Goal: Task Accomplishment & Management: Manage account settings

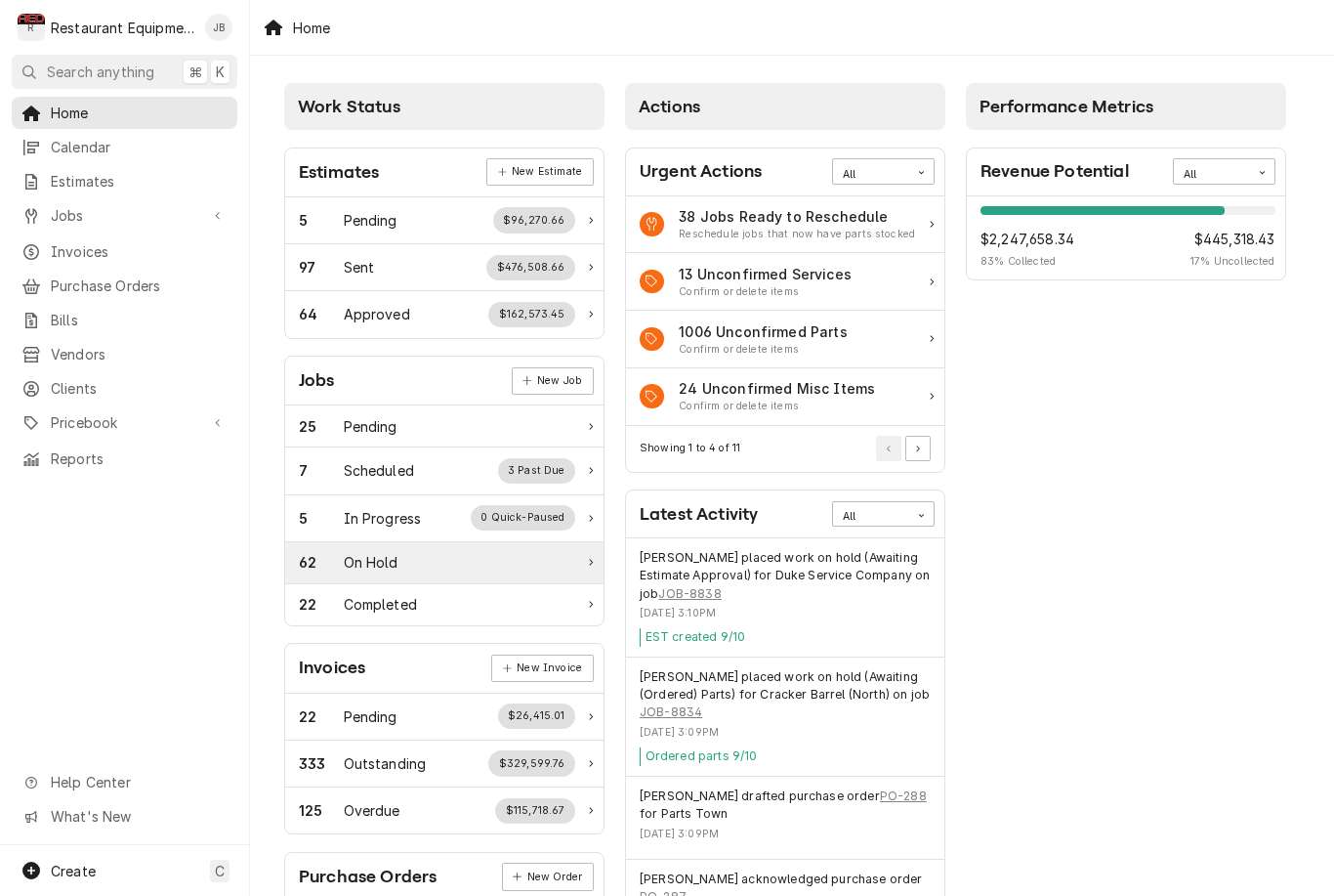
click at [511, 561] on div "62 On Hold" at bounding box center [437, 562] width 276 height 21
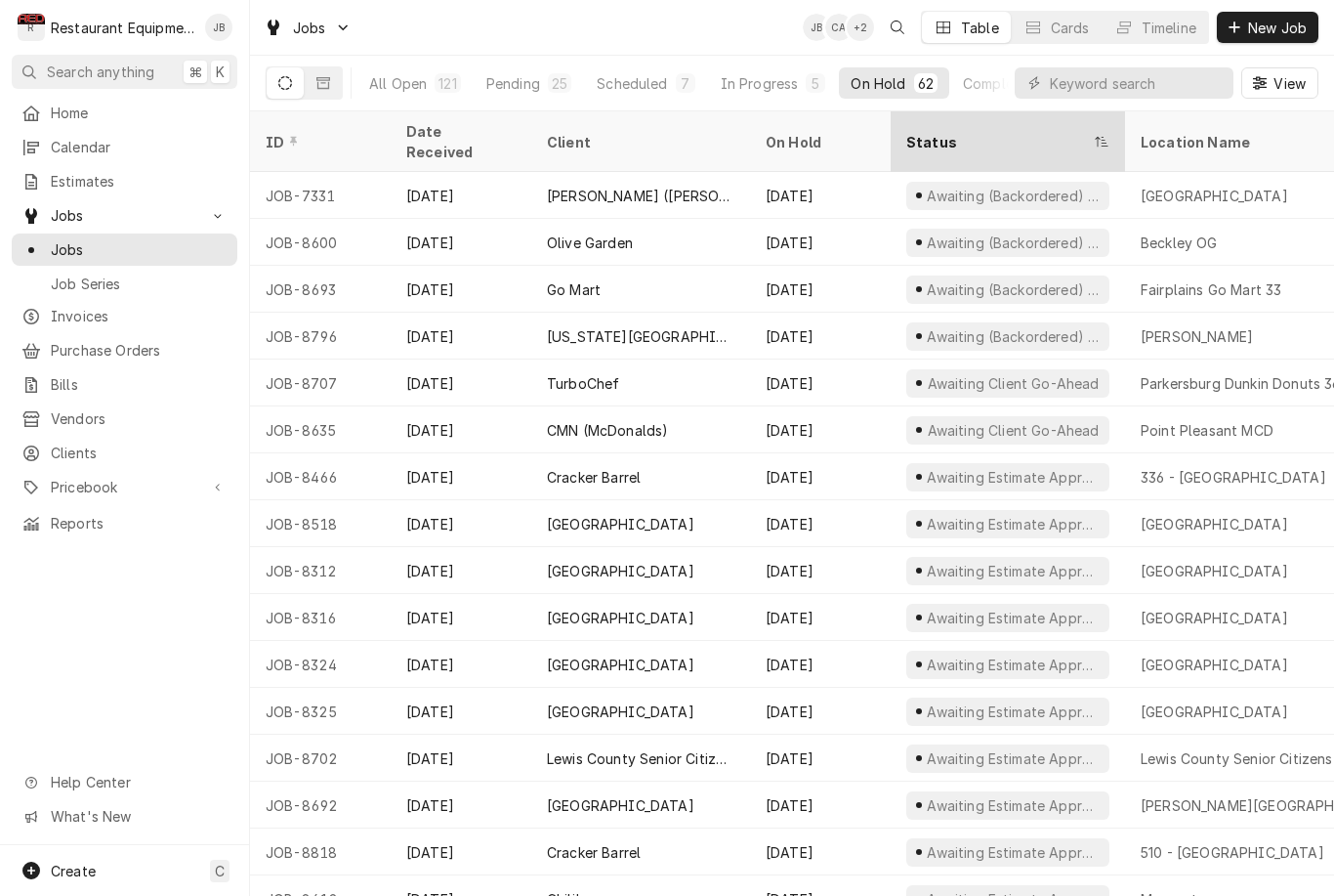
click at [934, 132] on div "Status" at bounding box center [999, 142] width 184 height 21
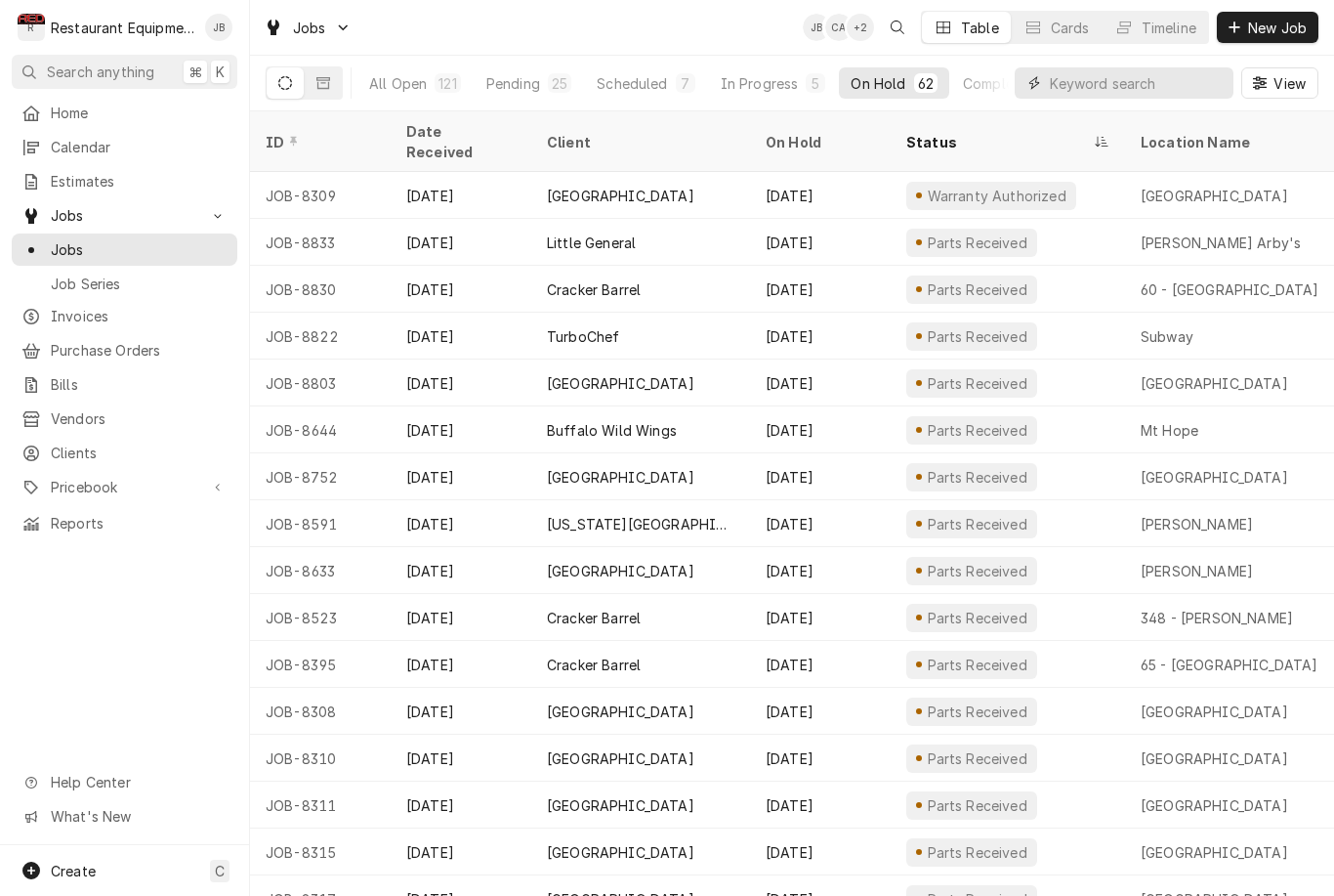
click at [1119, 73] on input "Dynamic Content Wrapper" at bounding box center [1136, 83] width 174 height 31
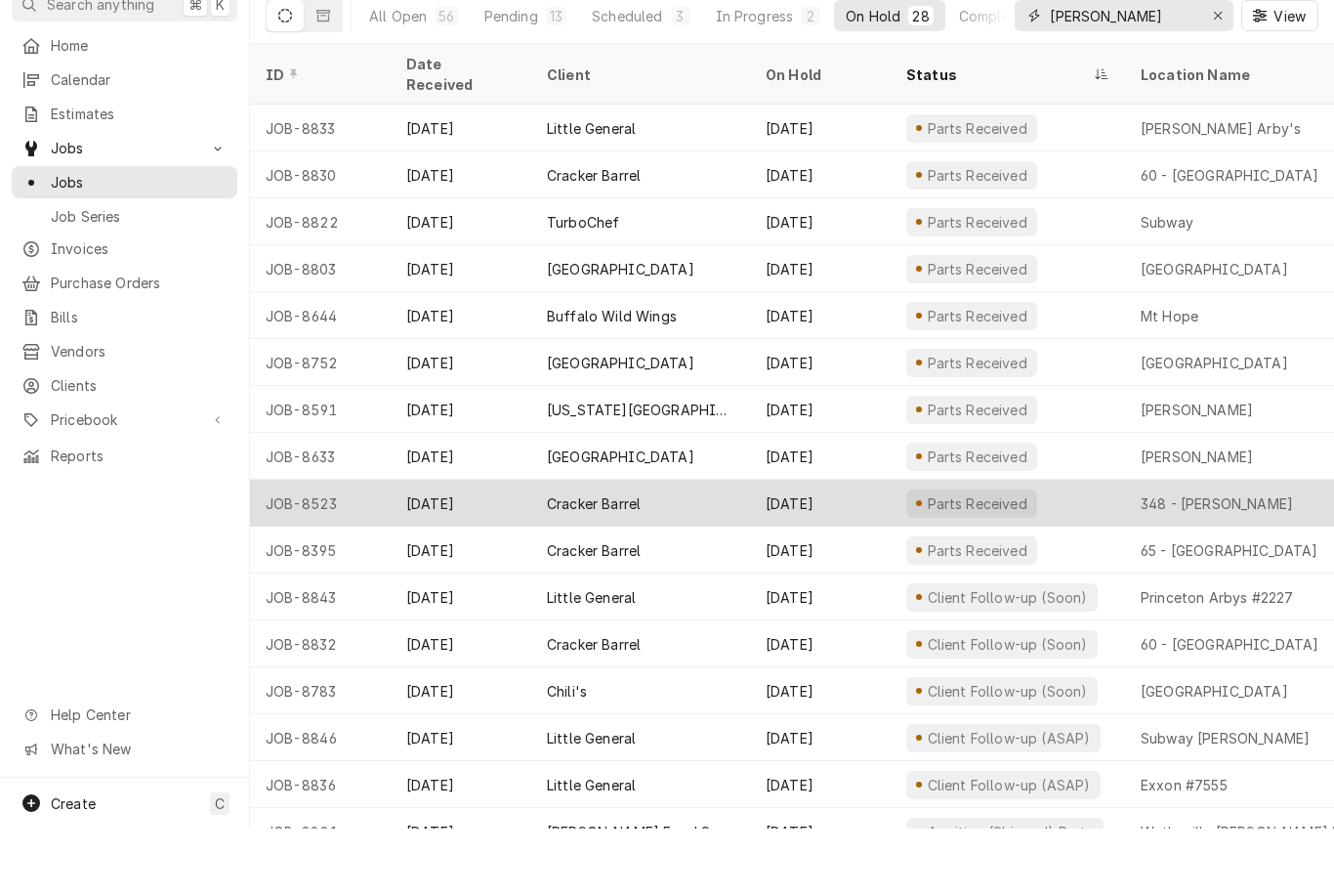
type input "Beckley"
click at [1296, 547] on div "348 - [PERSON_NAME]" at bounding box center [1266, 570] width 281 height 47
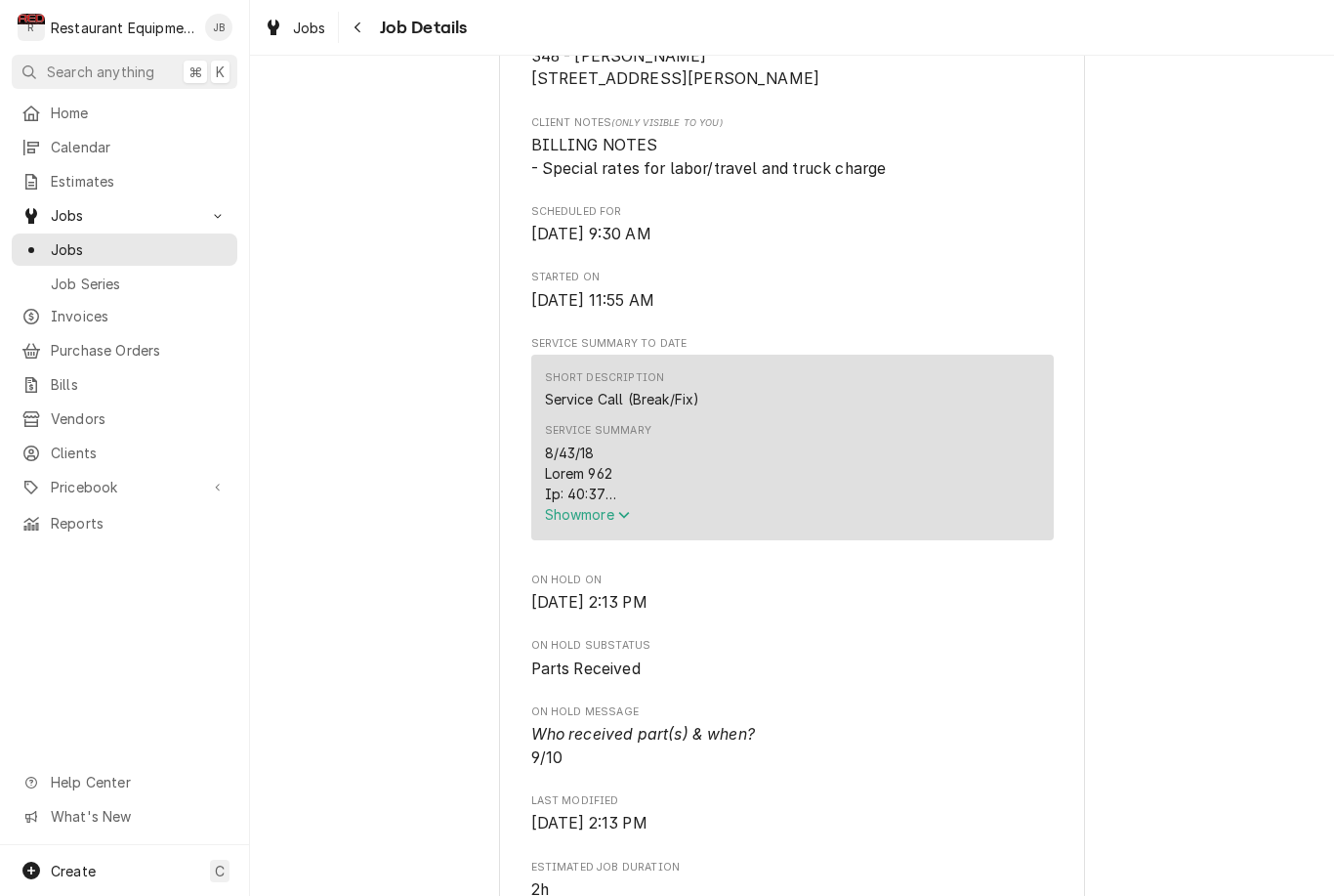
scroll to position [490, 0]
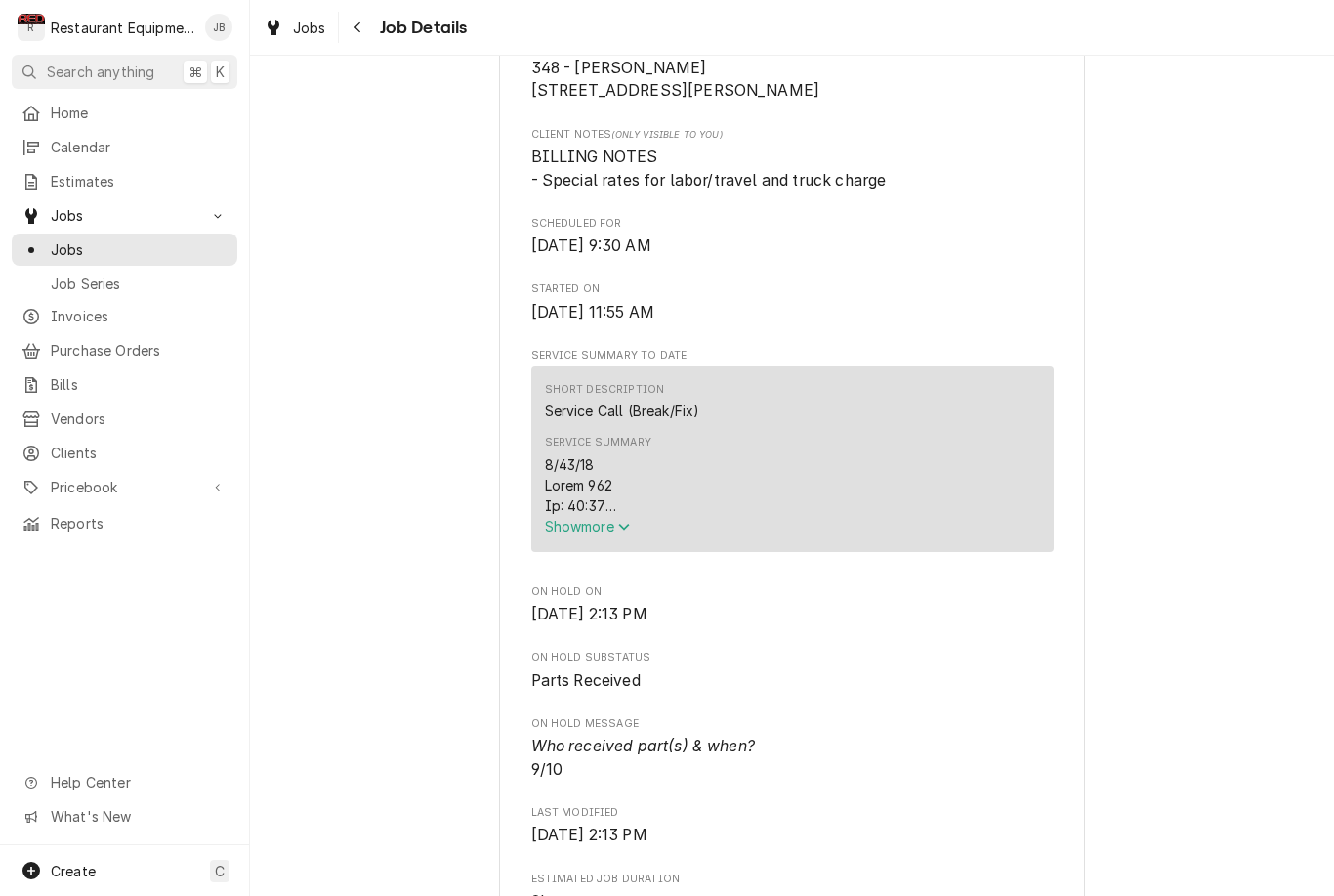
click at [590, 536] on button "Show more" at bounding box center [792, 526] width 495 height 21
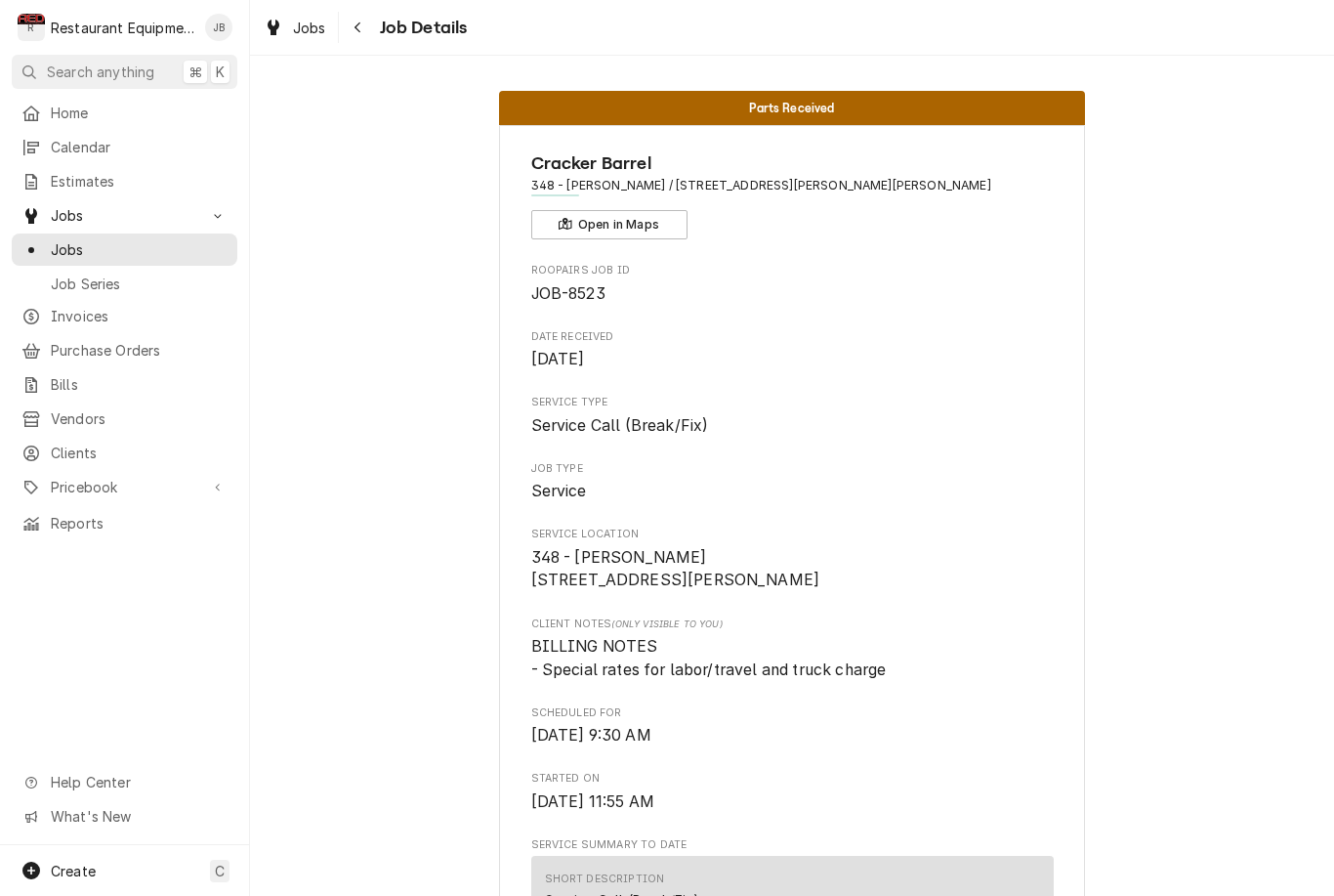
scroll to position [-2, 0]
click at [349, 37] on button "Navigate back" at bounding box center [358, 27] width 31 height 31
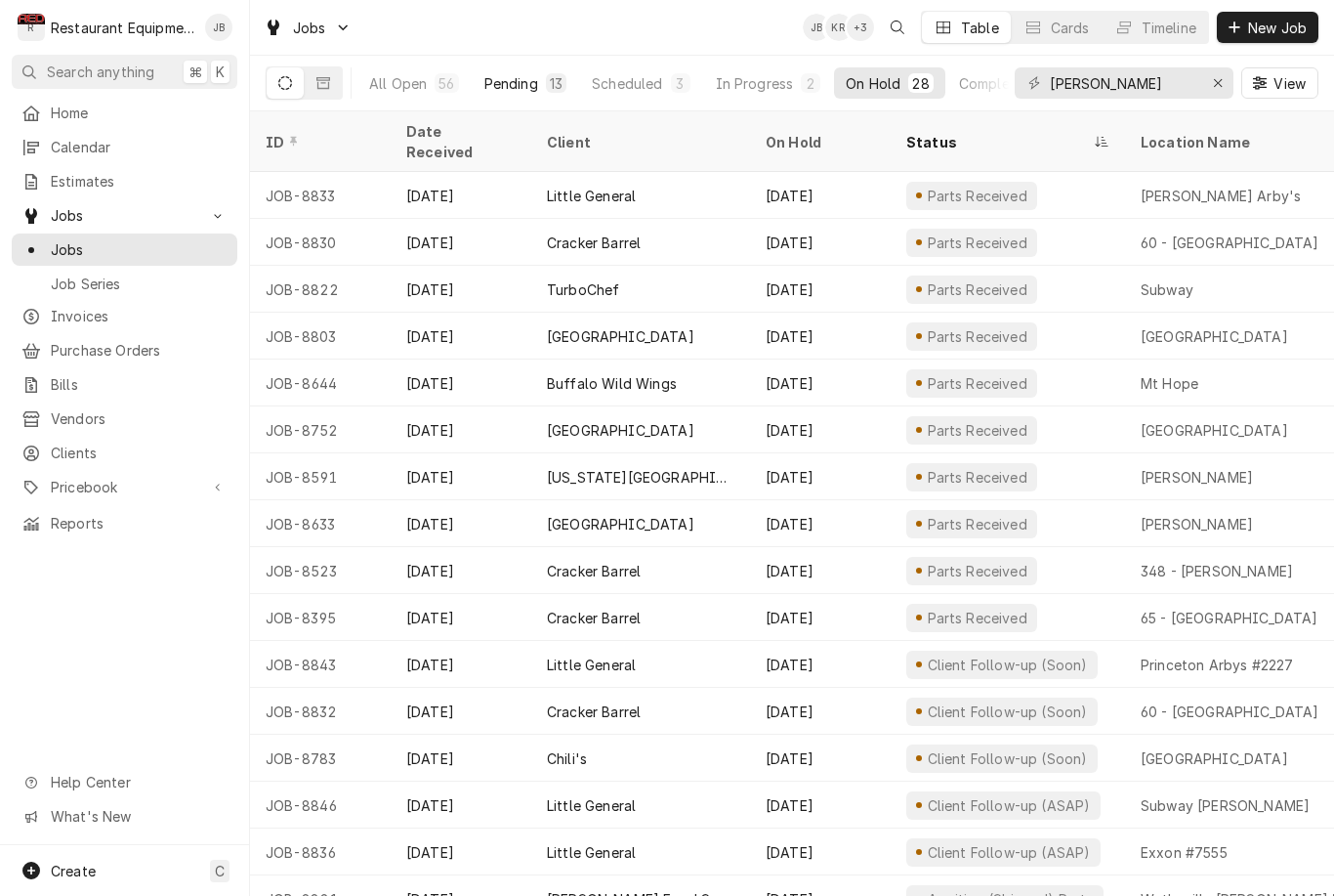
click at [521, 86] on div "Pending" at bounding box center [512, 83] width 54 height 21
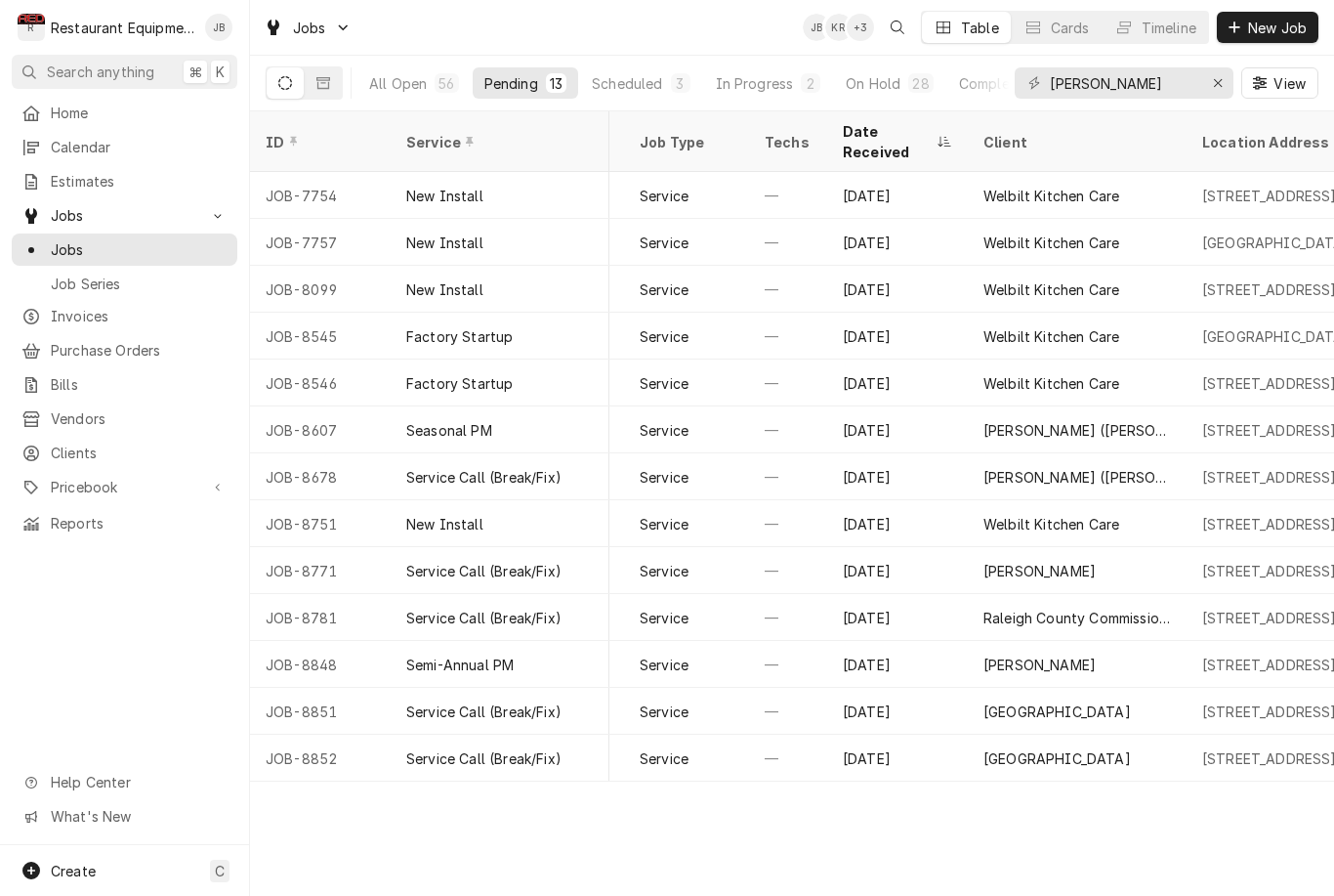
scroll to position [0, 216]
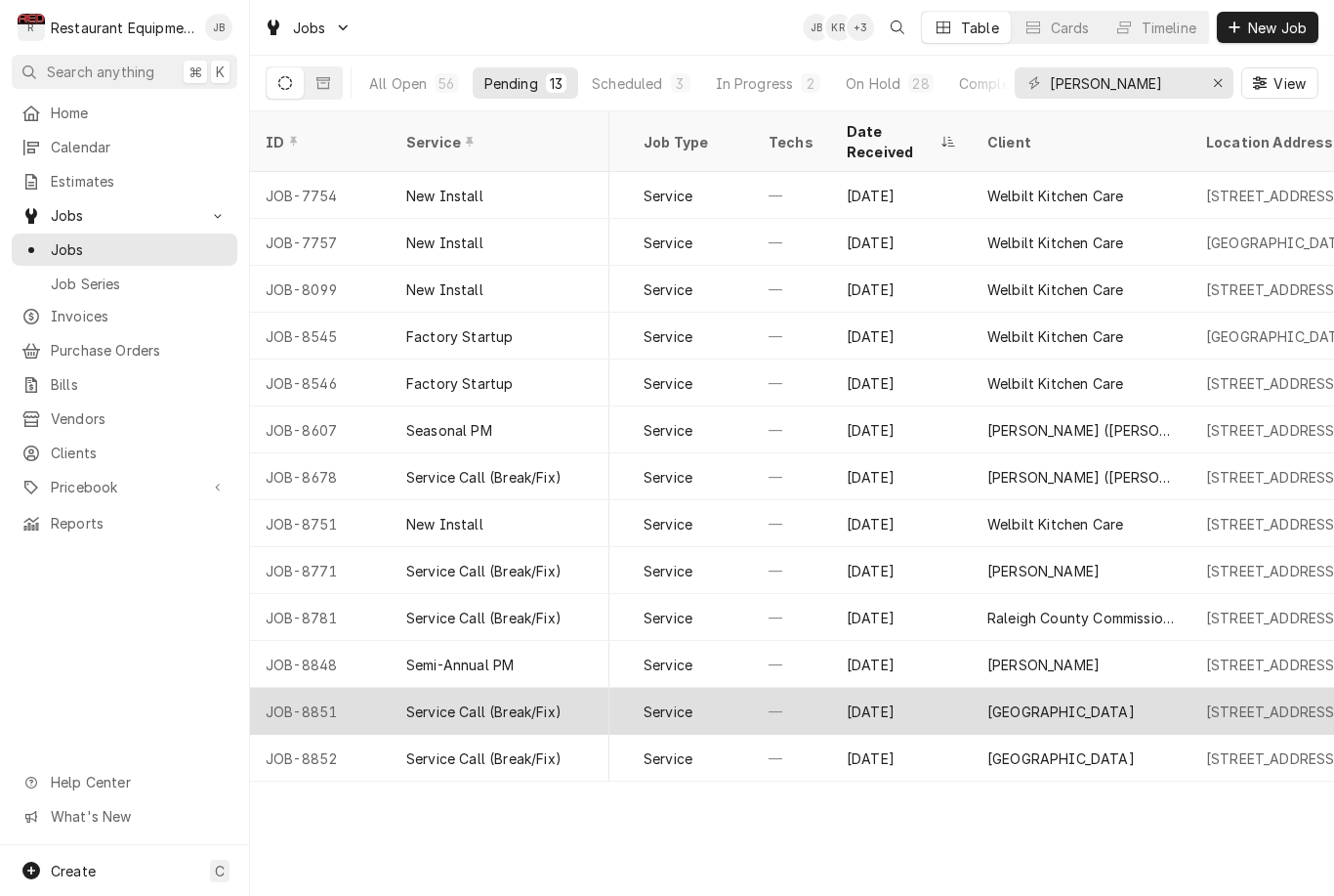
click at [1273, 701] on div "[STREET_ADDRESS]" at bounding box center [1273, 711] width 135 height 21
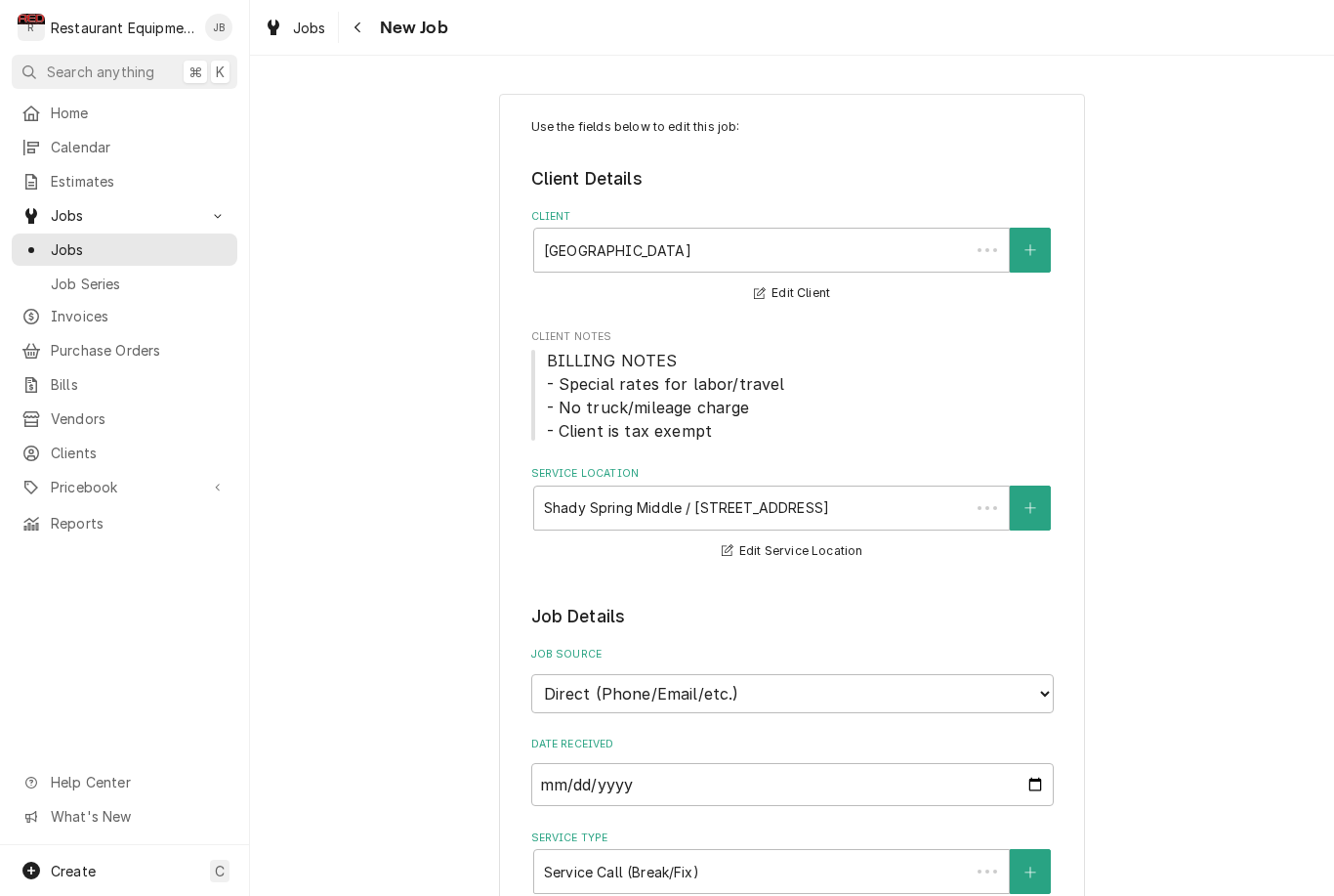
type textarea "x"
click at [361, 23] on icon "Navigate back" at bounding box center [357, 28] width 9 height 14
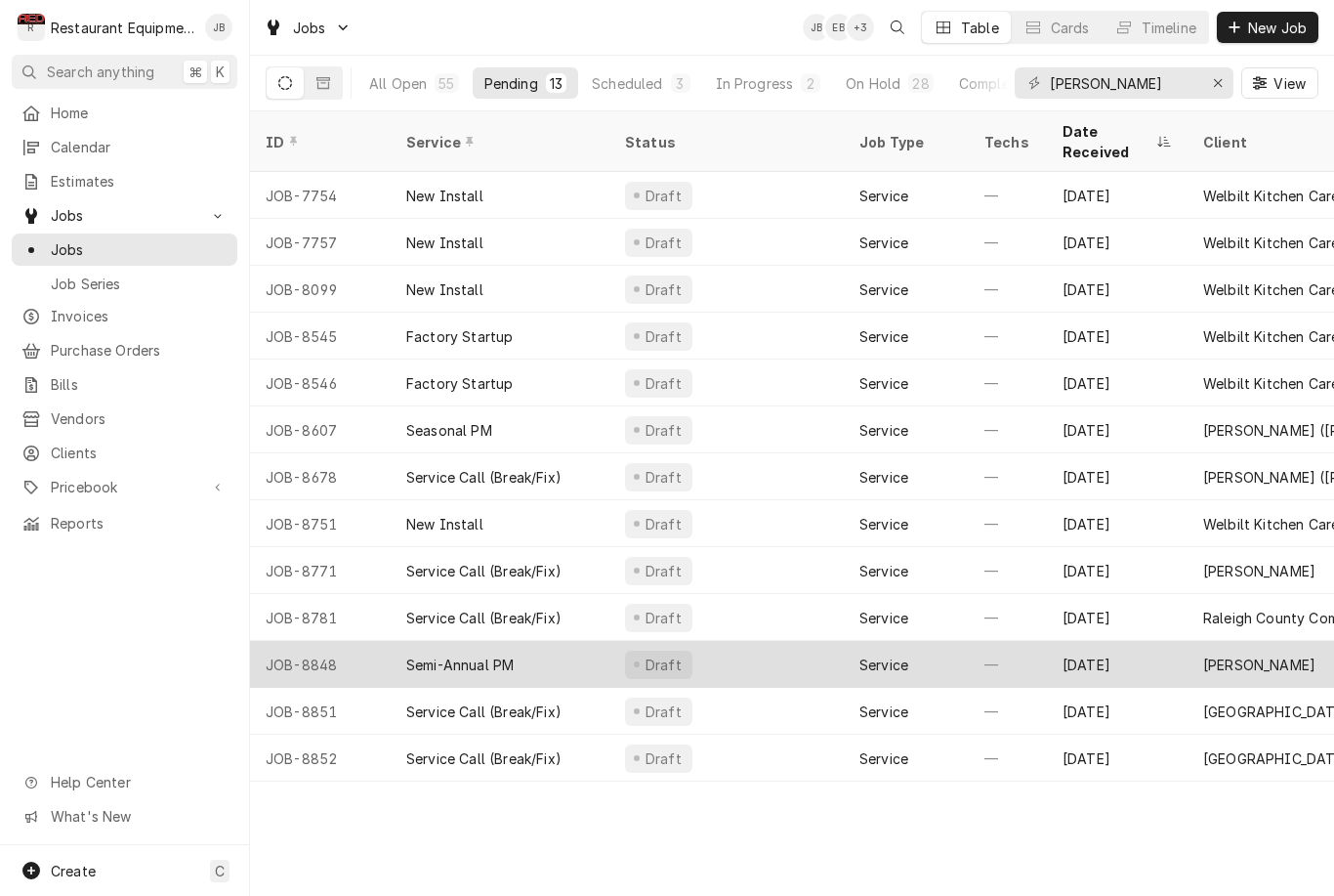
click at [1289, 657] on div "[PERSON_NAME]" at bounding box center [1297, 664] width 219 height 47
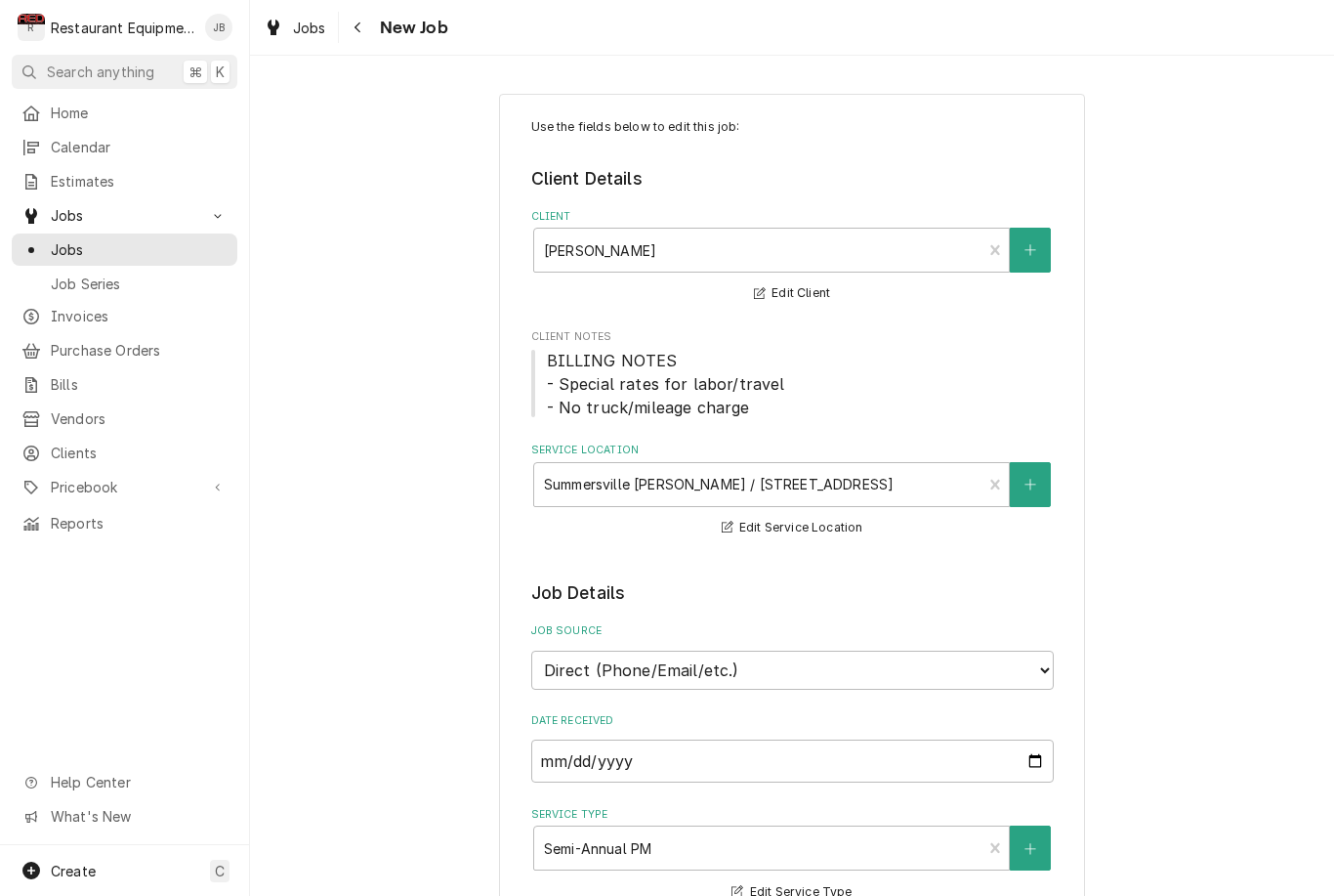
type textarea "x"
click at [366, 34] on div "Navigate back" at bounding box center [359, 28] width 20 height 20
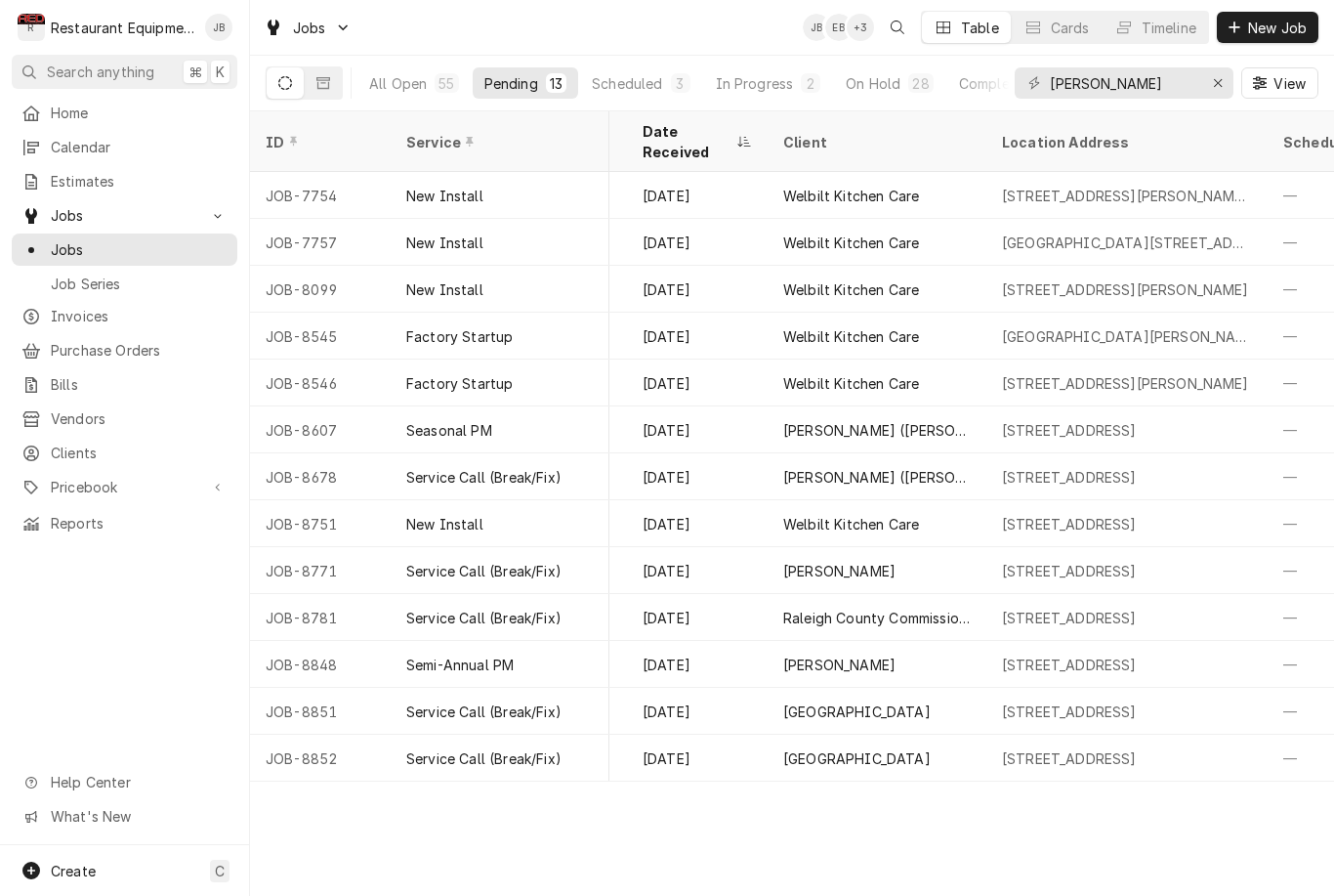
scroll to position [0, 383]
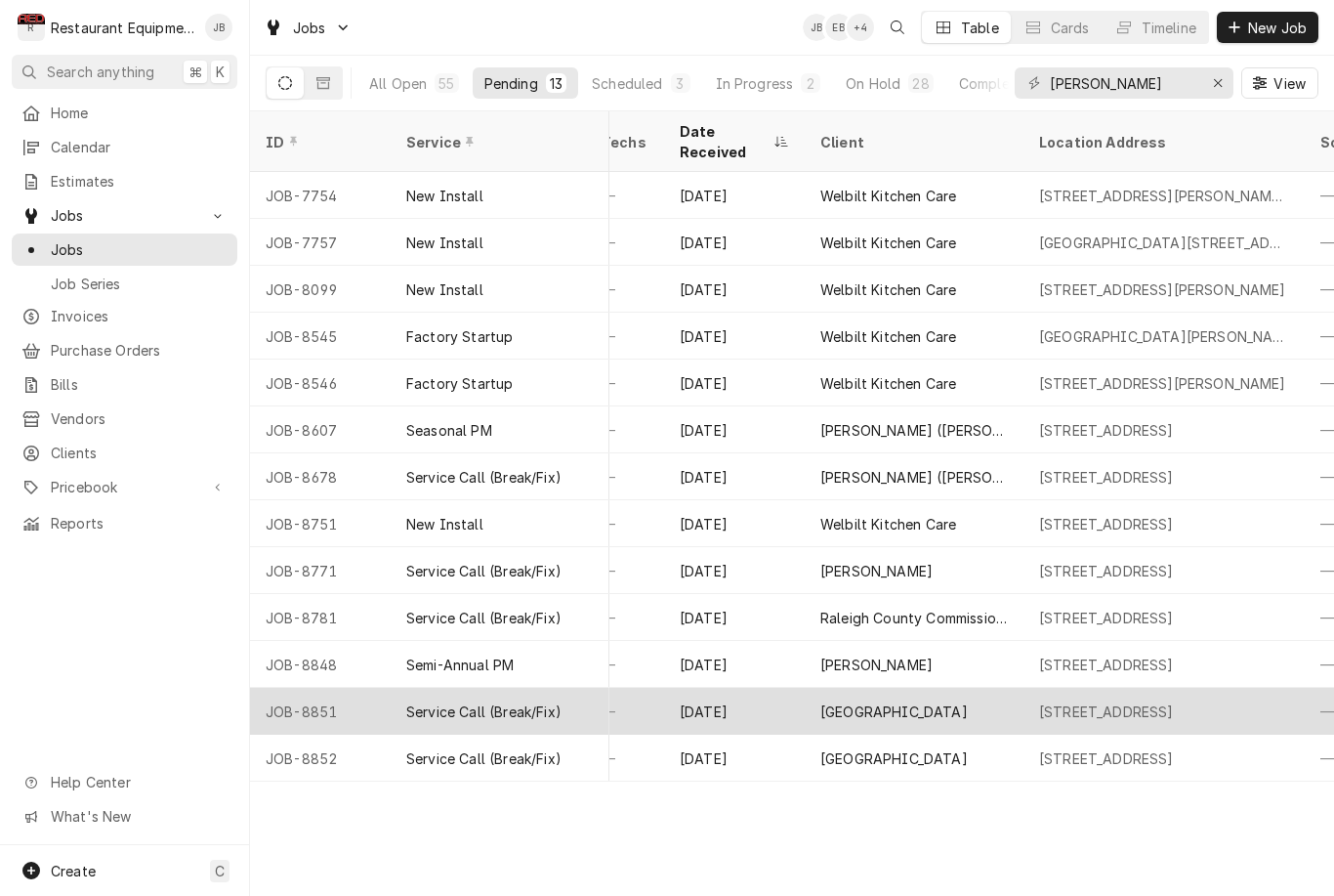
click at [1174, 701] on div "[STREET_ADDRESS]" at bounding box center [1107, 711] width 135 height 21
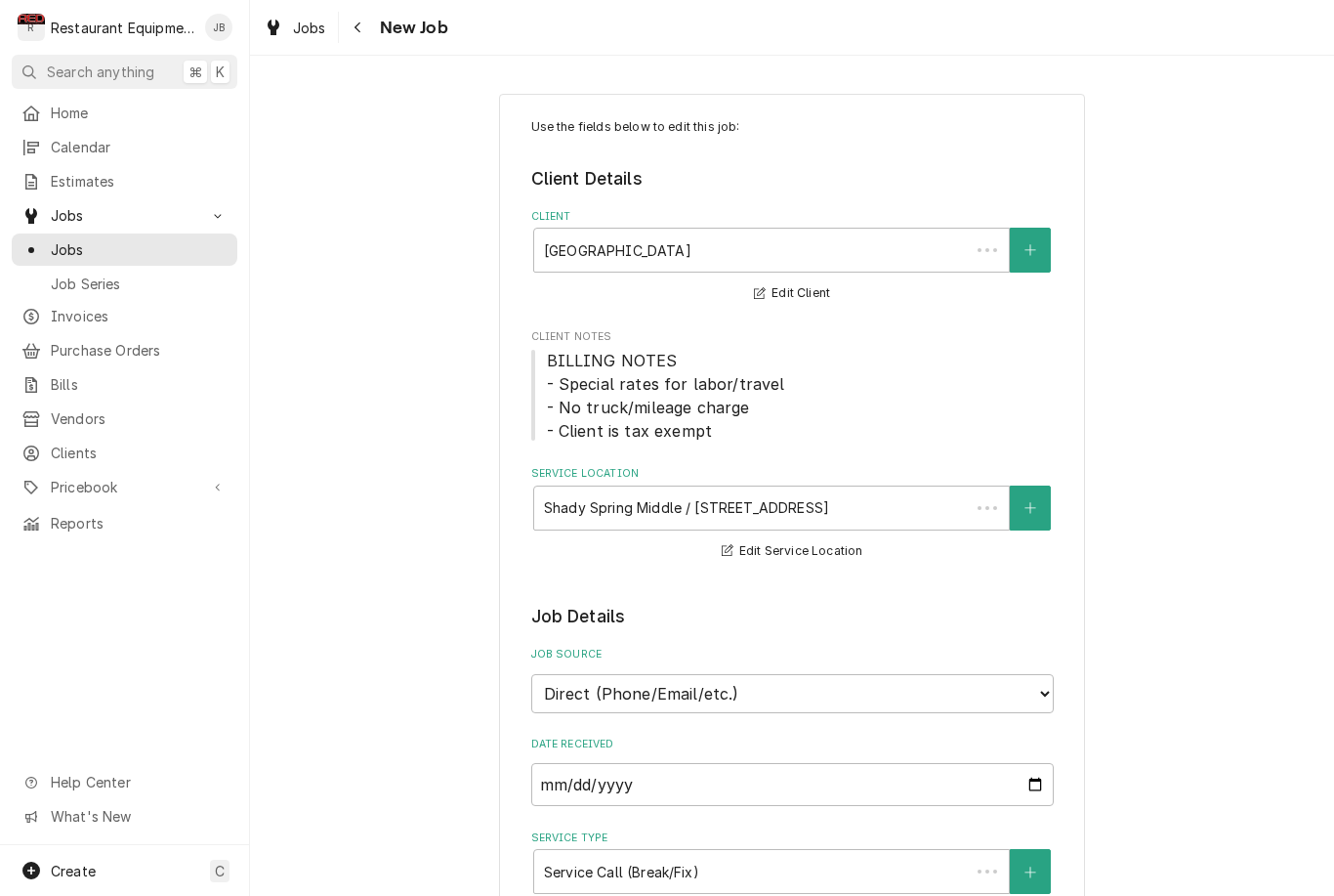
type textarea "x"
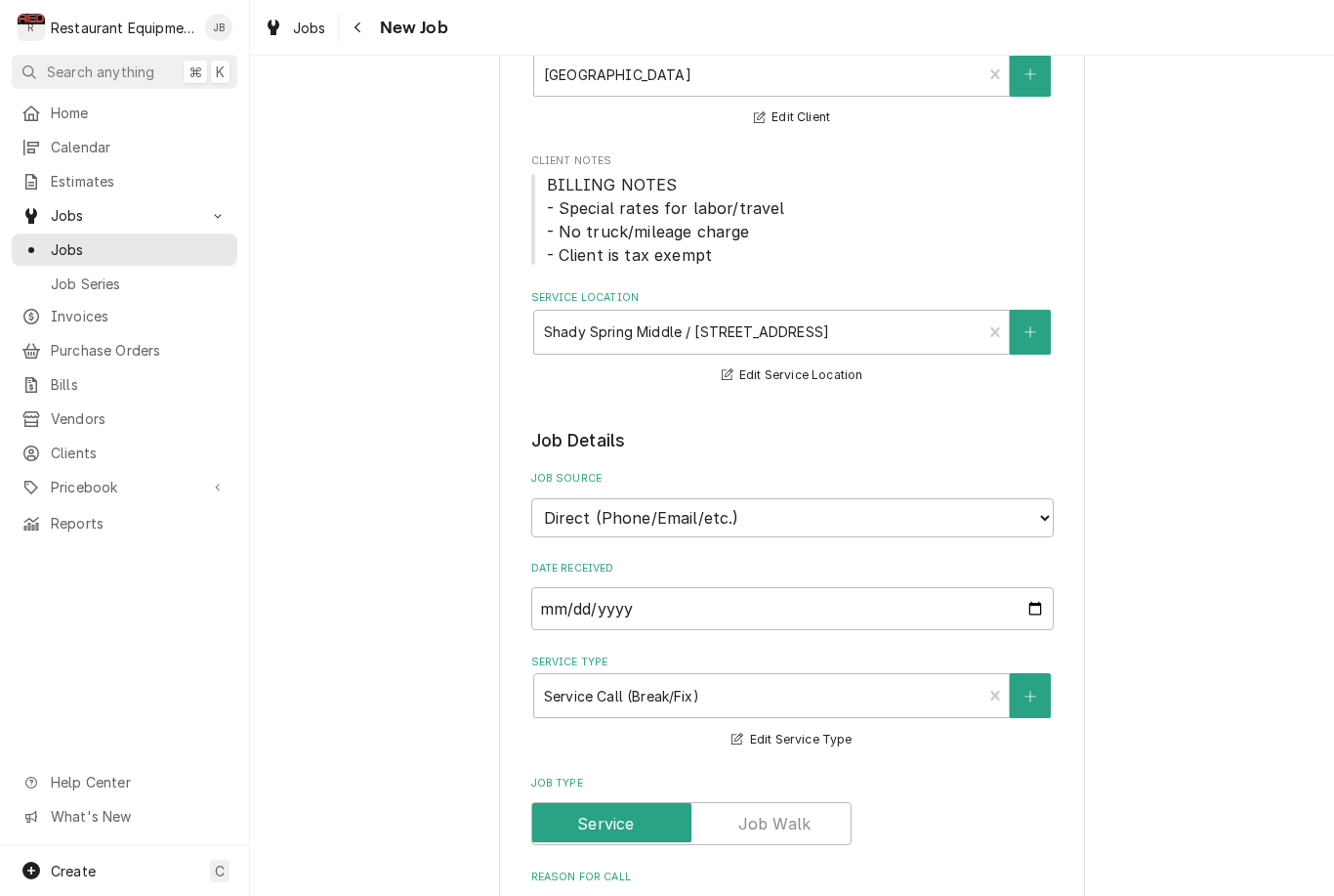
scroll to position [423, 0]
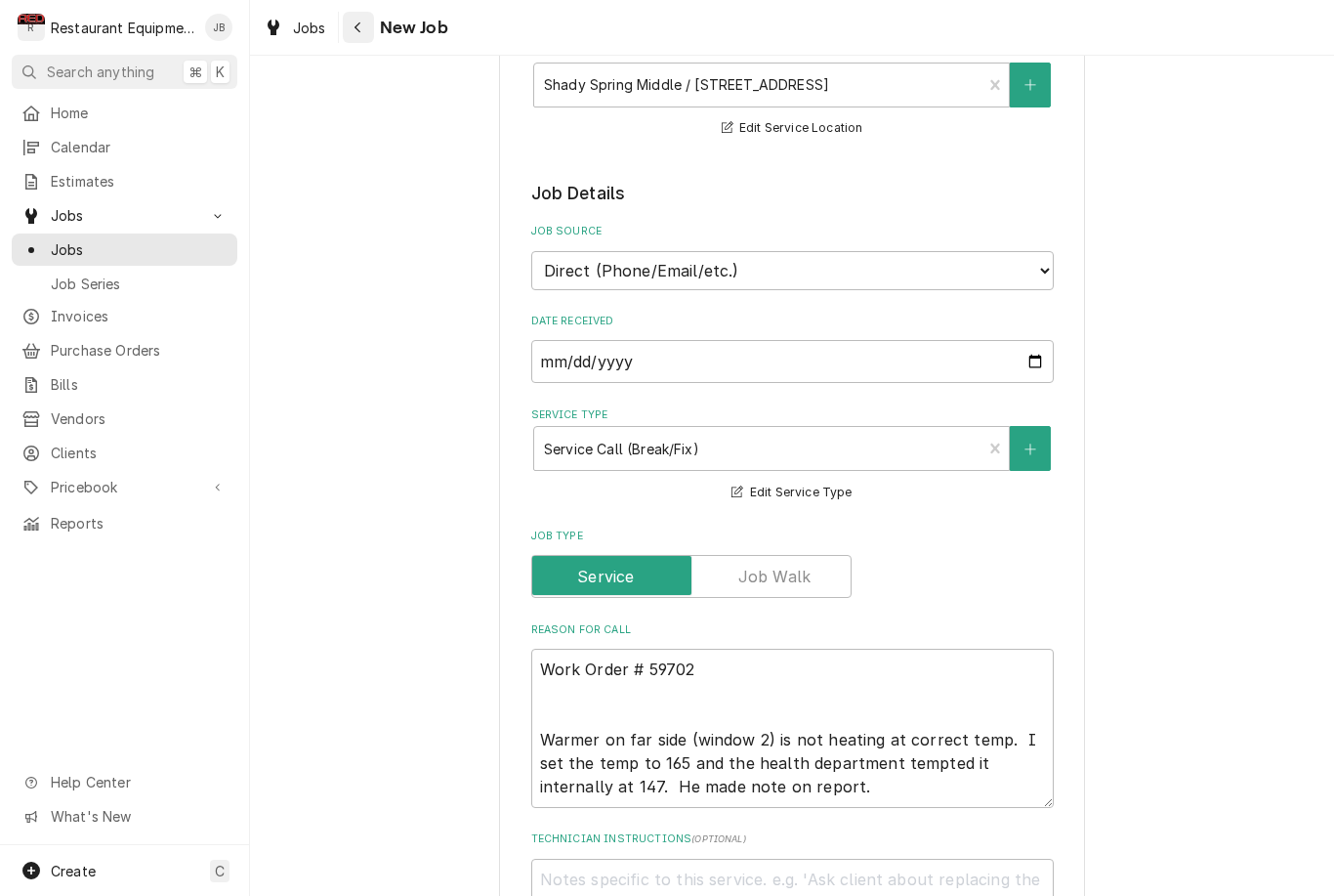
click at [371, 32] on button "Navigate back" at bounding box center [358, 27] width 31 height 31
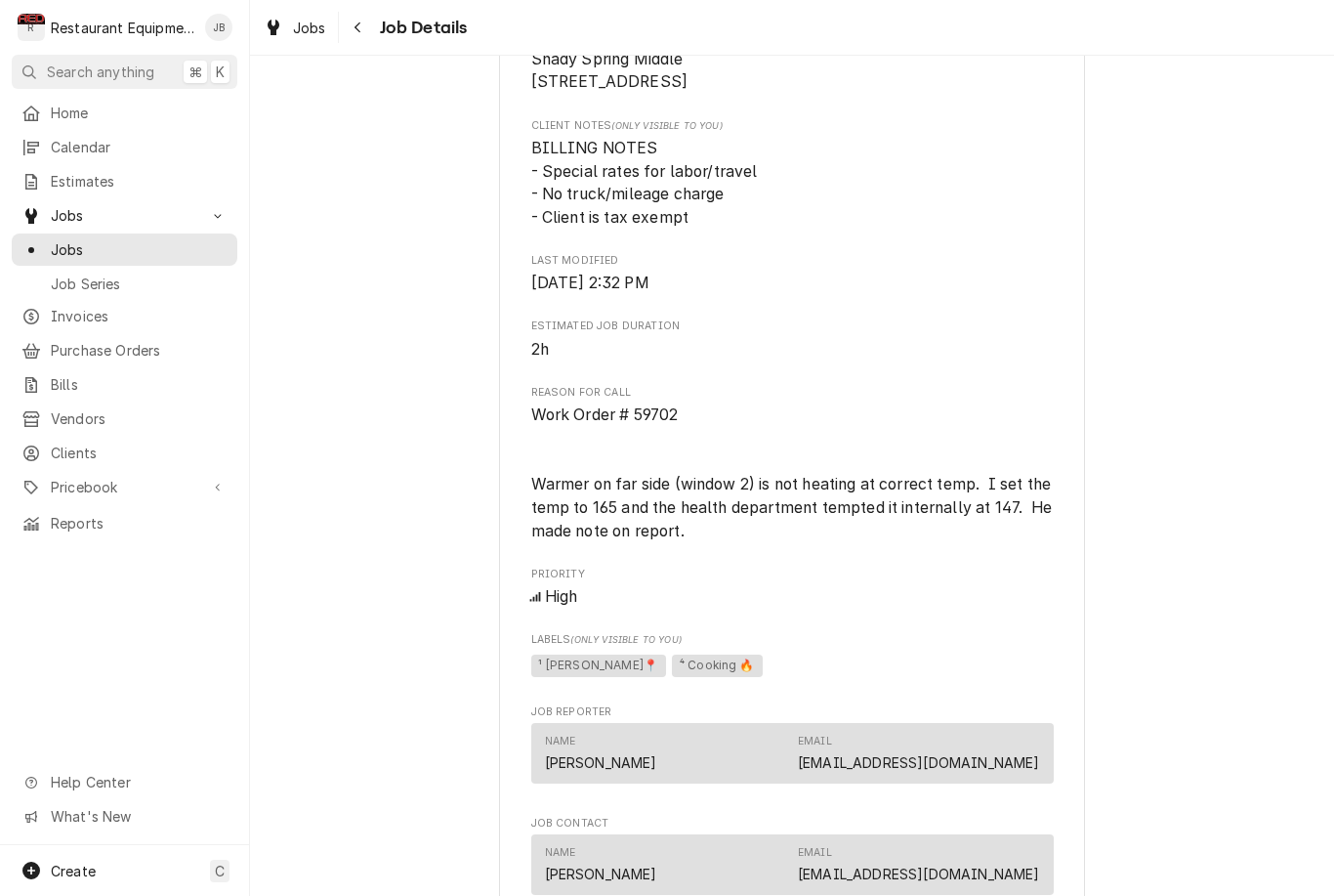
scroll to position [494, 0]
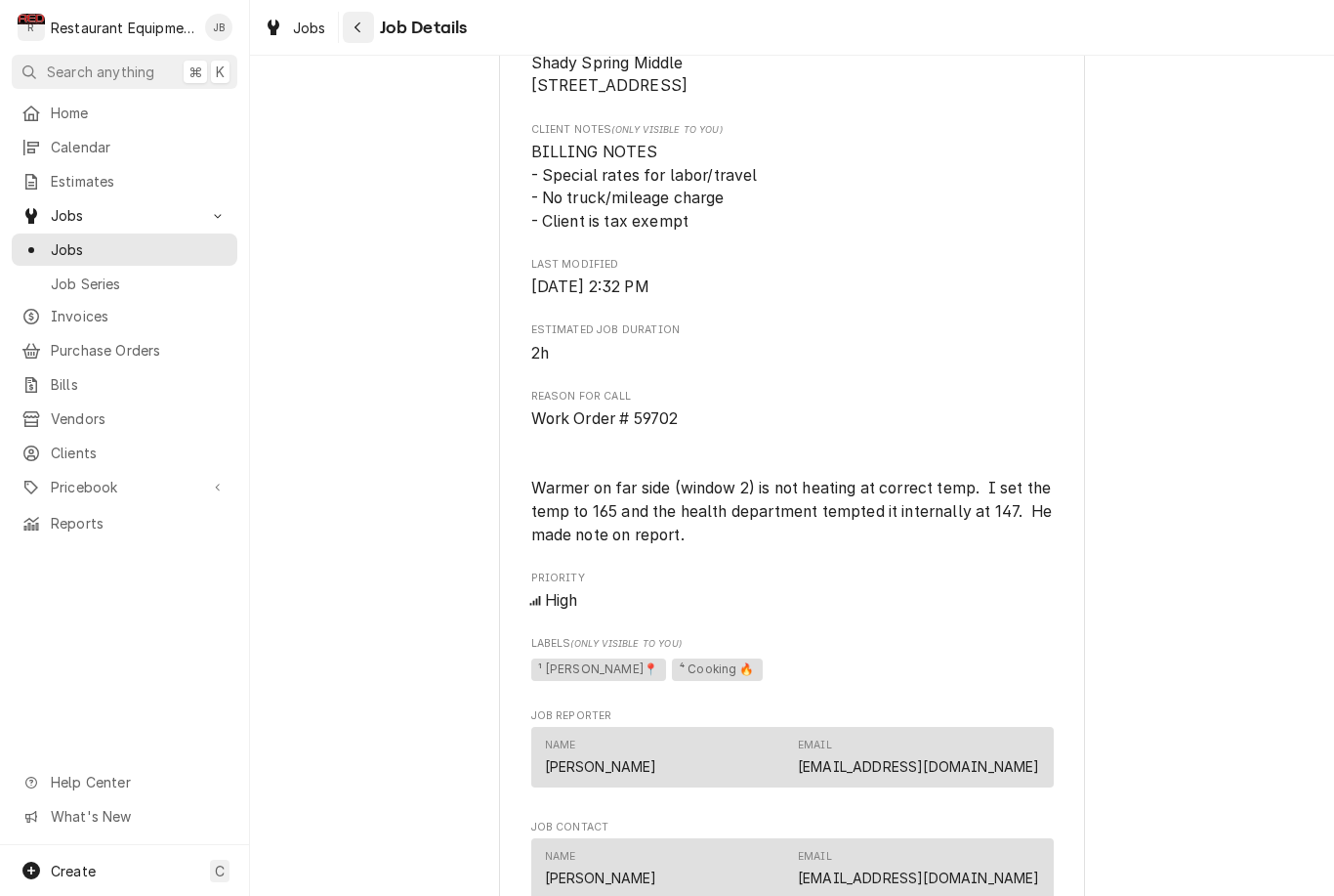
click at [366, 41] on button "Navigate back" at bounding box center [358, 27] width 31 height 31
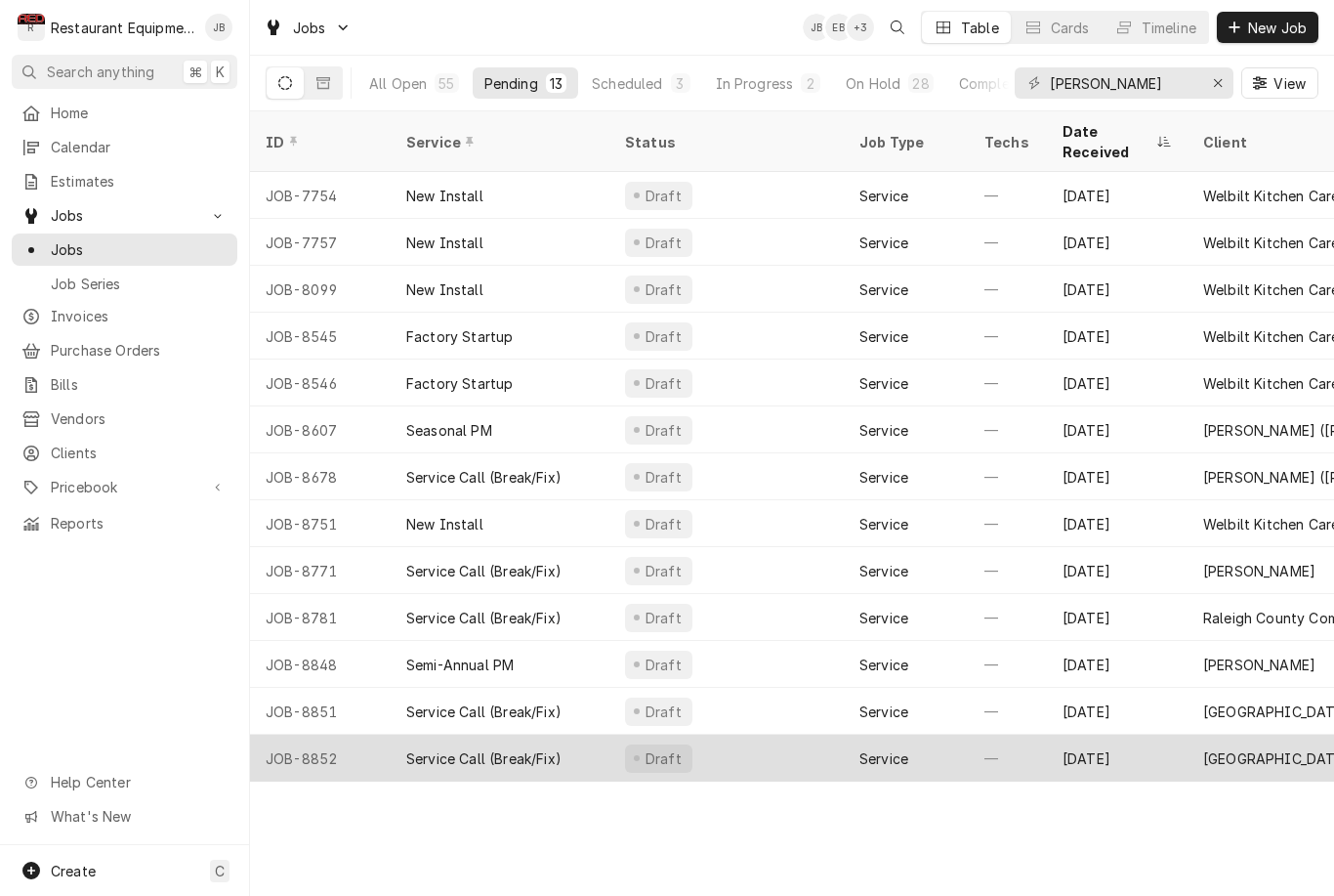
click at [531, 744] on div "Service Call (Break/Fix)" at bounding box center [500, 757] width 219 height 47
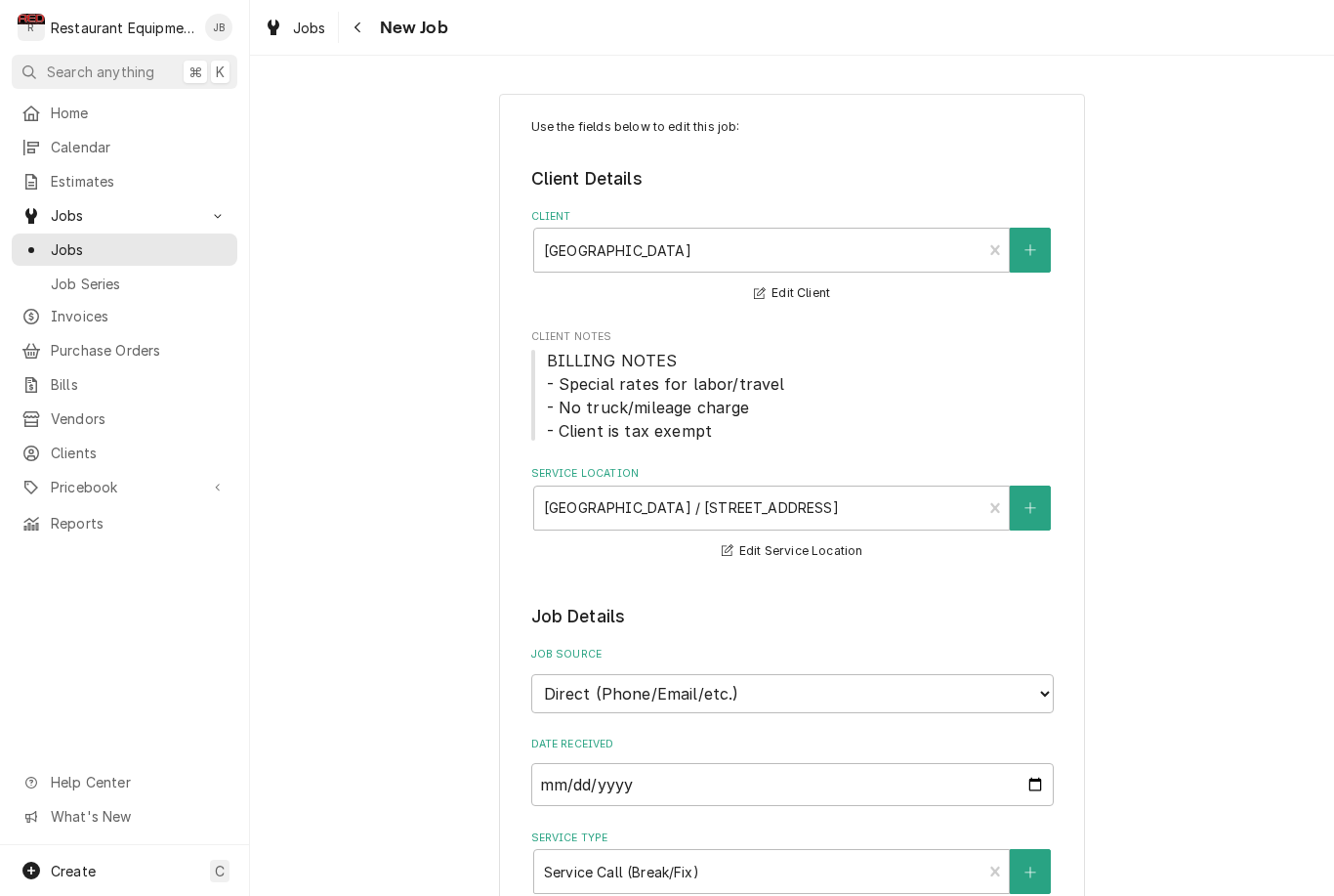
type textarea "x"
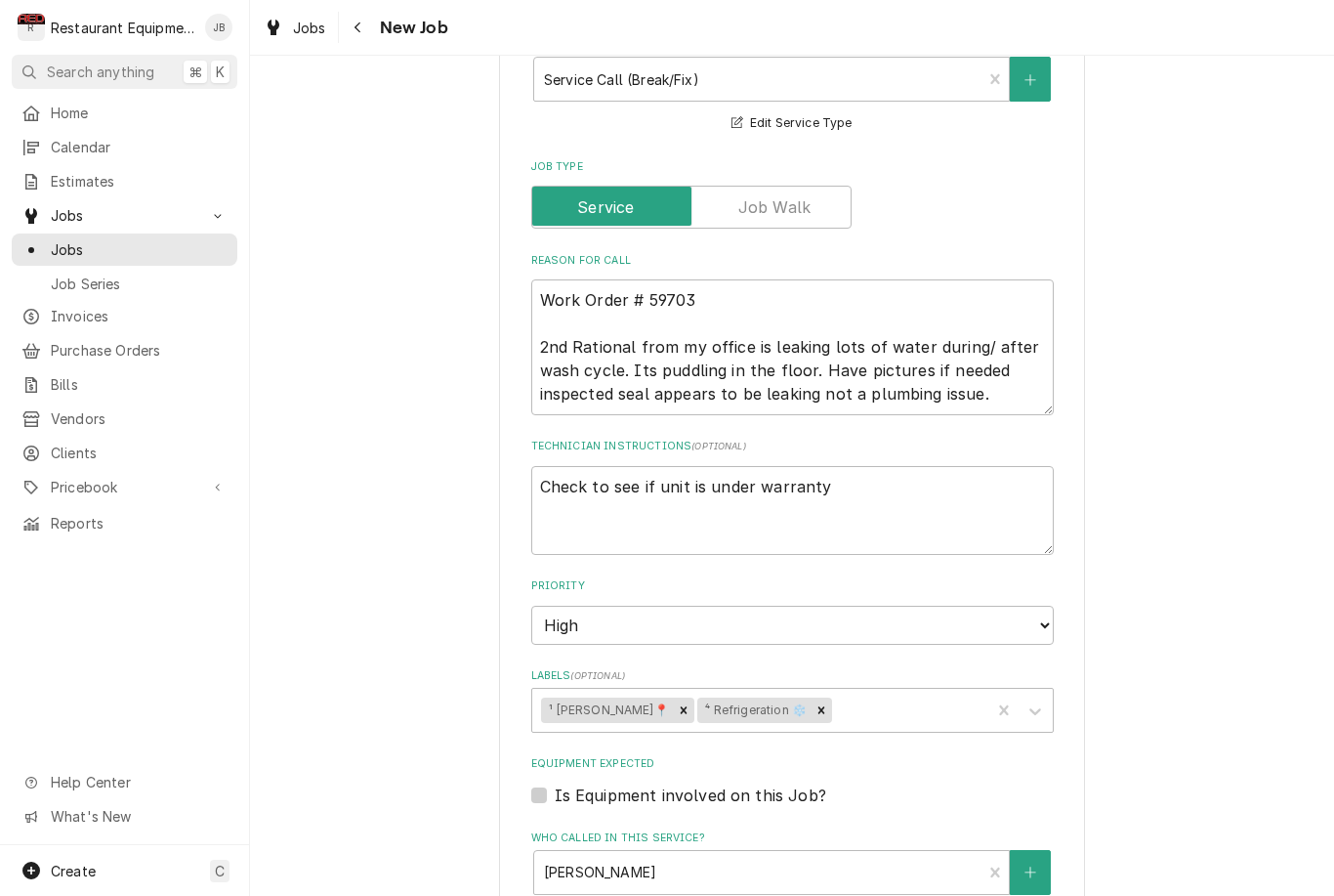
scroll to position [792, 0]
click at [361, 35] on div "Navigate back" at bounding box center [359, 28] width 20 height 20
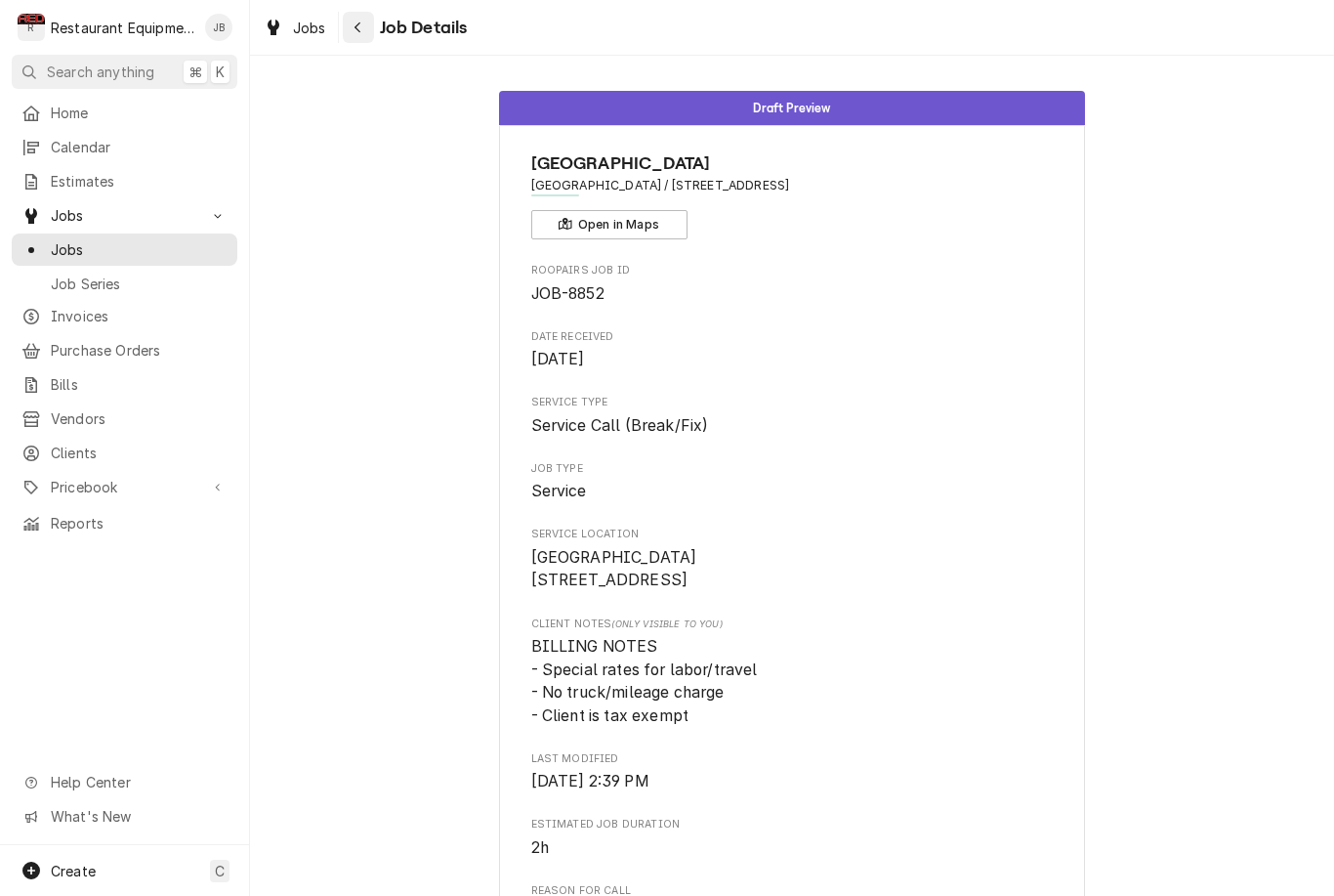
click at [353, 23] on icon "Navigate back" at bounding box center [357, 28] width 9 height 14
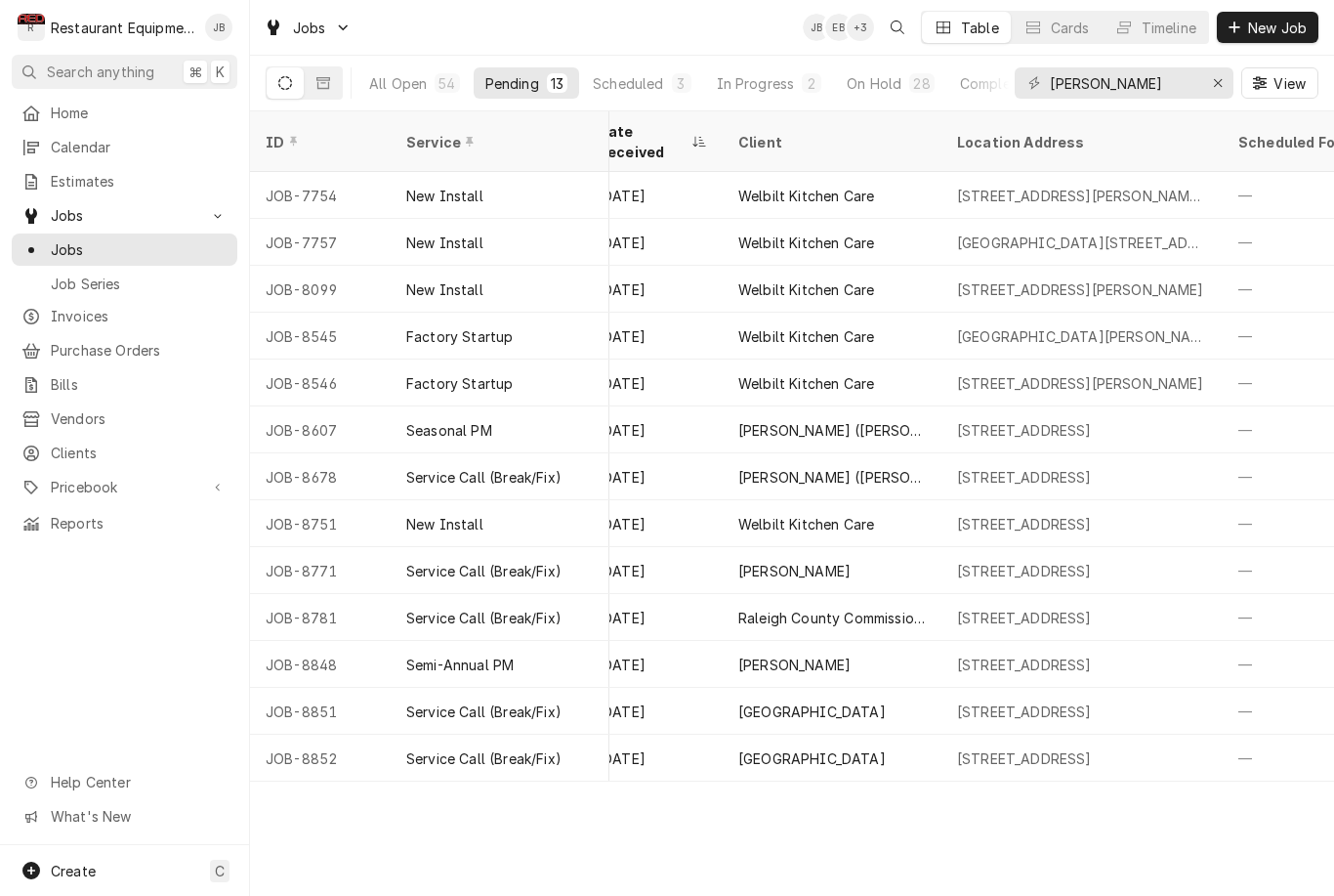
scroll to position [0, 466]
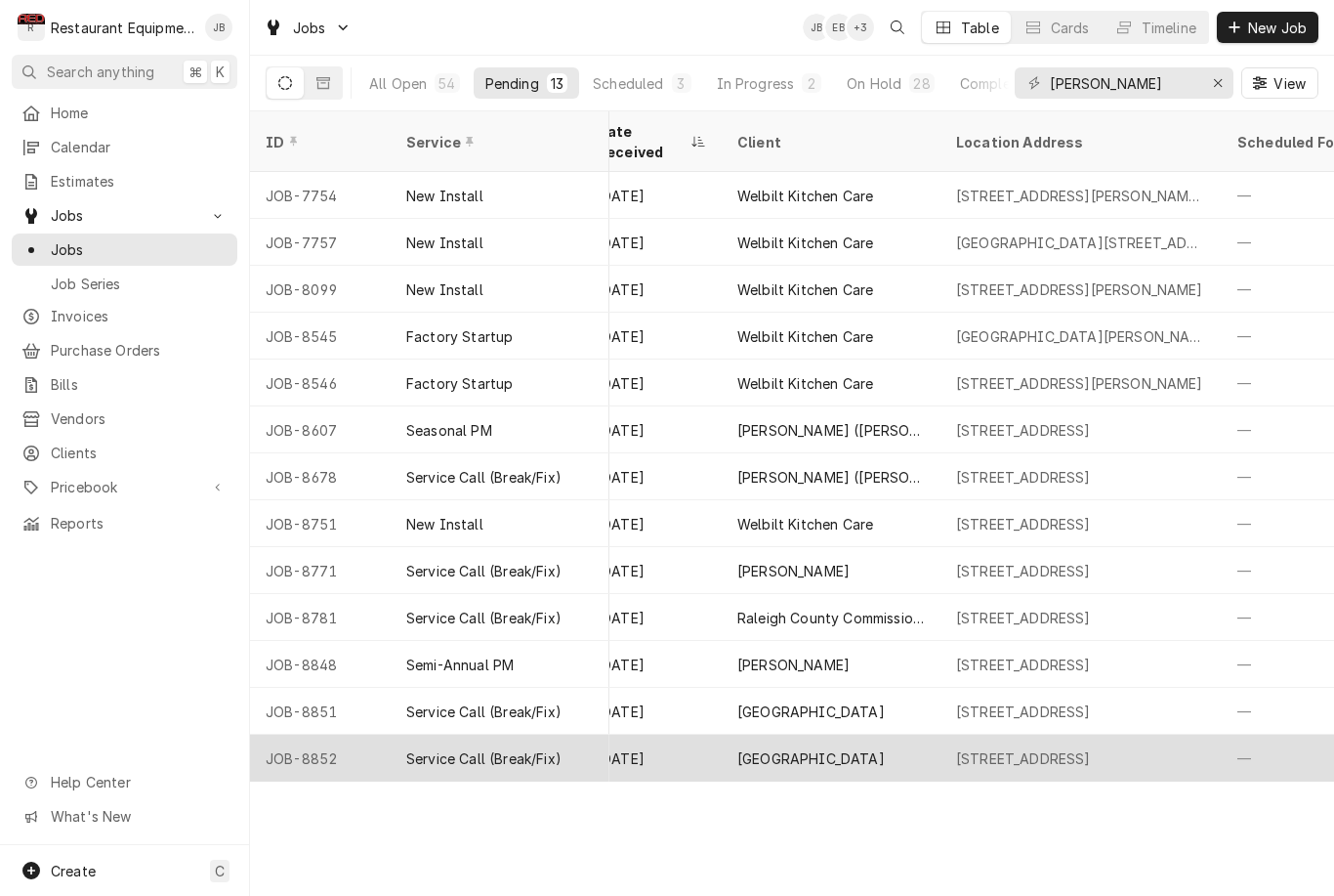
click at [748, 748] on div "[GEOGRAPHIC_DATA]" at bounding box center [811, 758] width 148 height 21
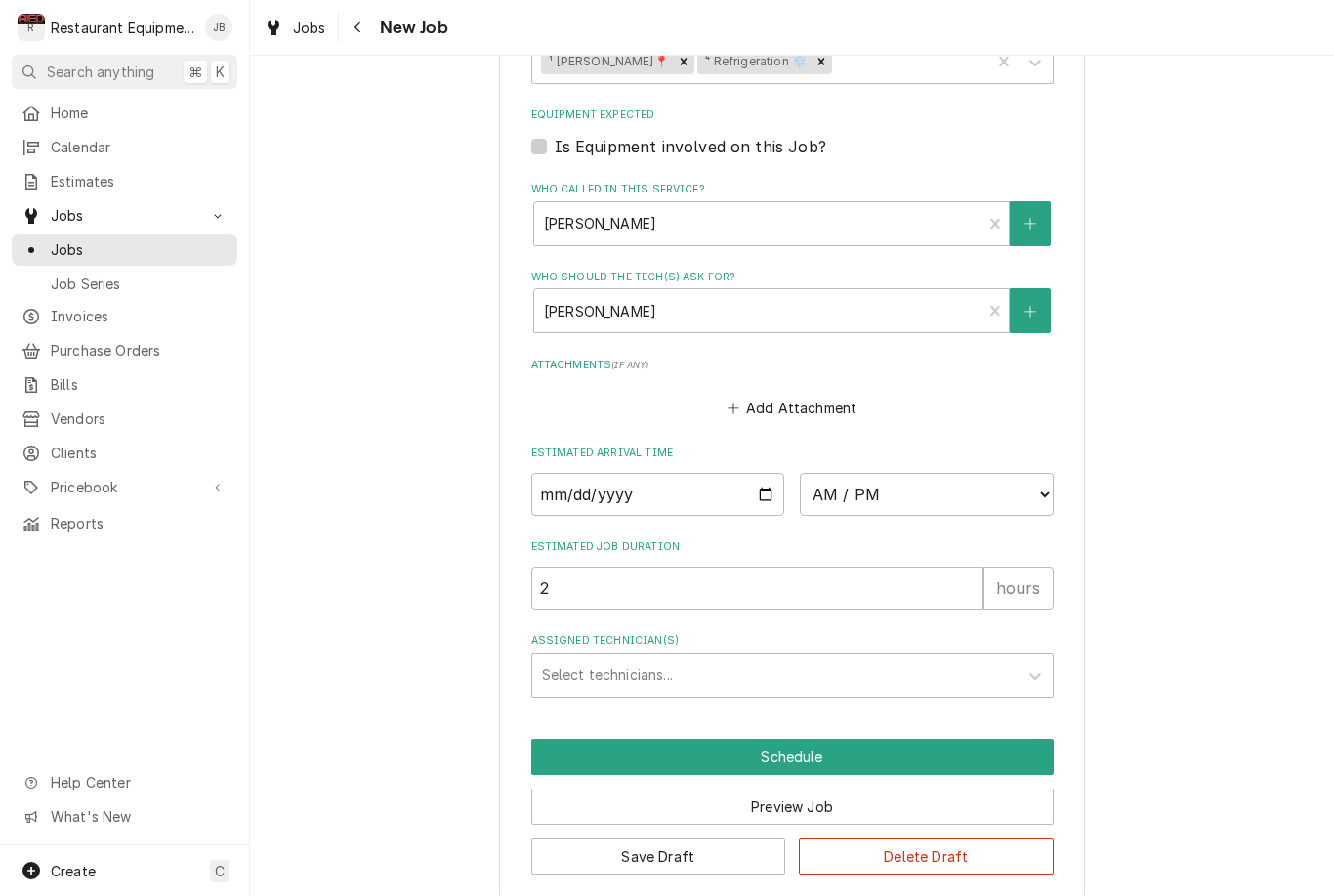
scroll to position [1440, 0]
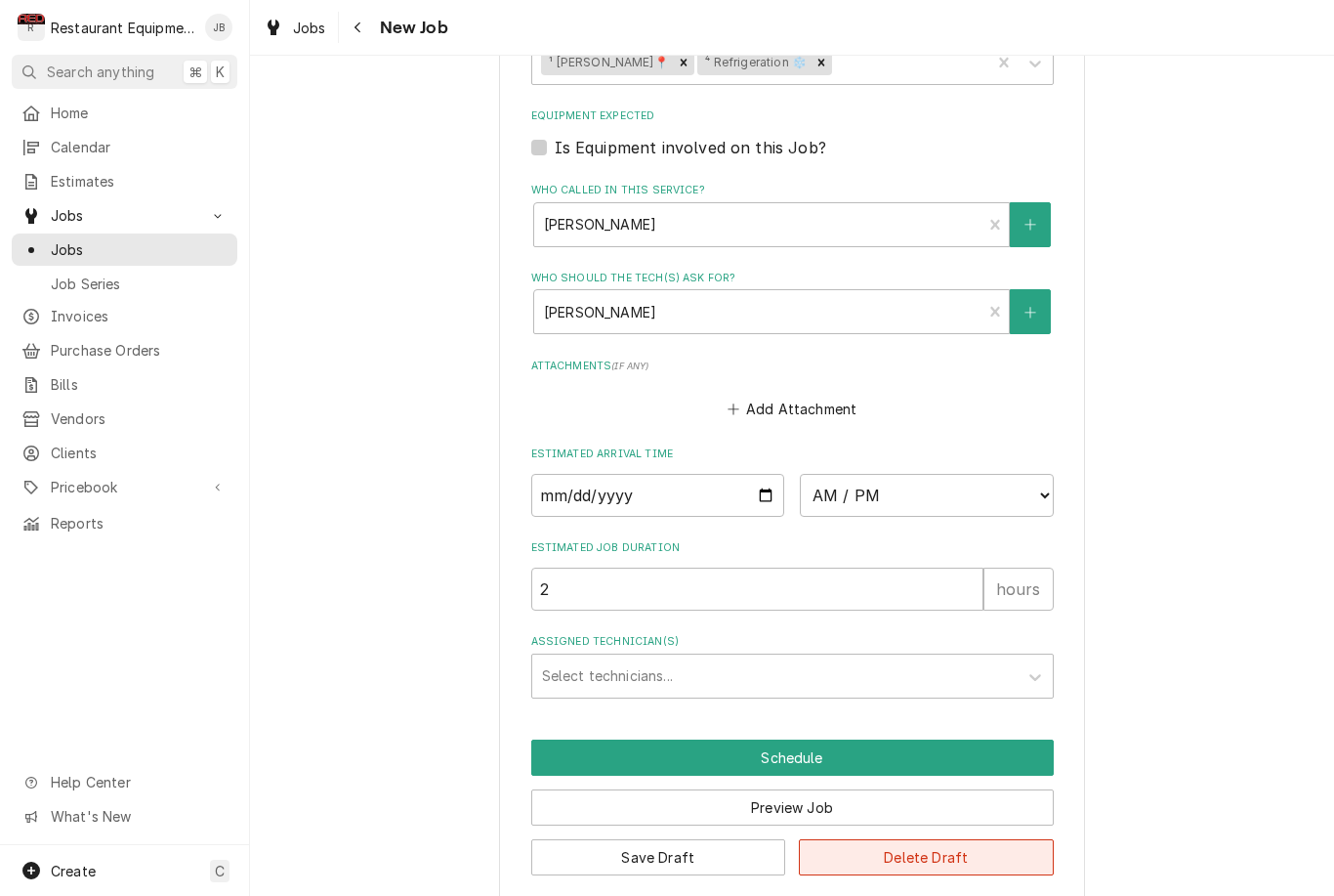
click at [956, 840] on button "Delete Draft" at bounding box center [927, 857] width 255 height 36
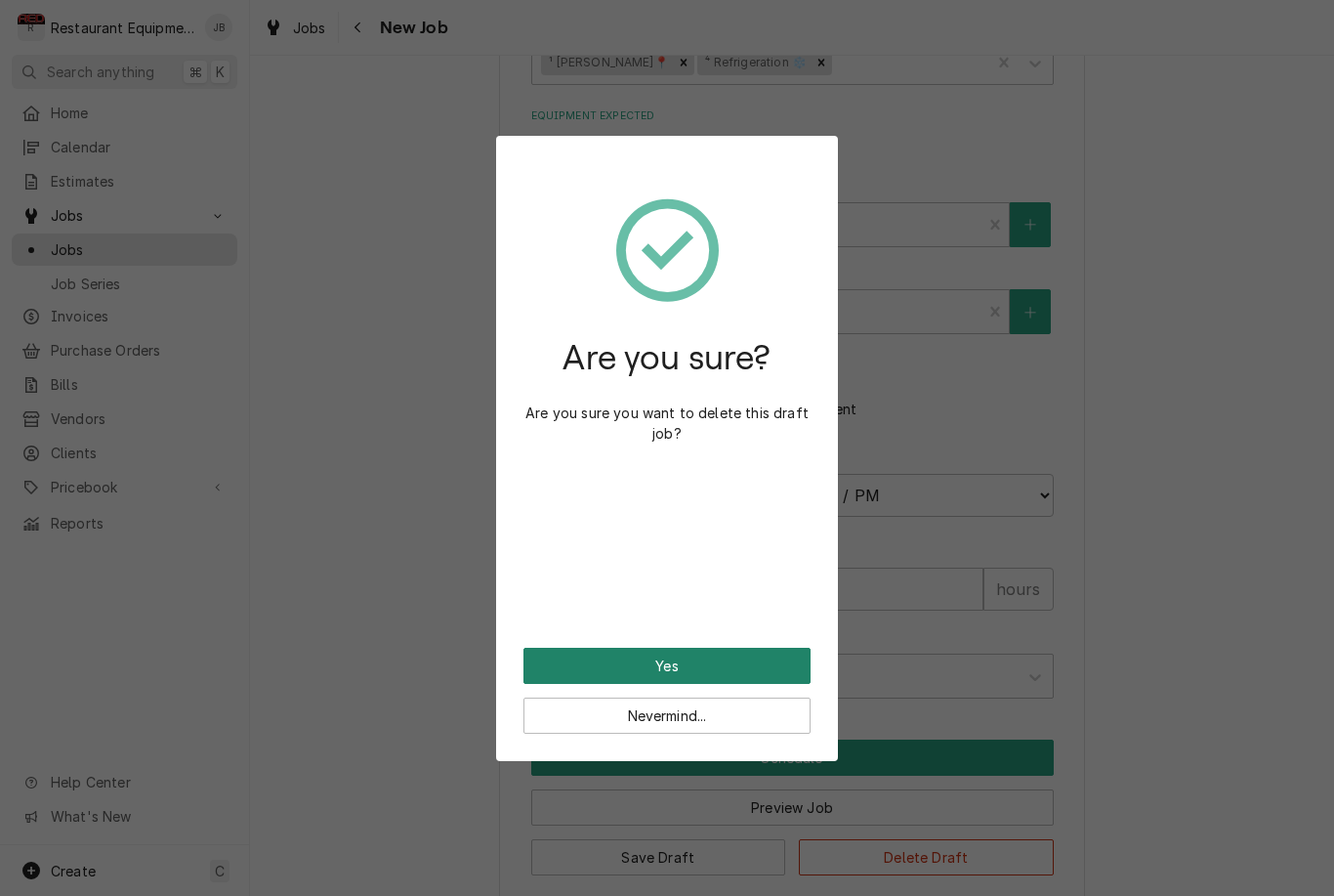
click at [729, 658] on button "Yes" at bounding box center [667, 666] width 287 height 36
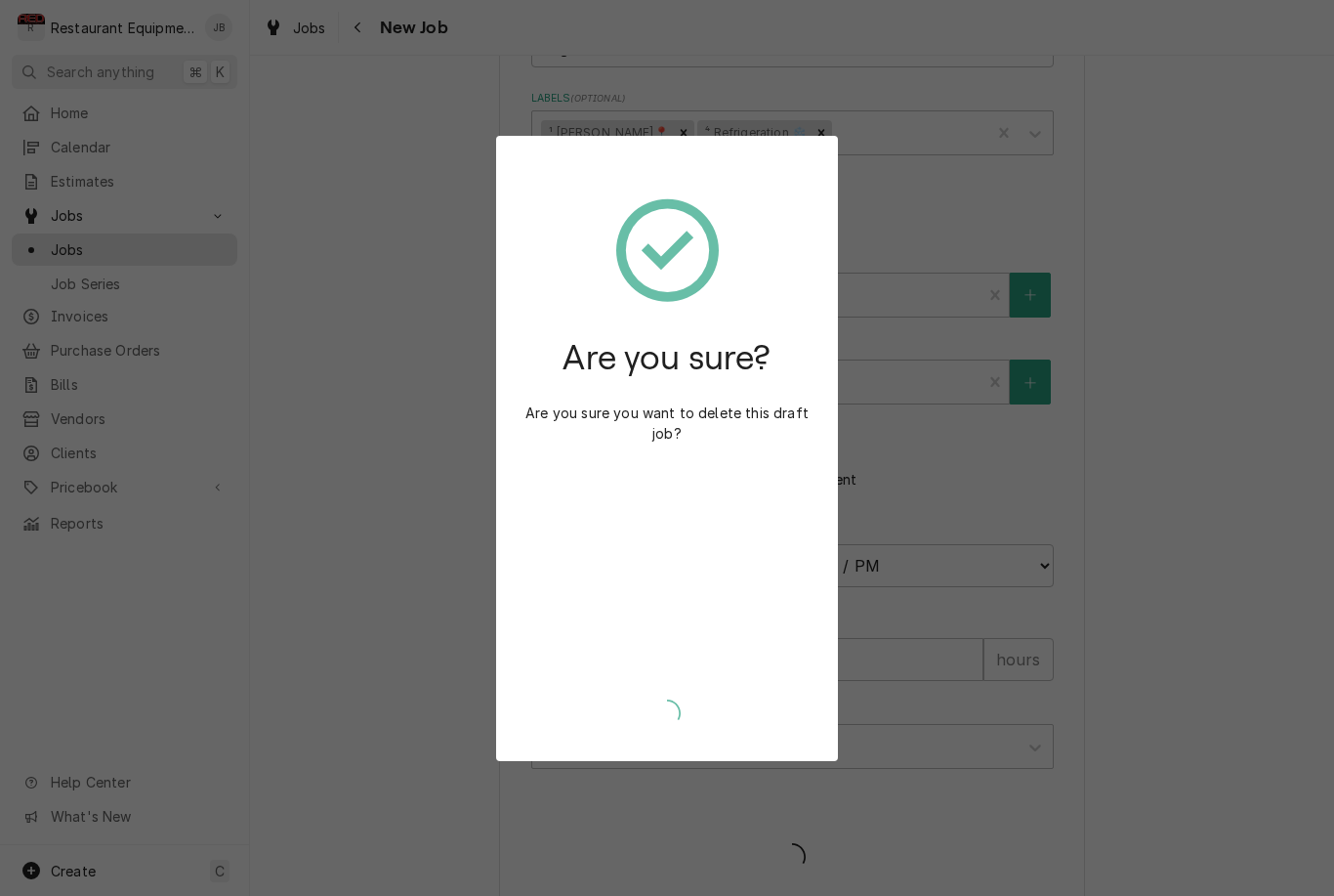
type textarea "x"
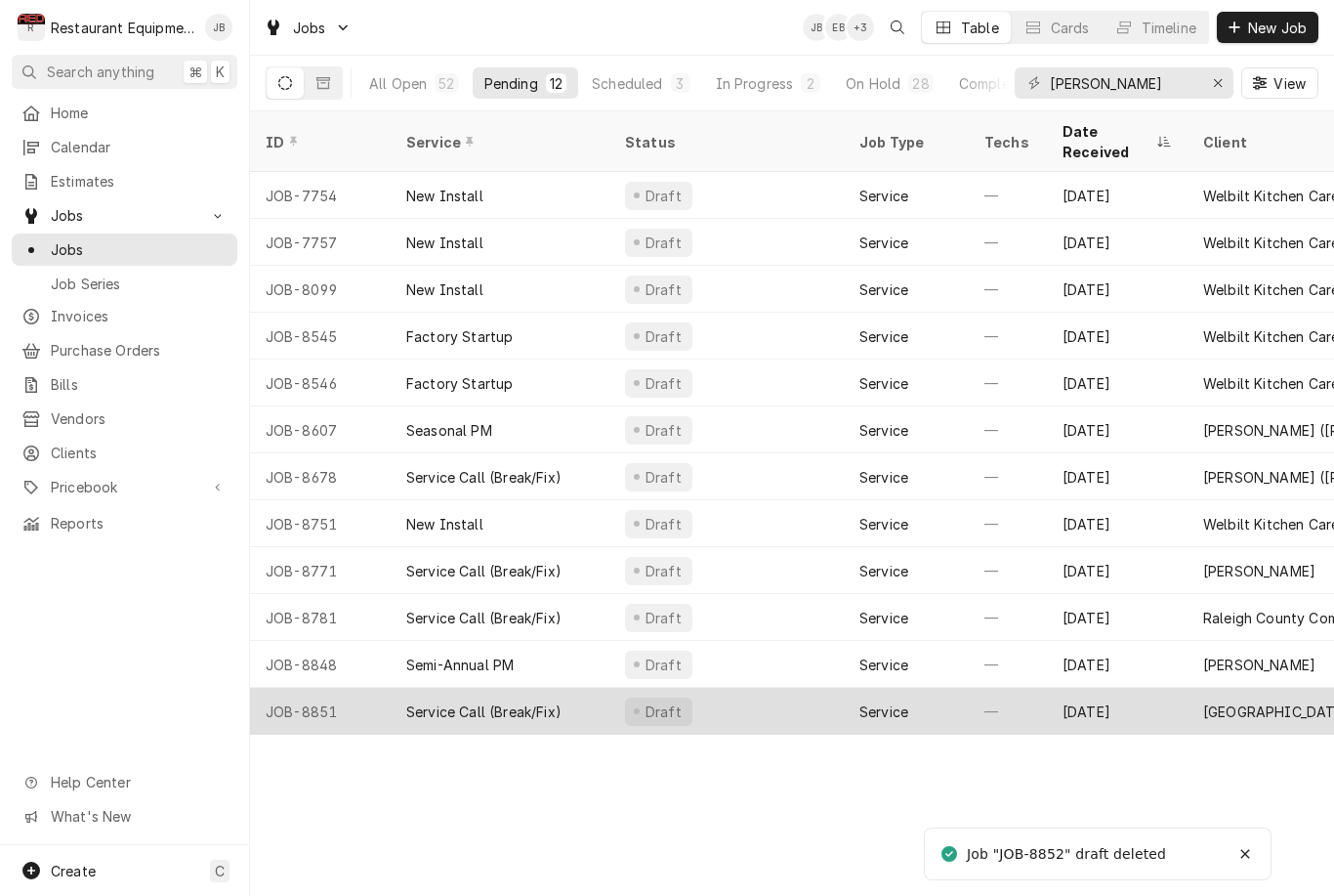
click at [747, 687] on div "Draft" at bounding box center [726, 710] width 234 height 47
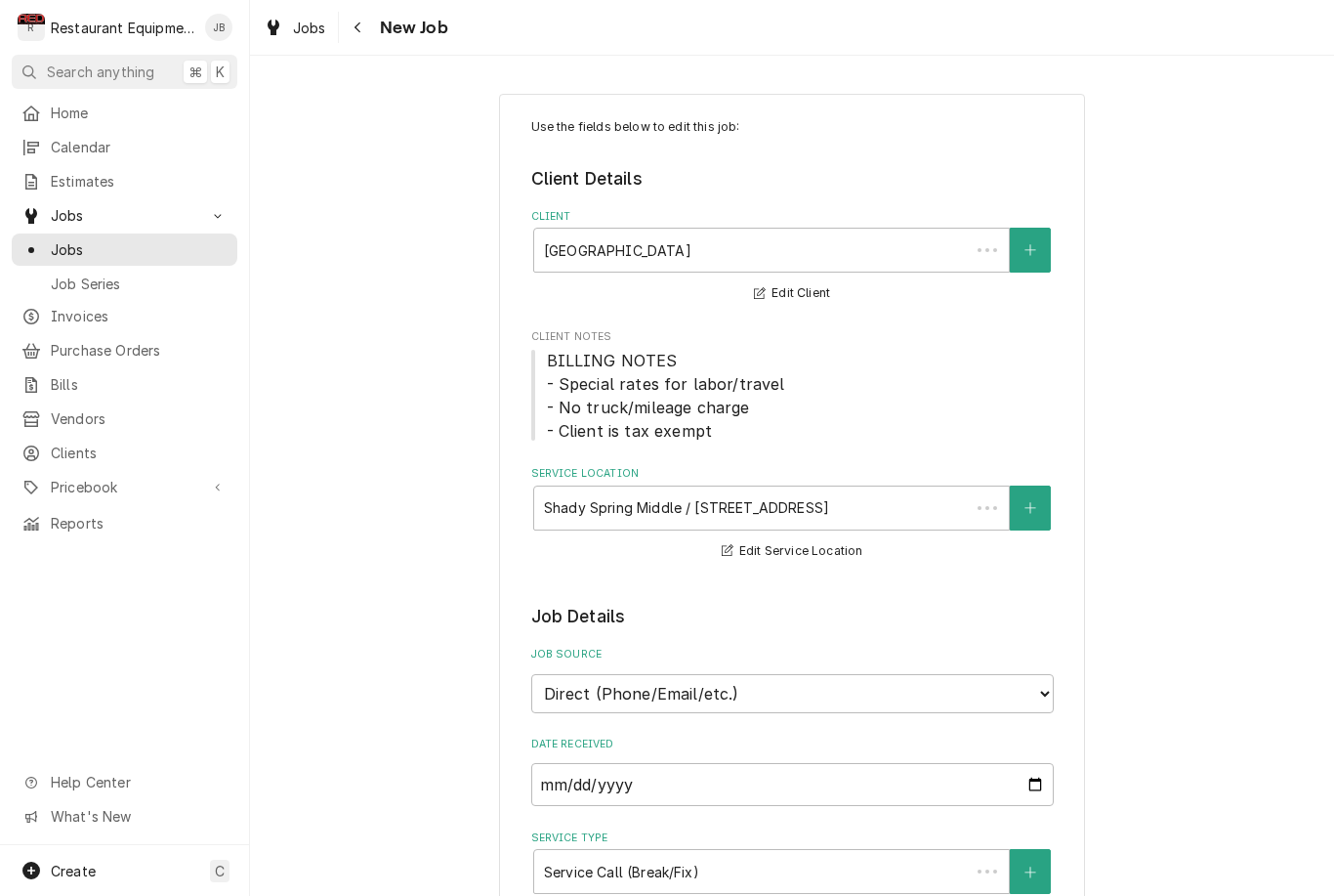
type textarea "x"
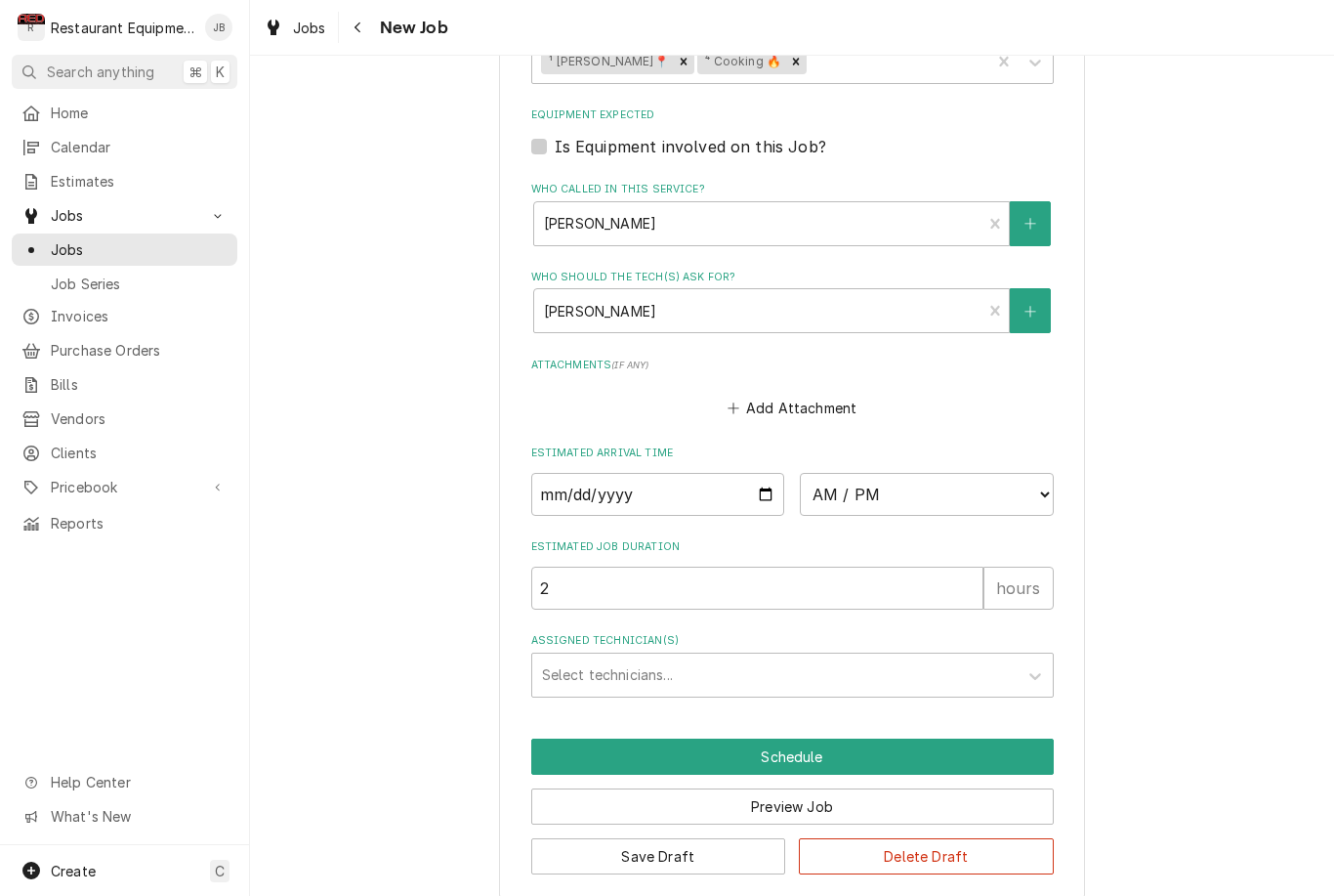
scroll to position [1464, 0]
click at [667, 474] on input "Date" at bounding box center [659, 495] width 254 height 43
type input "[DATE]"
type textarea "x"
type input "2025-09-11"
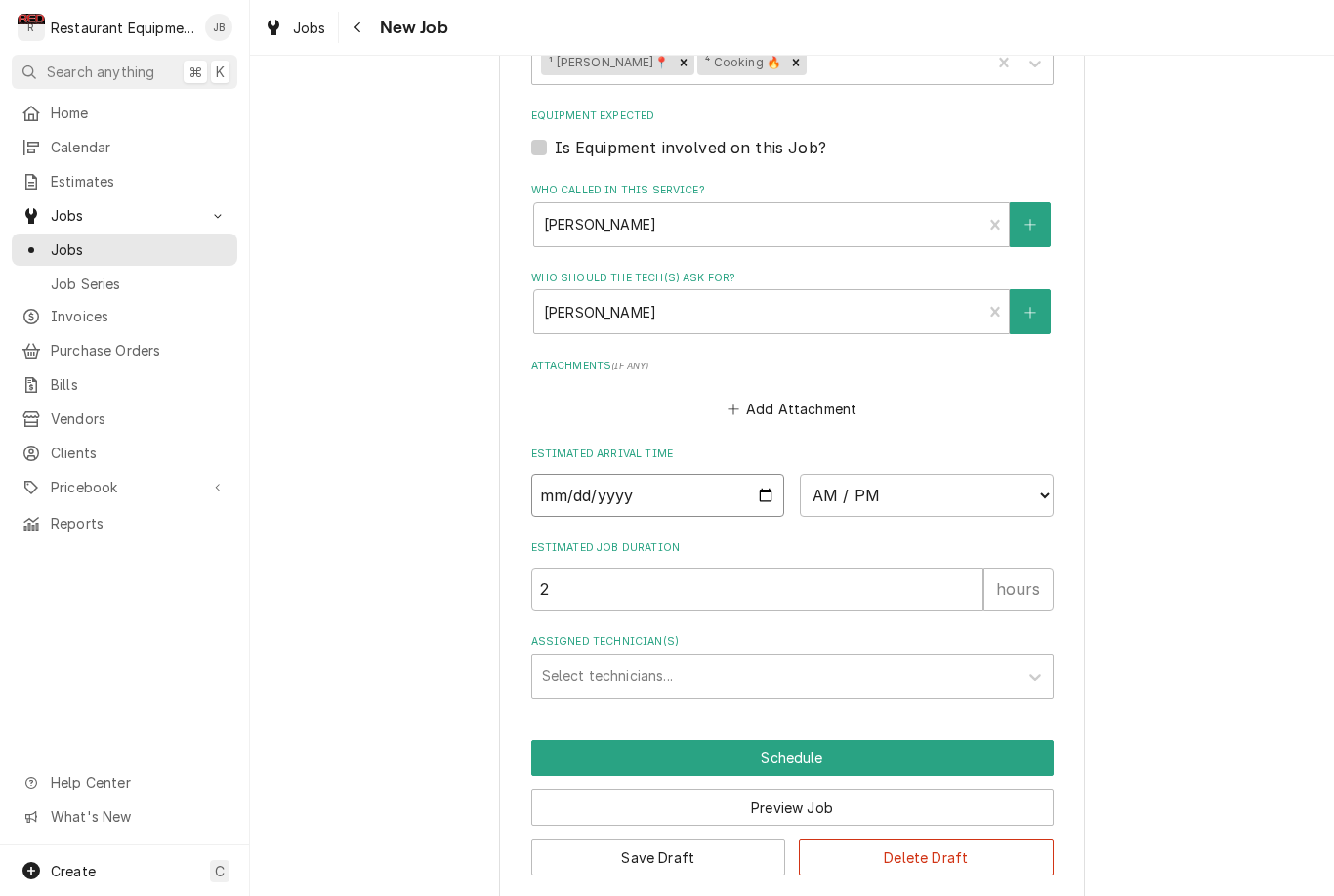
type textarea "x"
click at [951, 474] on select "AM / PM 6:00 AM 6:15 AM 6:30 AM 6:45 AM 7:00 AM 7:15 AM 7:30 AM 7:45 AM 8:00 AM…" at bounding box center [927, 495] width 254 height 43
select select "08:30:00"
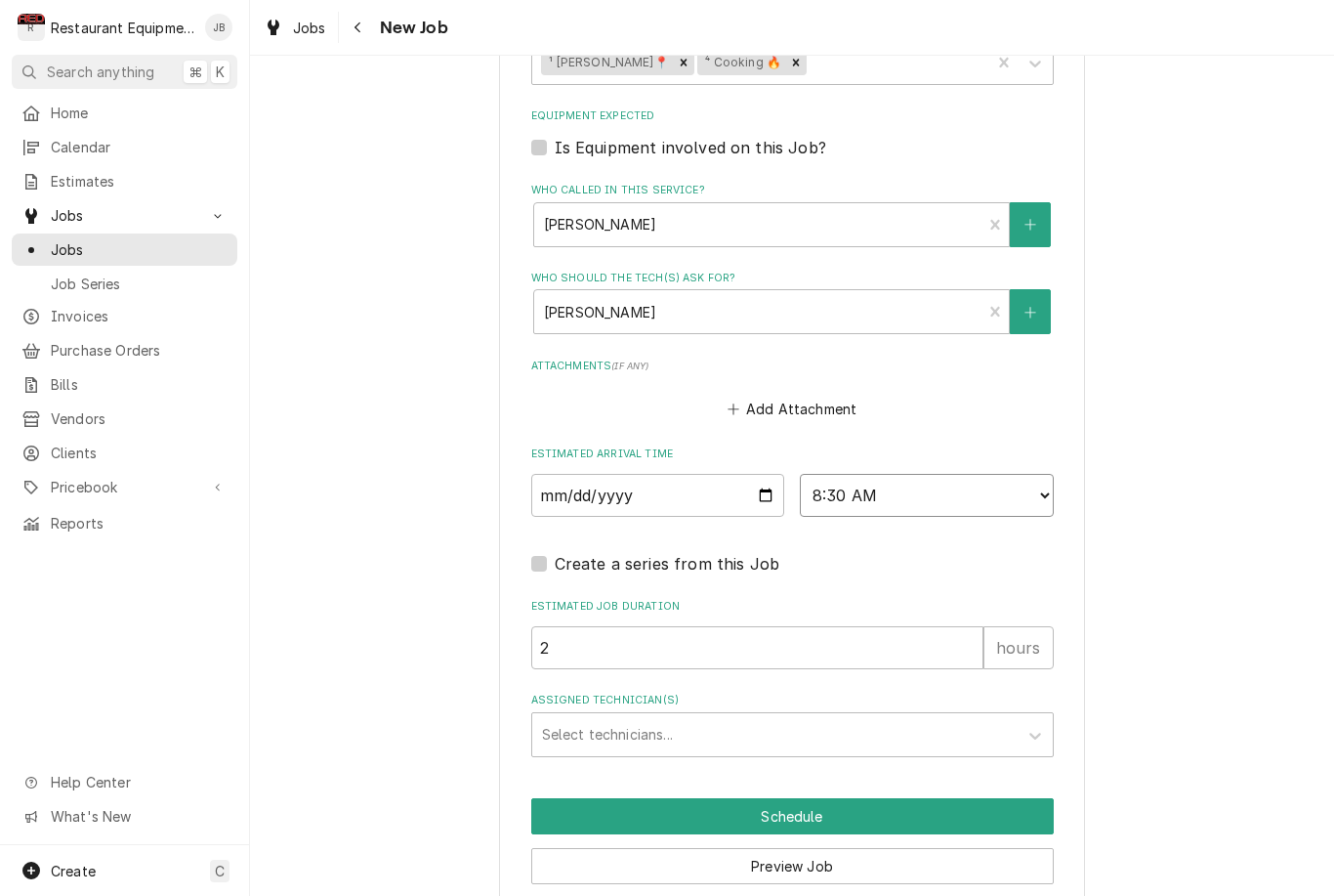
type textarea "x"
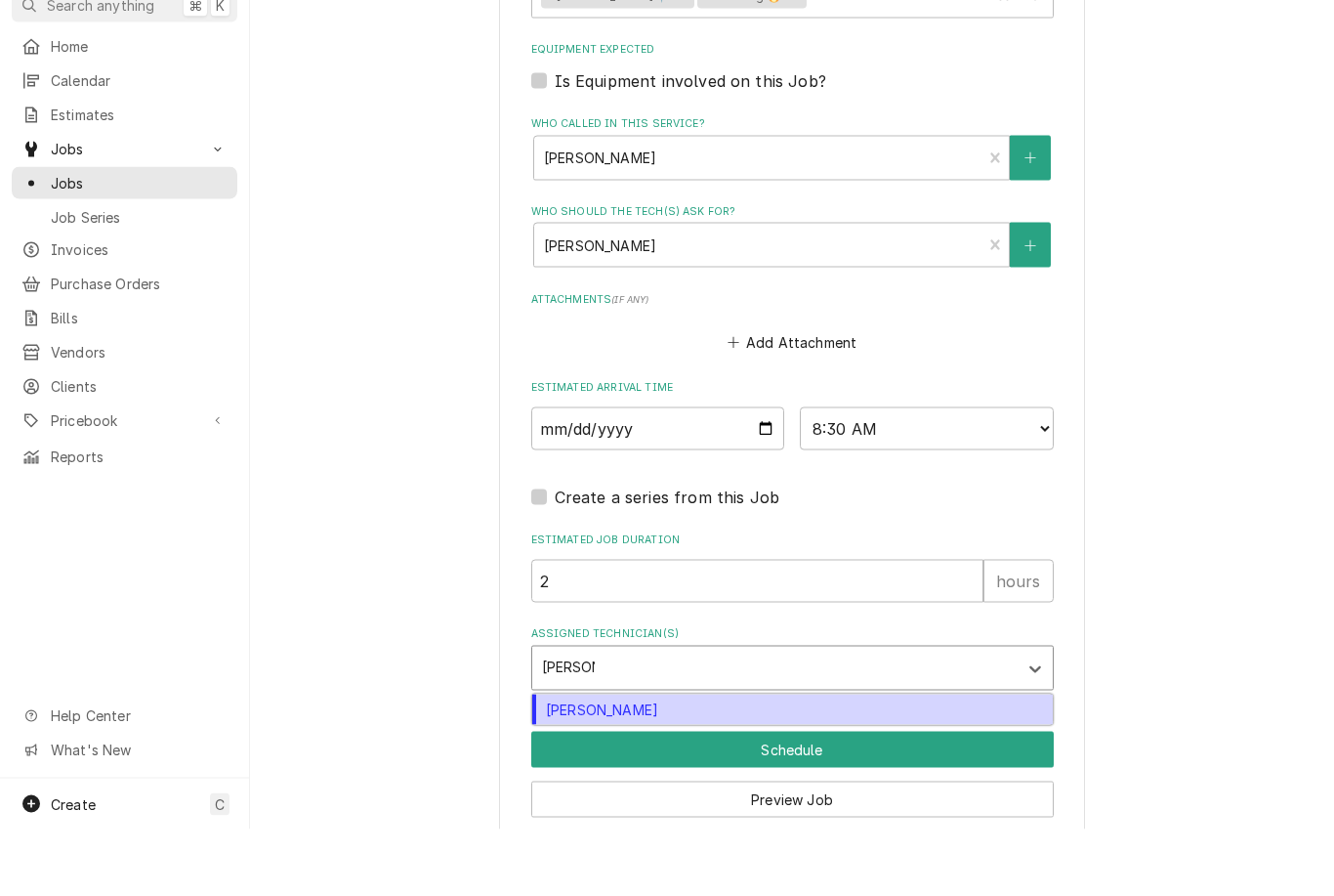
click at [736, 761] on div "Thomas Ross" at bounding box center [793, 776] width 521 height 30
type input "thomas"
type textarea "x"
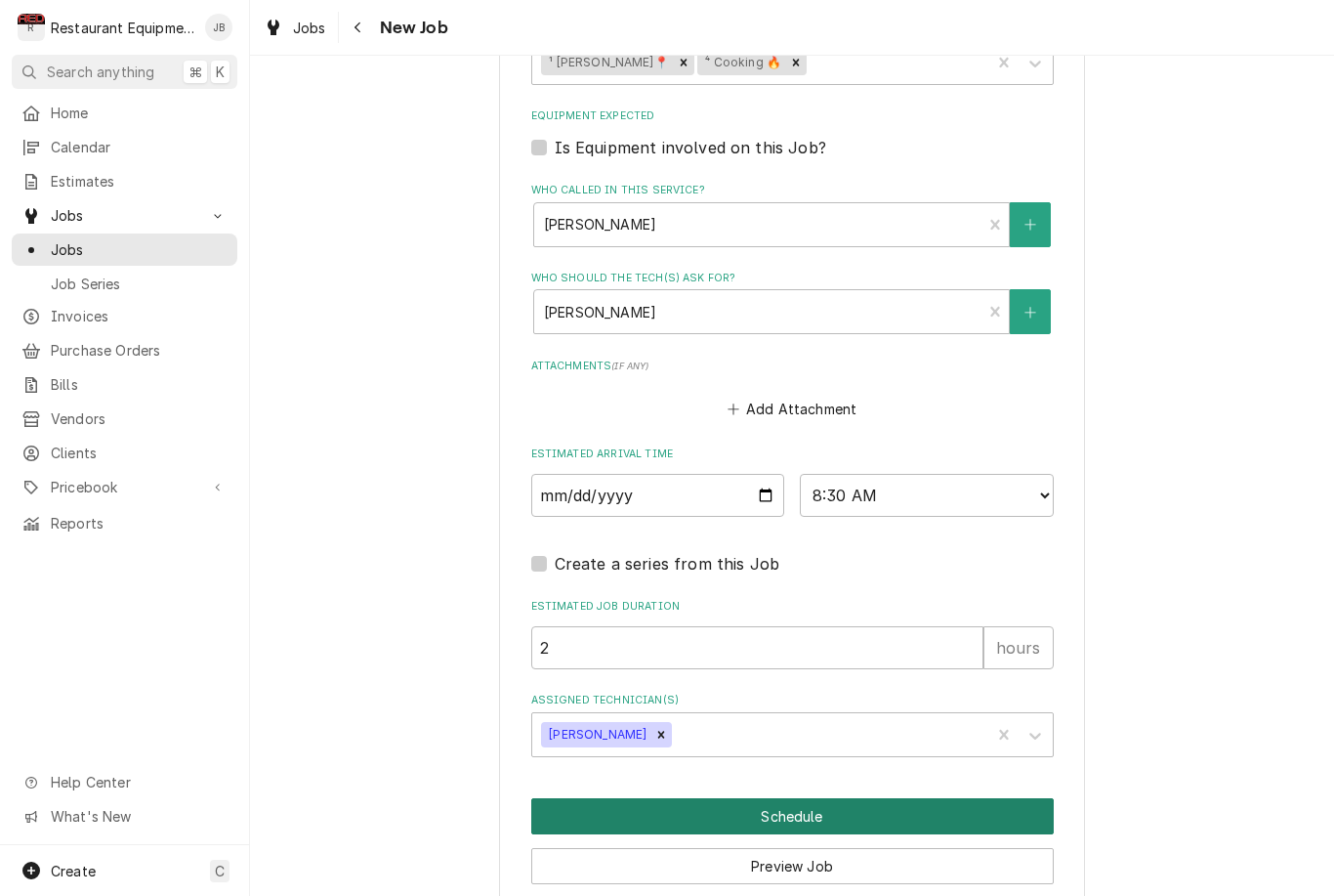
click at [782, 798] on button "Schedule" at bounding box center [793, 816] width 523 height 36
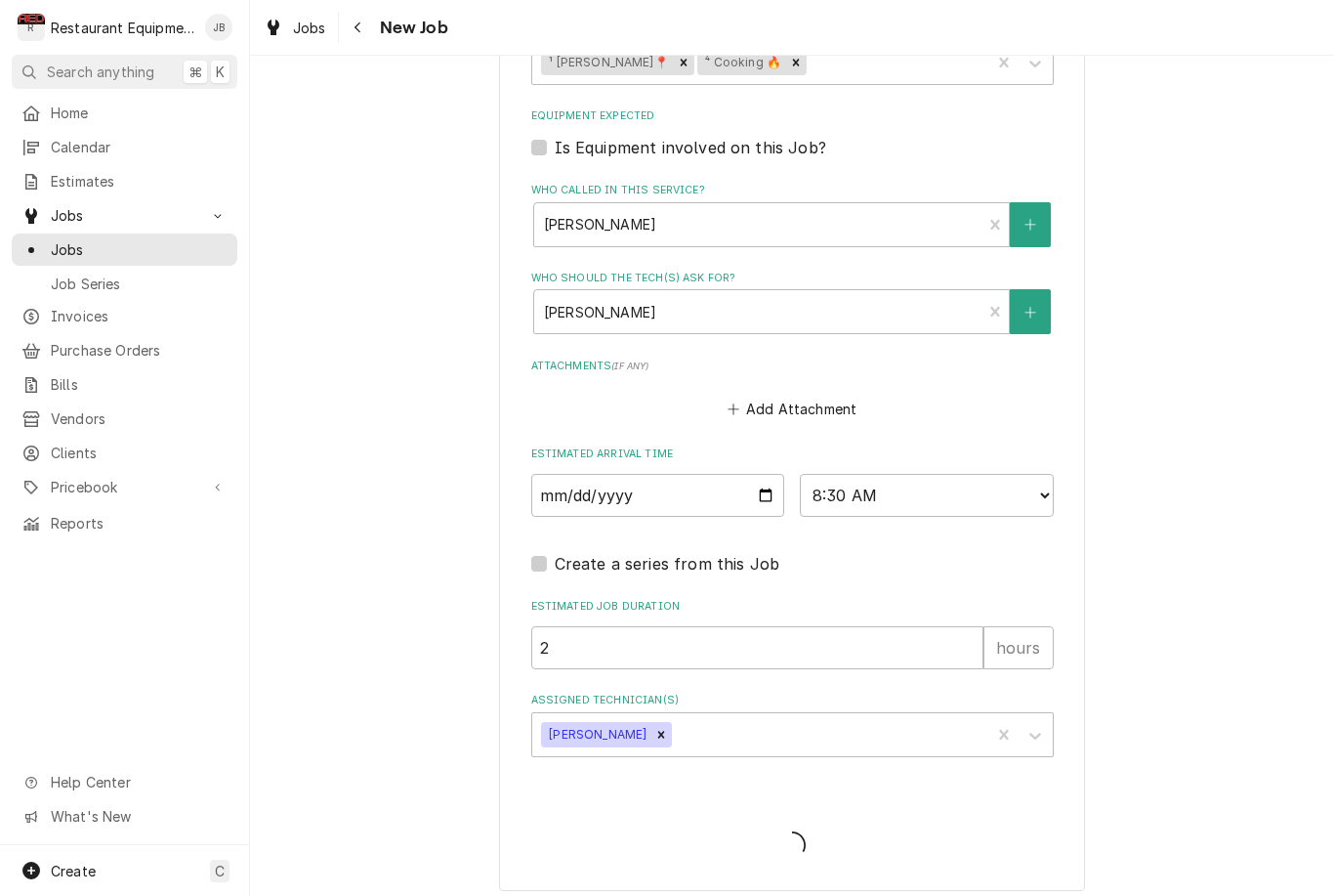
scroll to position [1452, 0]
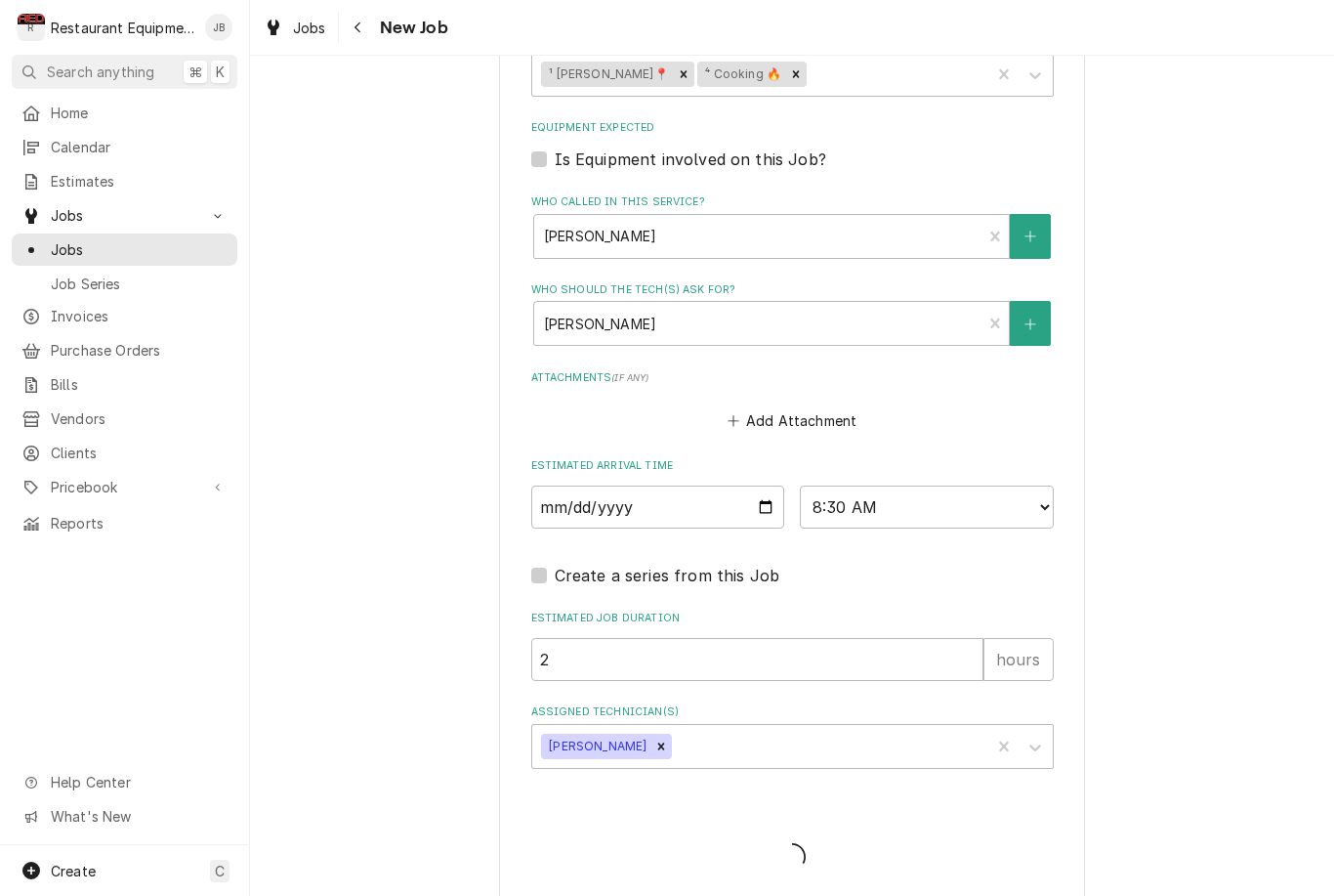
type textarea "x"
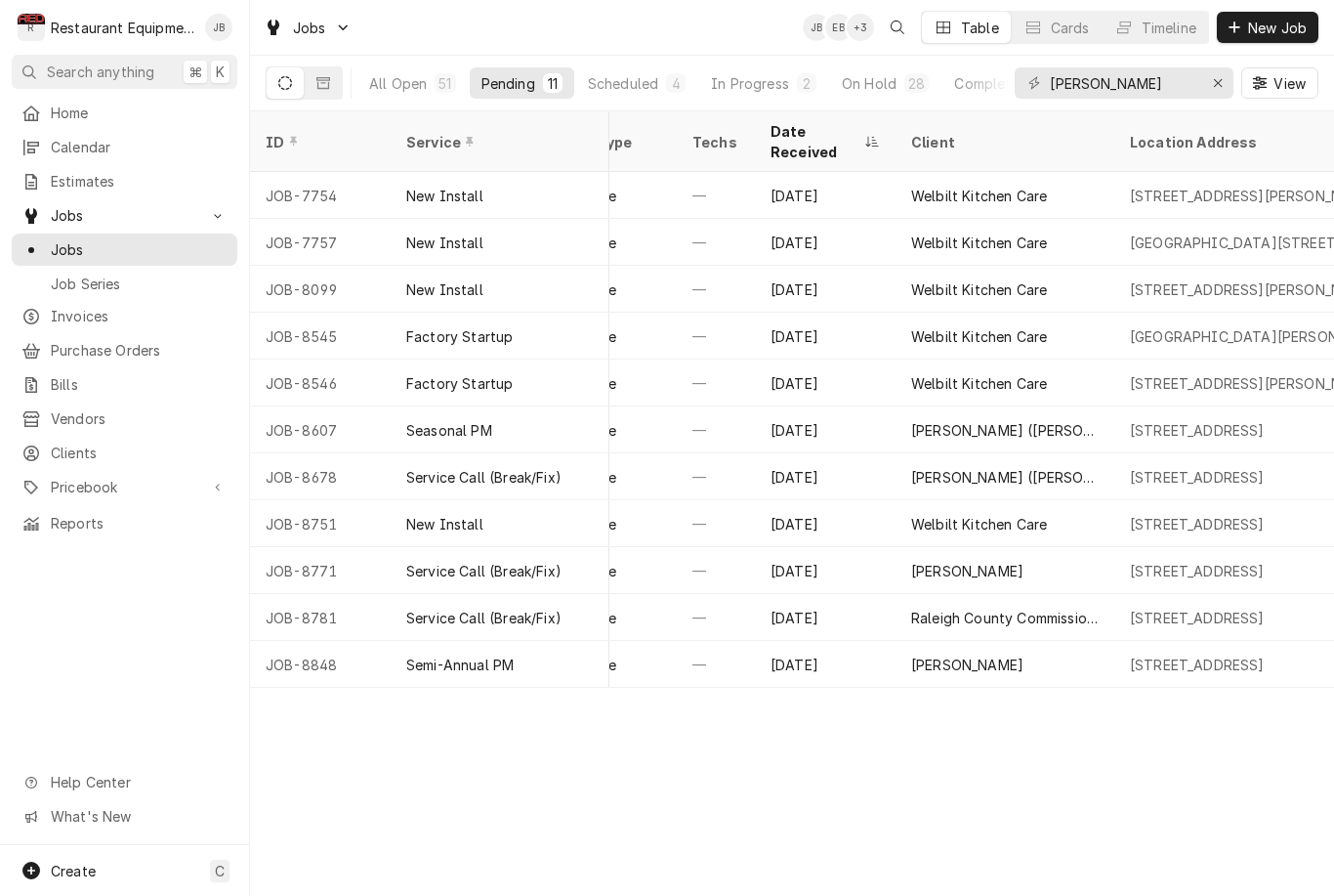
scroll to position [0, 309]
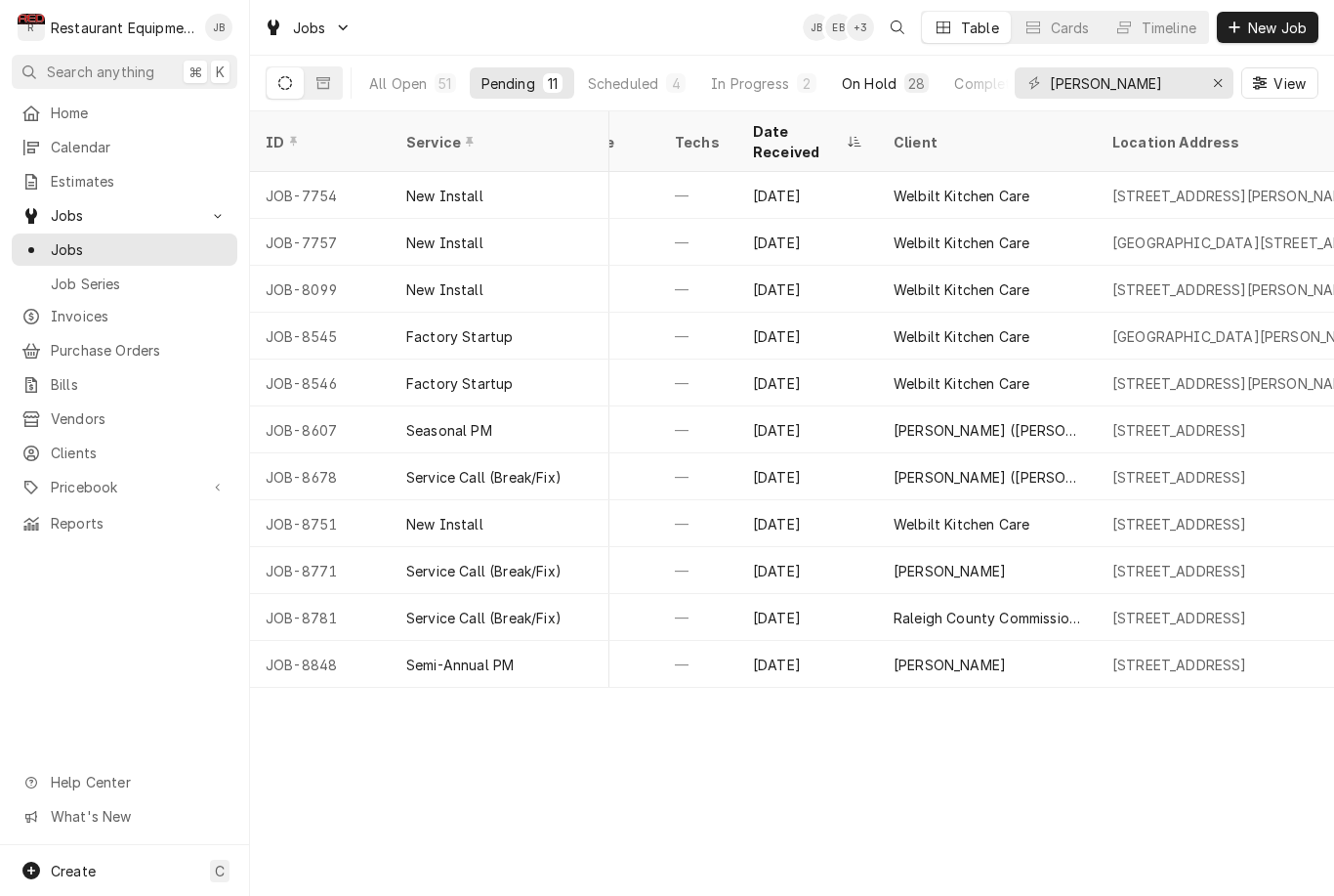
click at [912, 85] on div "28" at bounding box center [917, 83] width 17 height 21
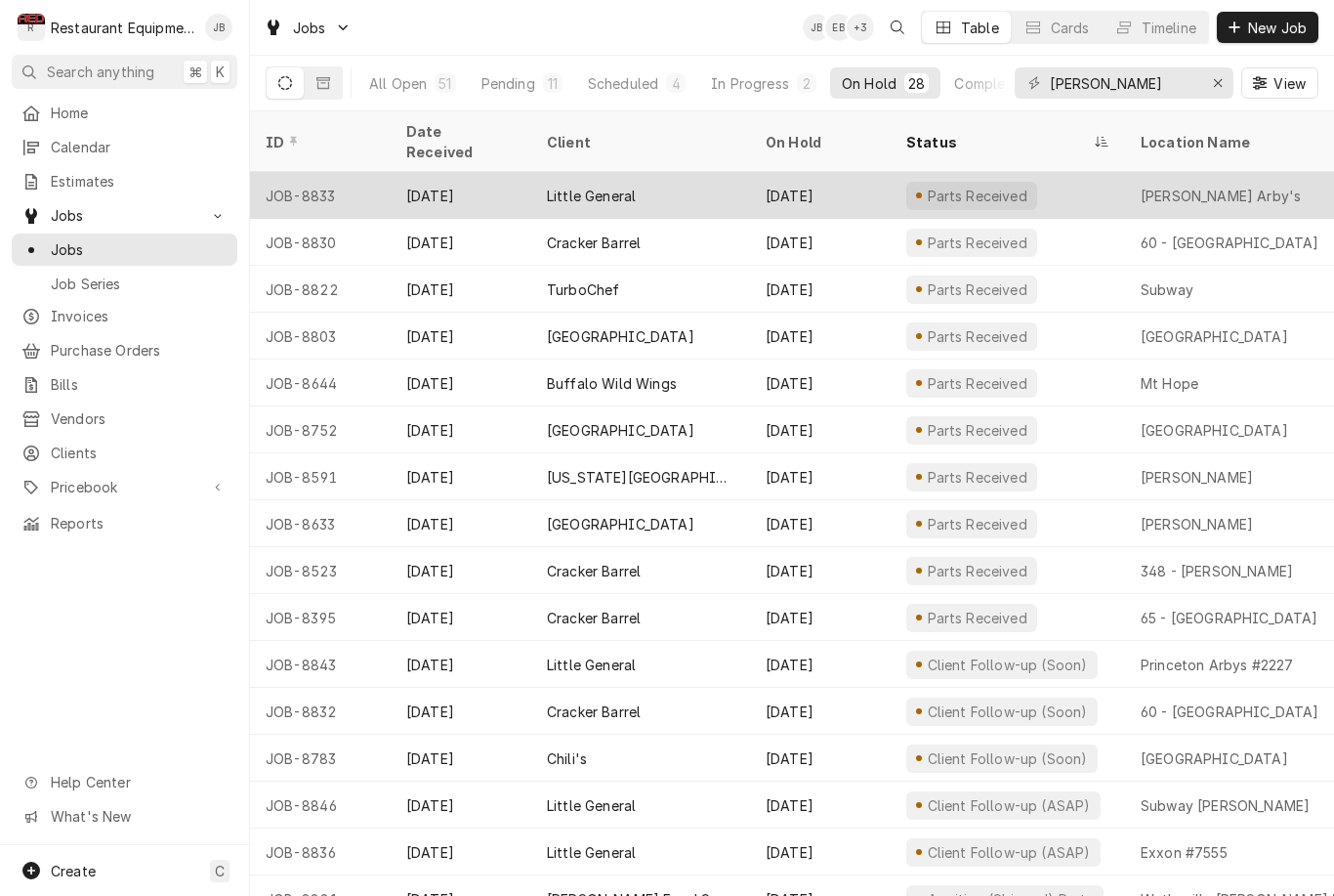
click at [1049, 185] on div "Parts Received" at bounding box center [1008, 195] width 234 height 47
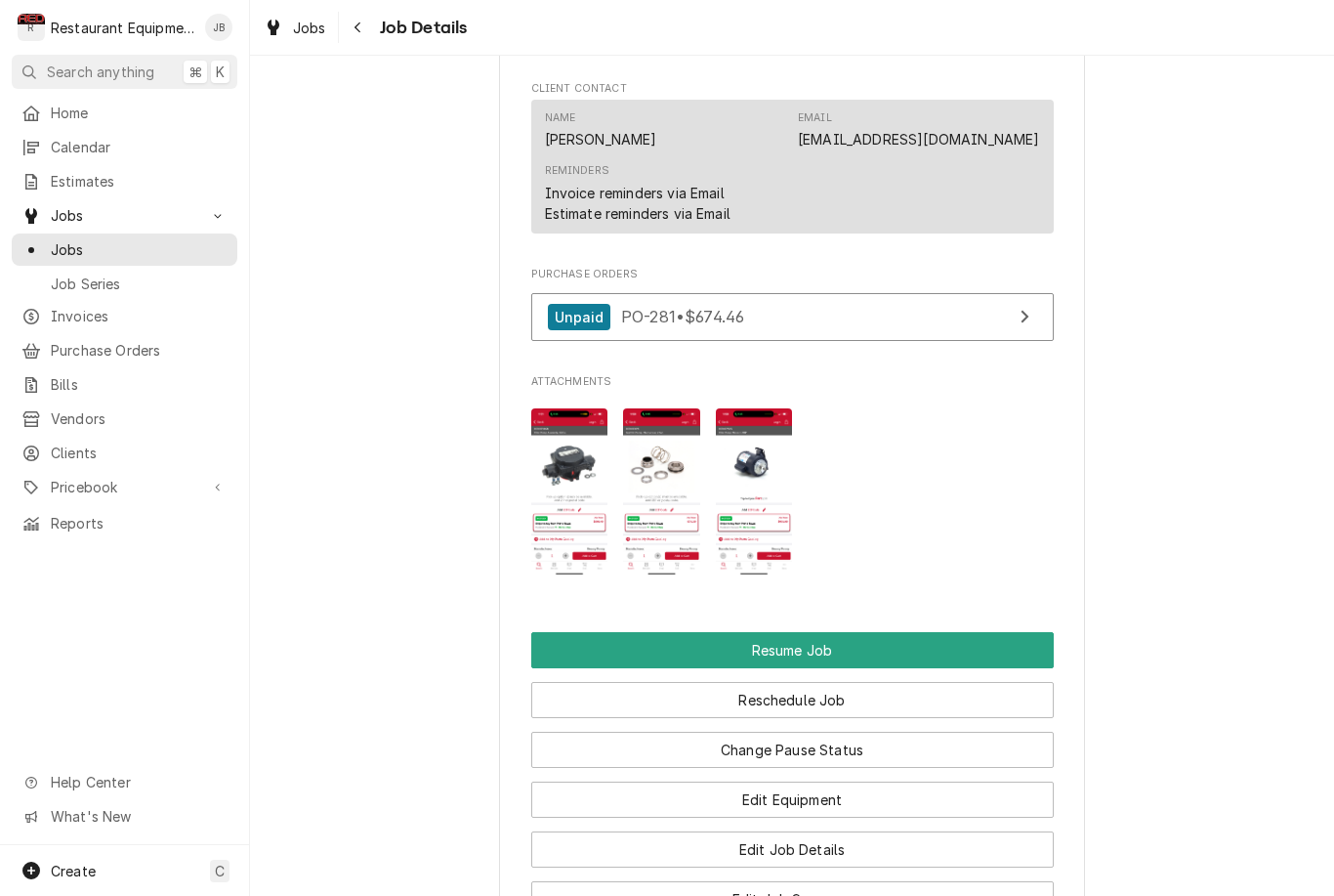
scroll to position [2274, 0]
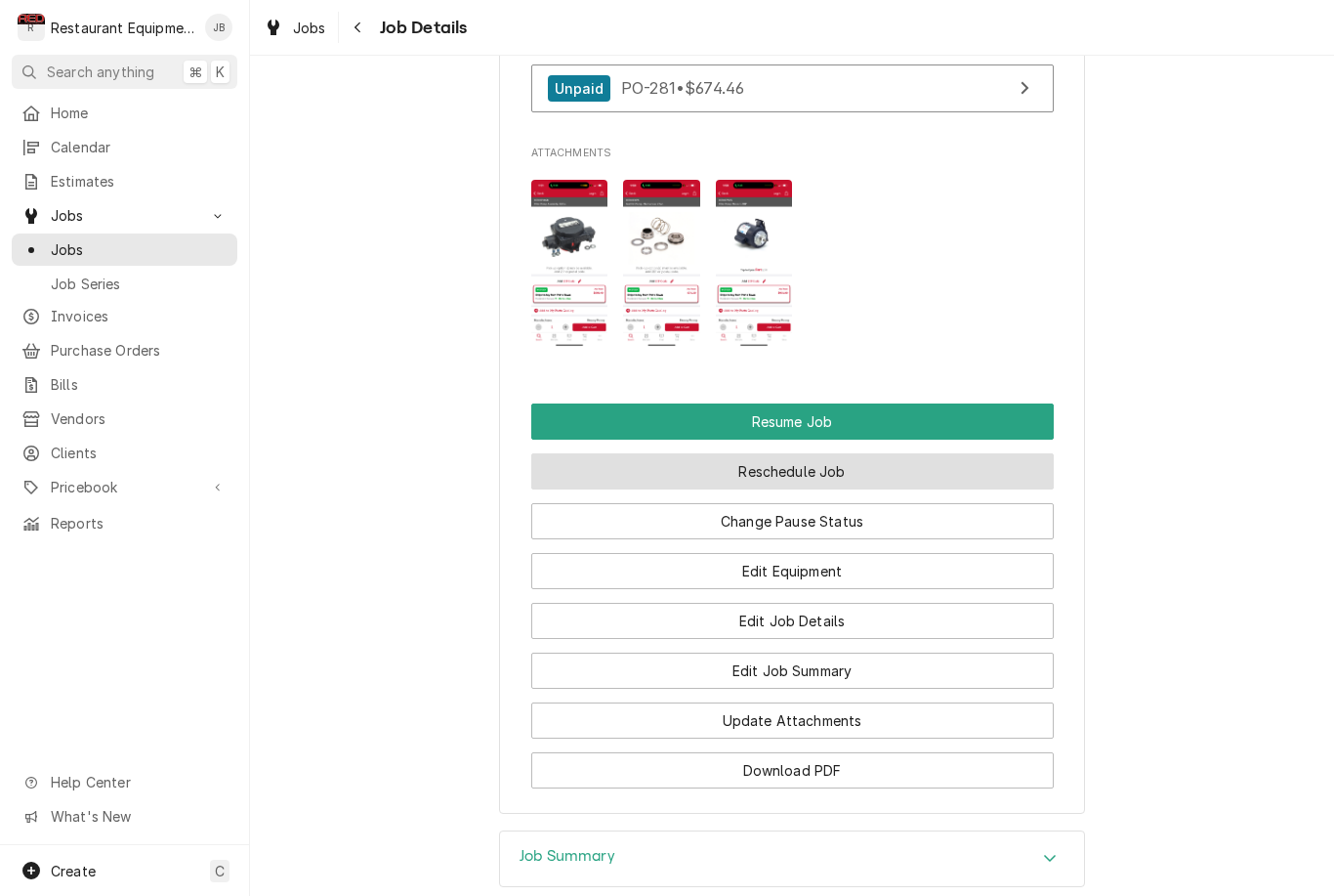
click at [876, 466] on button "Reschedule Job" at bounding box center [793, 471] width 523 height 36
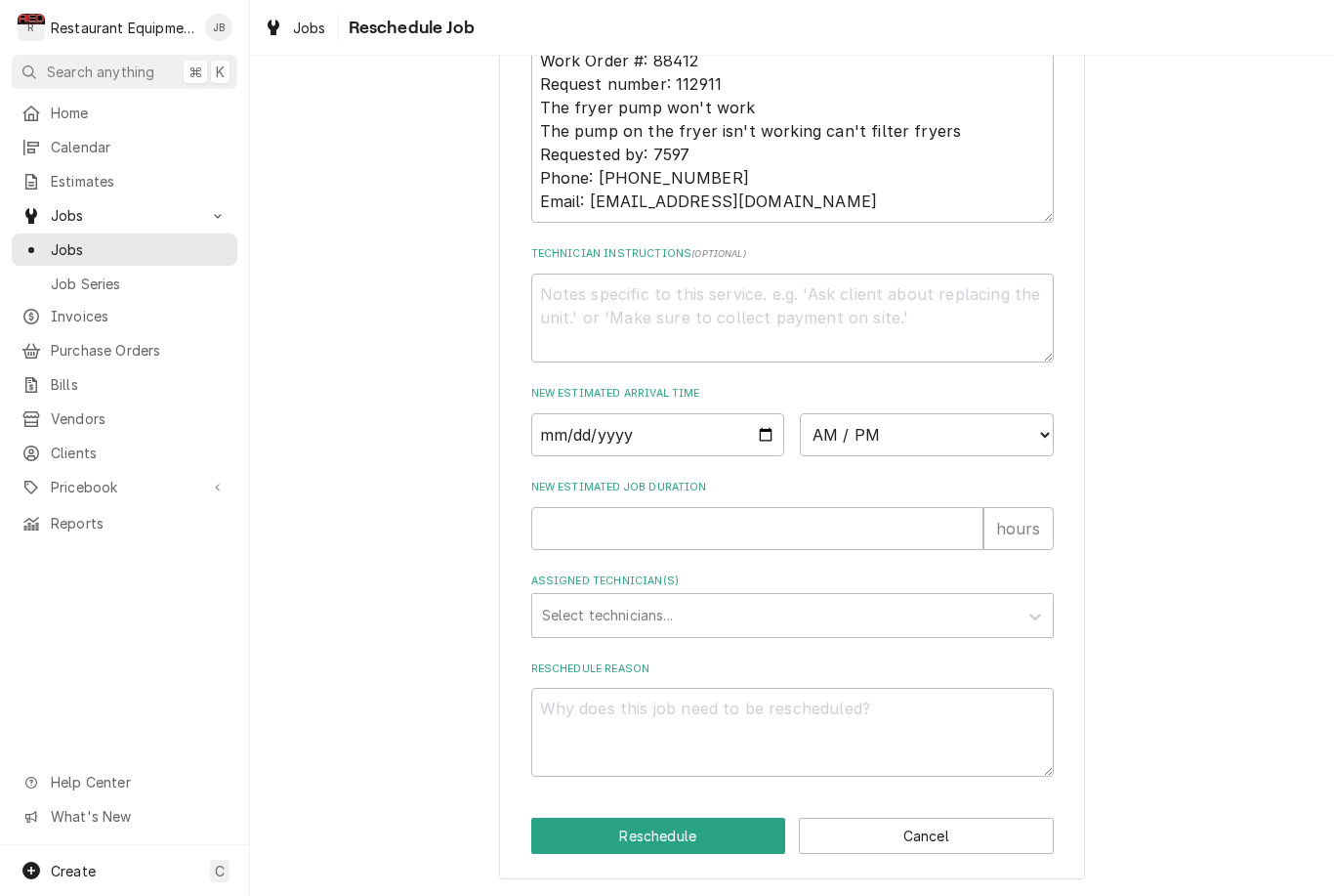
scroll to position [651, 0]
click at [661, 436] on input "Date" at bounding box center [659, 434] width 254 height 43
type input "2025-09-10"
type textarea "x"
type input "2025-09-11"
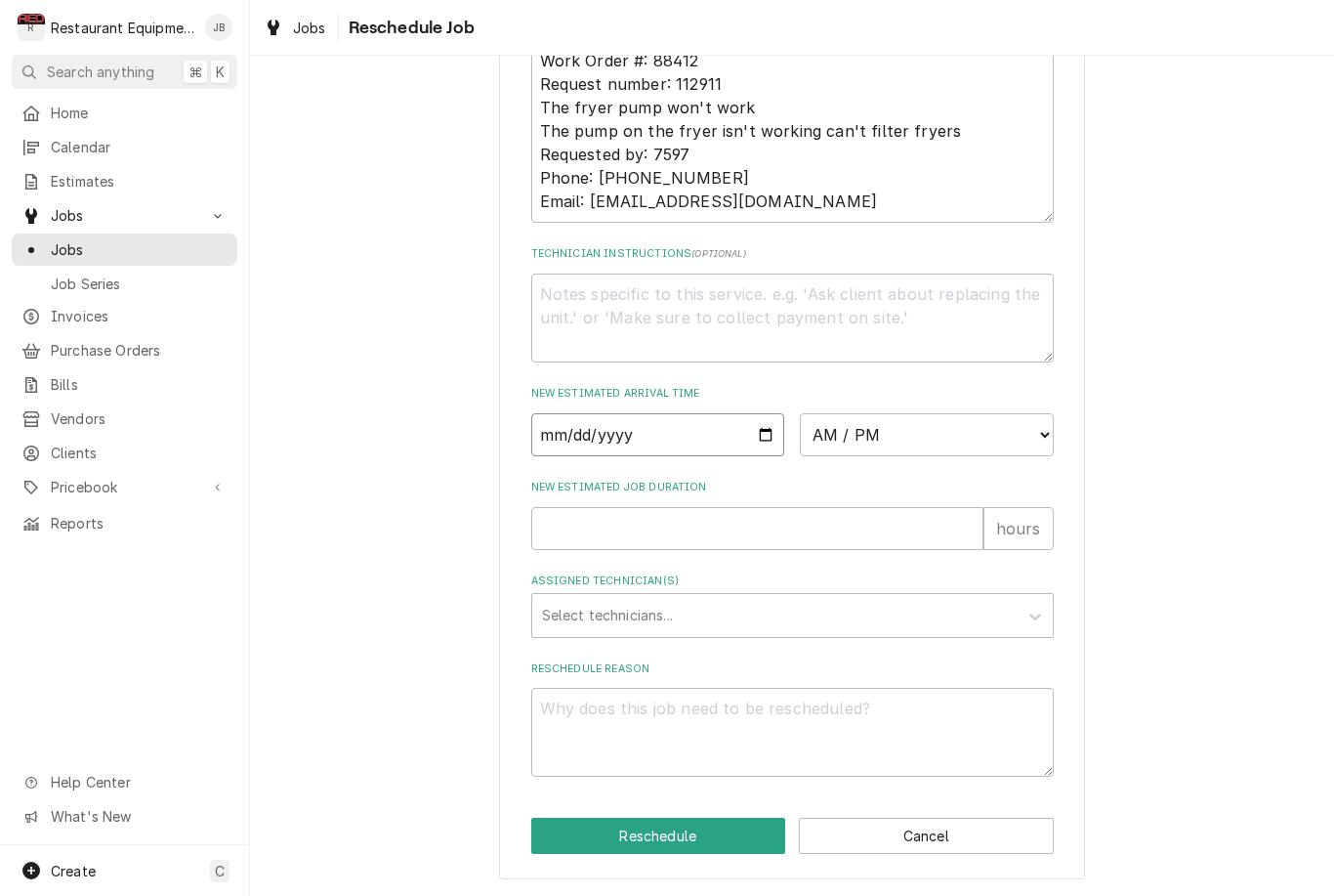
type textarea "x"
click at [936, 423] on select "AM / PM 6:00 AM 6:15 AM 6:30 AM 6:45 AM 7:00 AM 7:15 AM 7:30 AM 7:45 AM 8:00 AM…" at bounding box center [927, 434] width 254 height 43
select select "08:30:00"
click at [774, 533] on input "New Estimated Job Duration" at bounding box center [757, 528] width 452 height 43
type textarea "x"
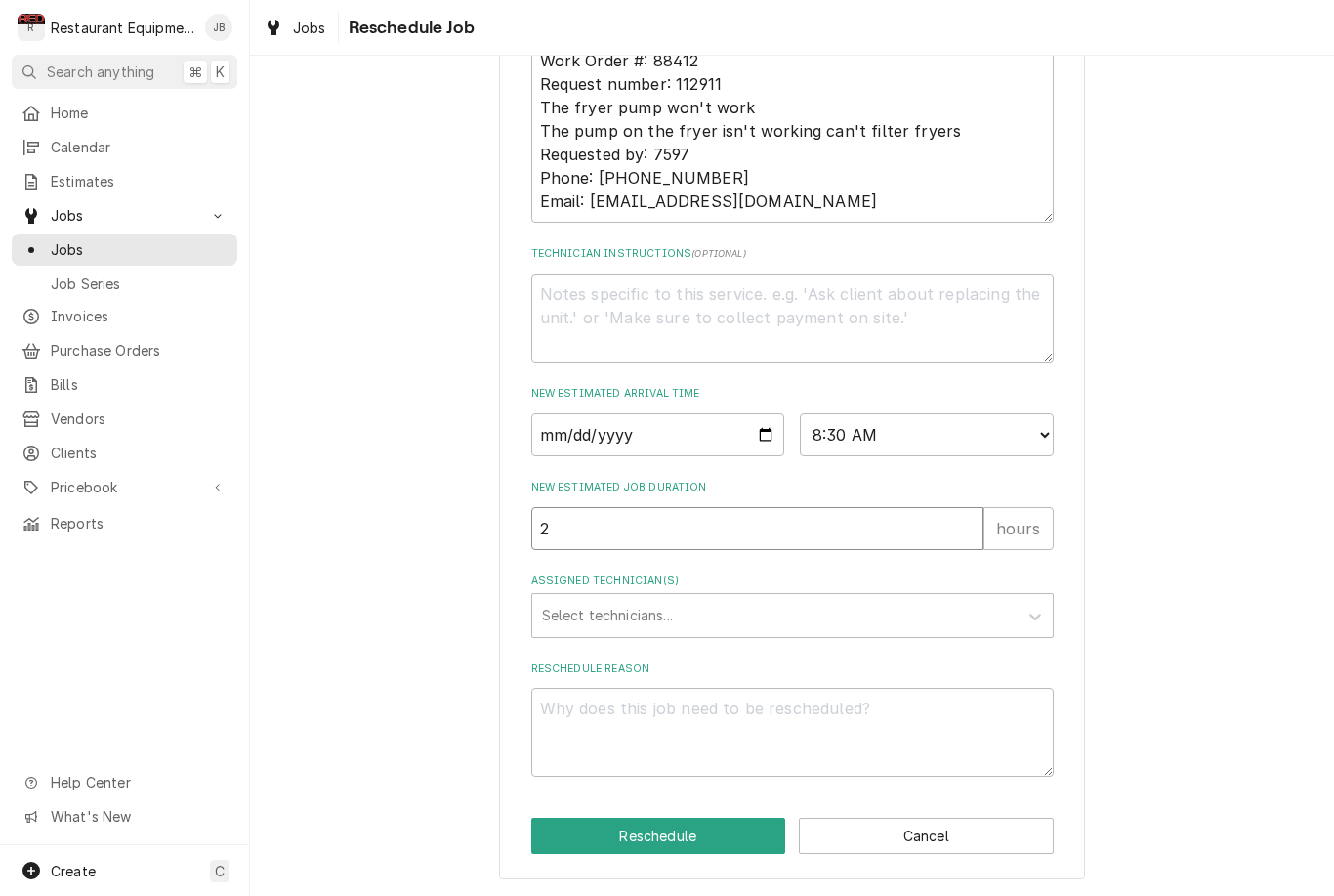
type input "2"
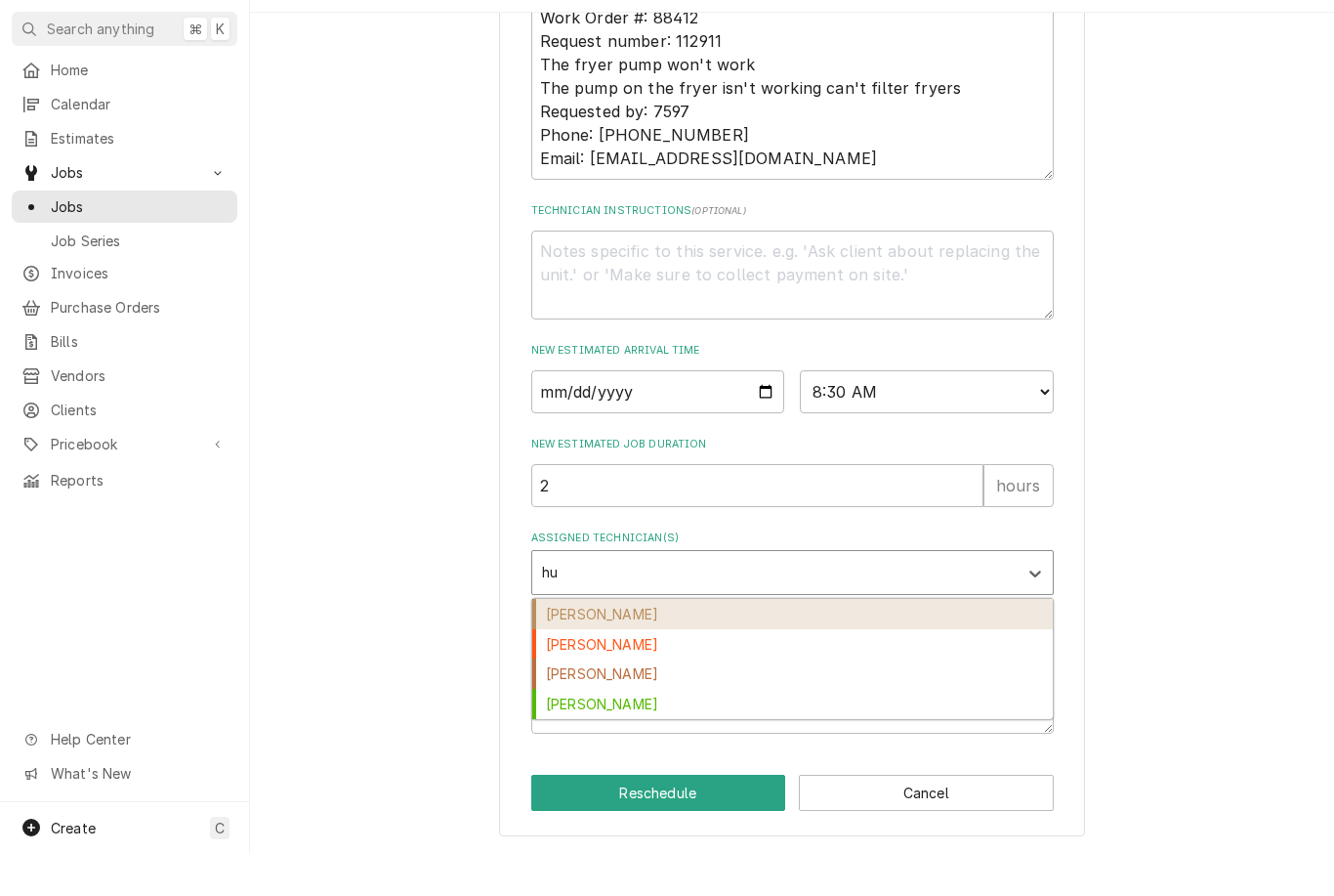
type input "h"
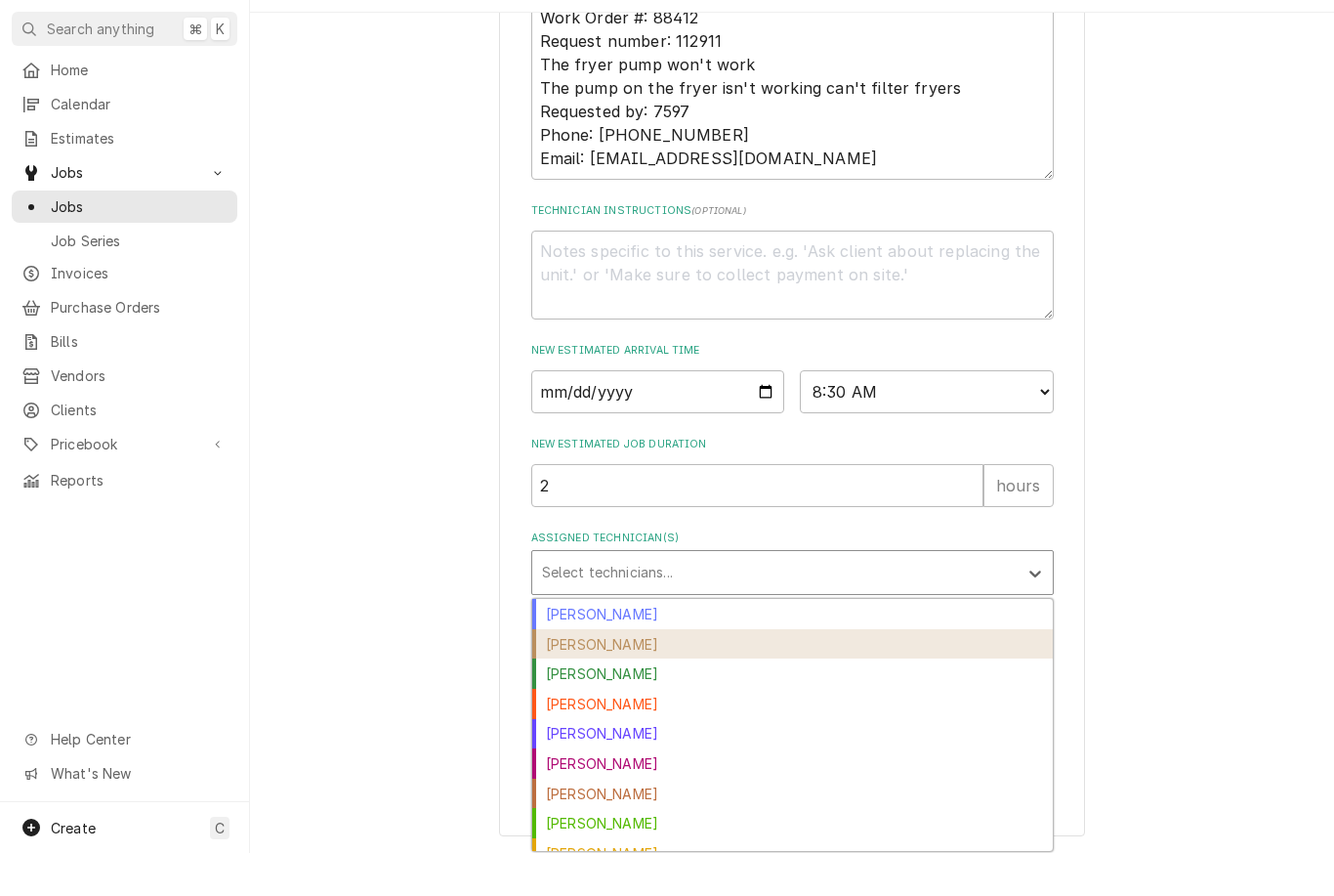
type textarea "x"
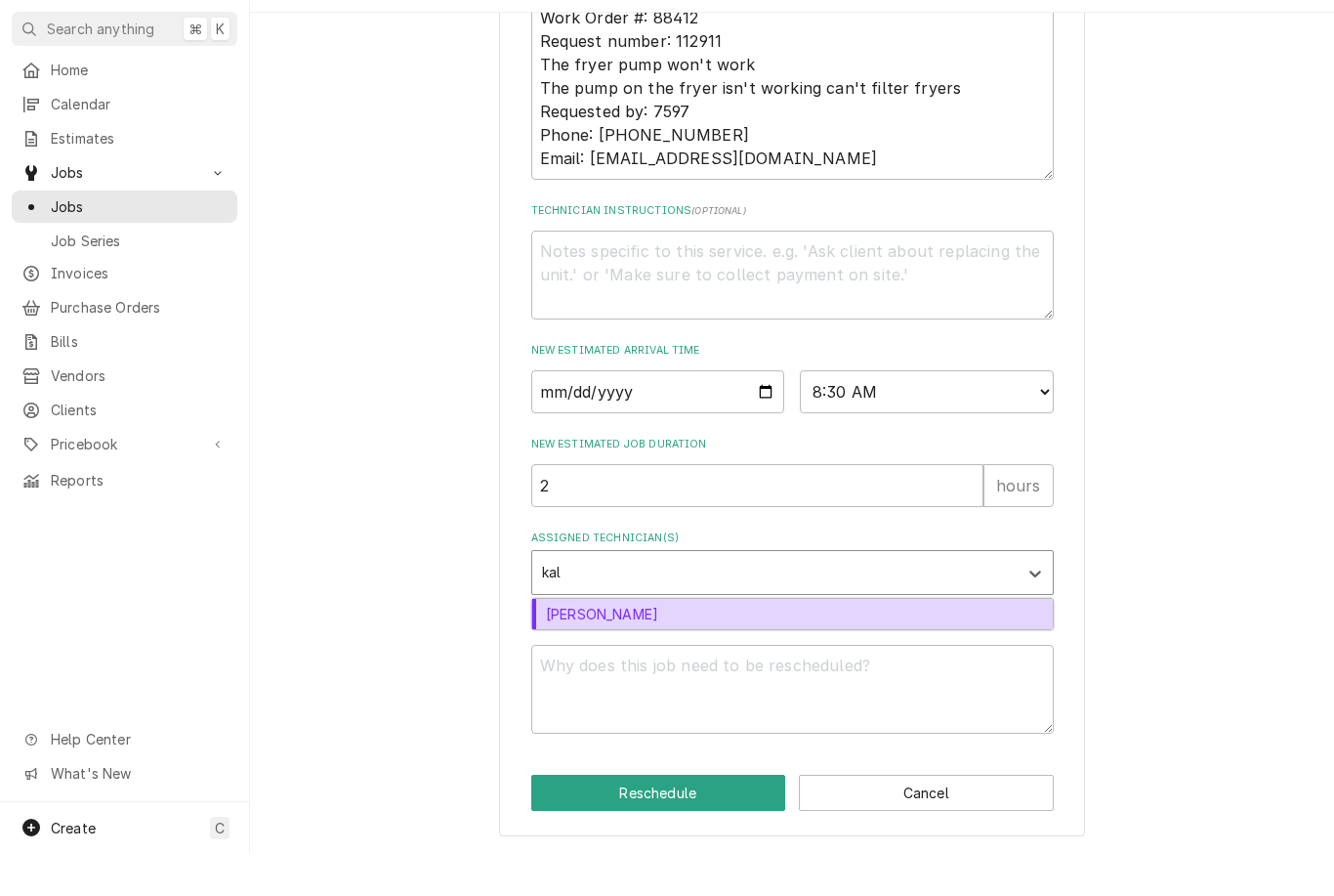
click at [722, 642] on div "Kaleb Lewis" at bounding box center [793, 657] width 521 height 30
type input "kal"
type textarea "x"
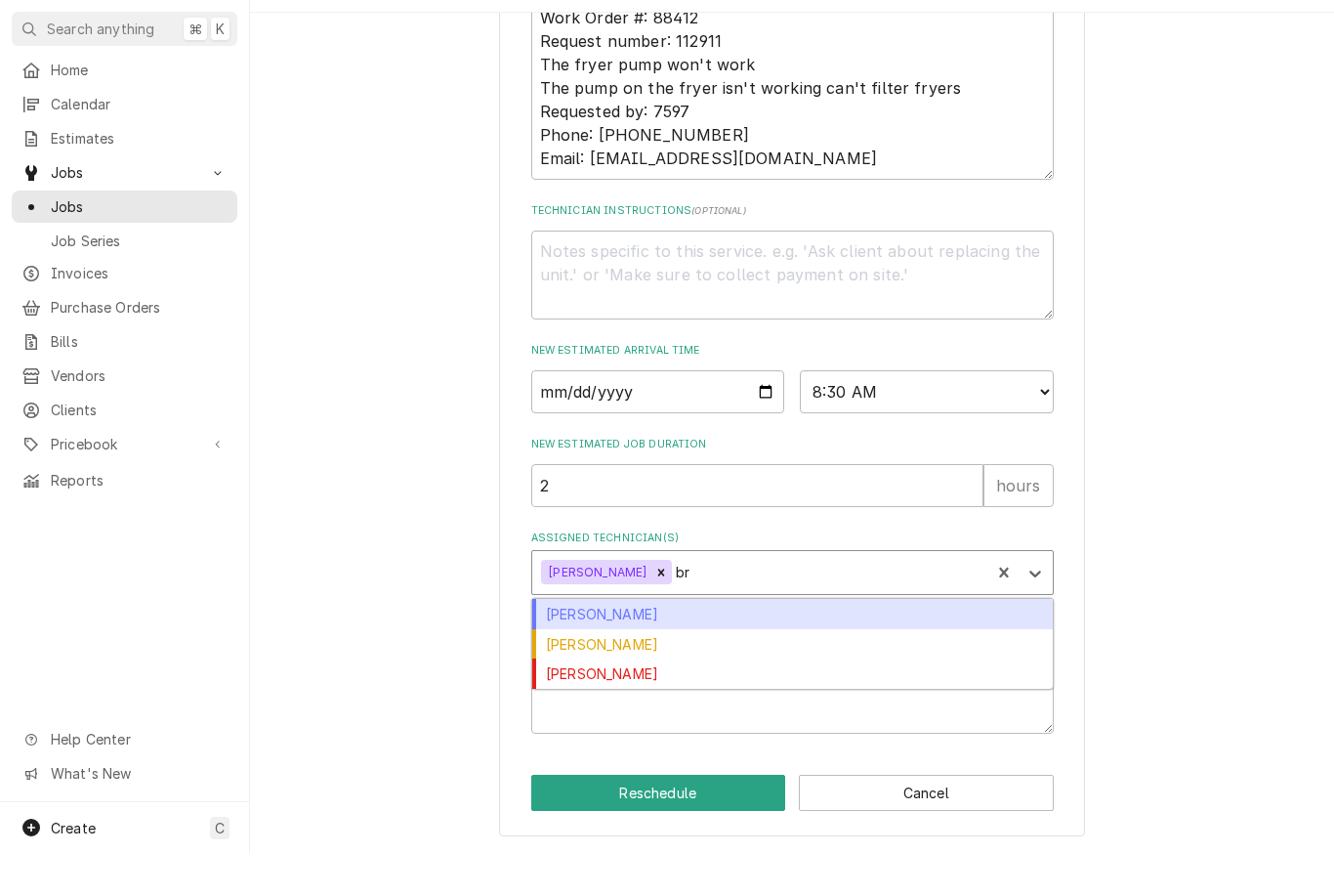
type input "b"
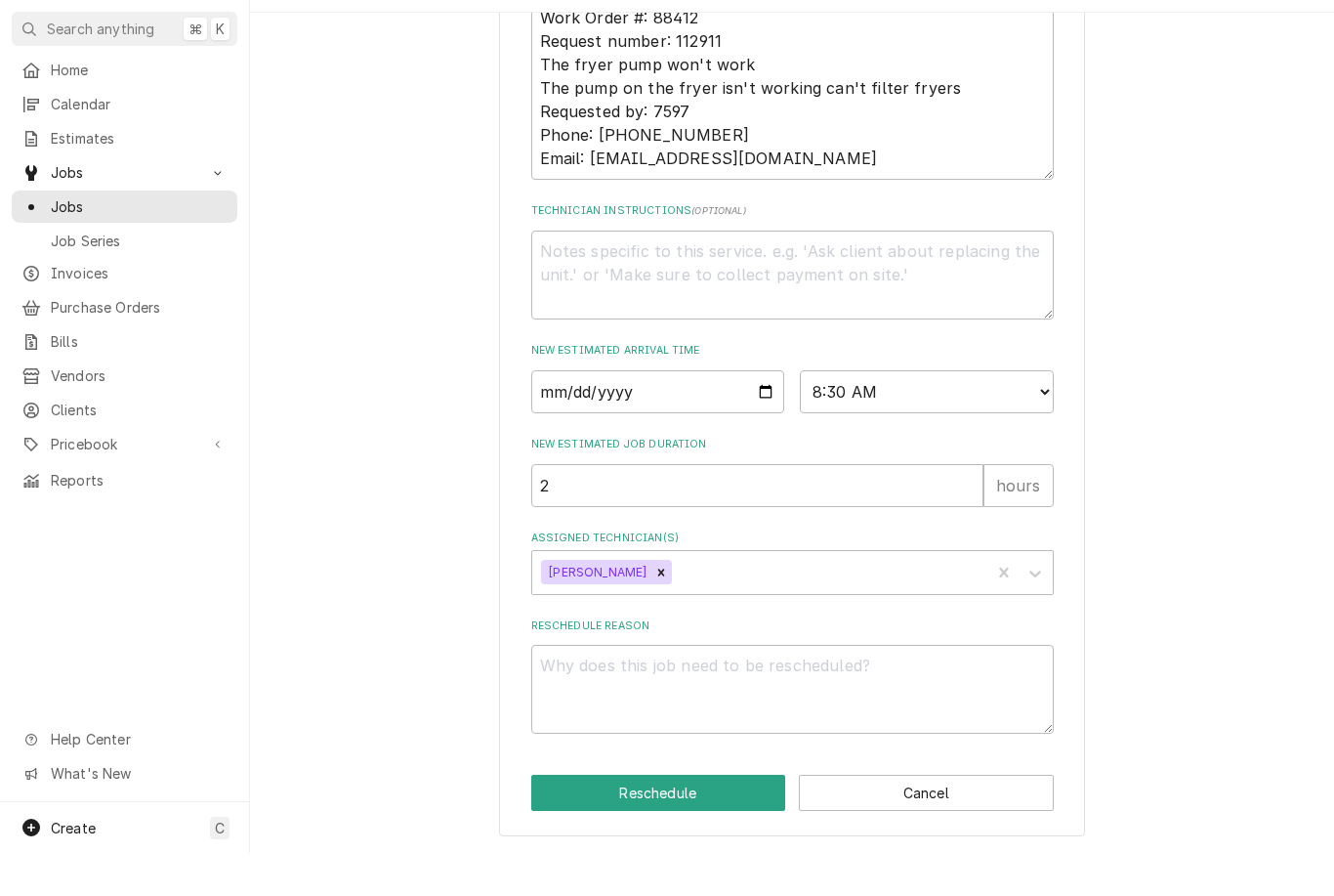
click at [1191, 727] on div "Please provide some additional details to reschedule this job. Roopairs Job ID …" at bounding box center [792, 167] width 1085 height 1458
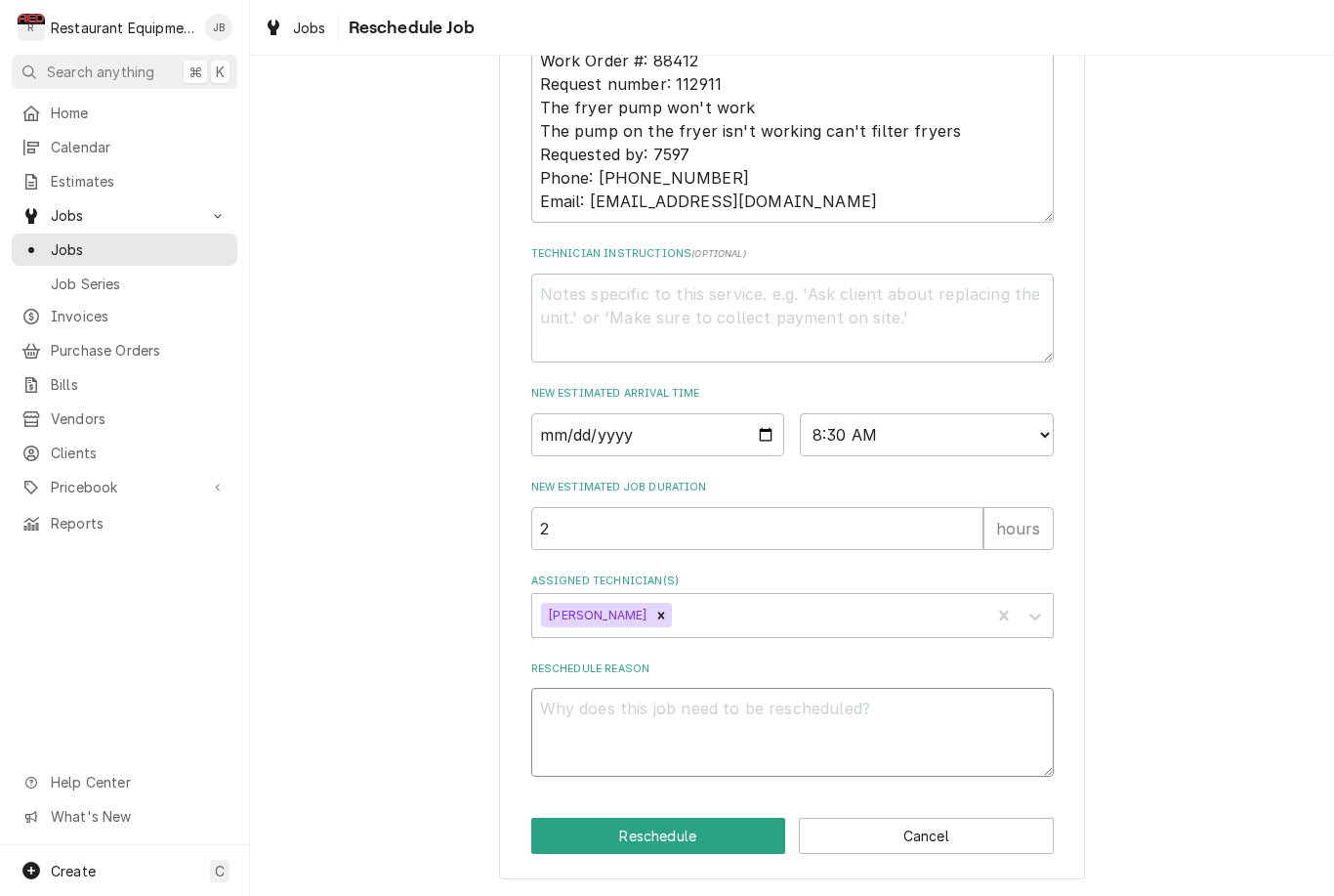
click at [883, 722] on textarea "Reschedule Reason" at bounding box center [793, 731] width 523 height 89
click at [733, 303] on textarea "Technician Instructions ( optional )" at bounding box center [793, 317] width 523 height 89
type textarea "x"
type textarea "B"
type textarea "x"
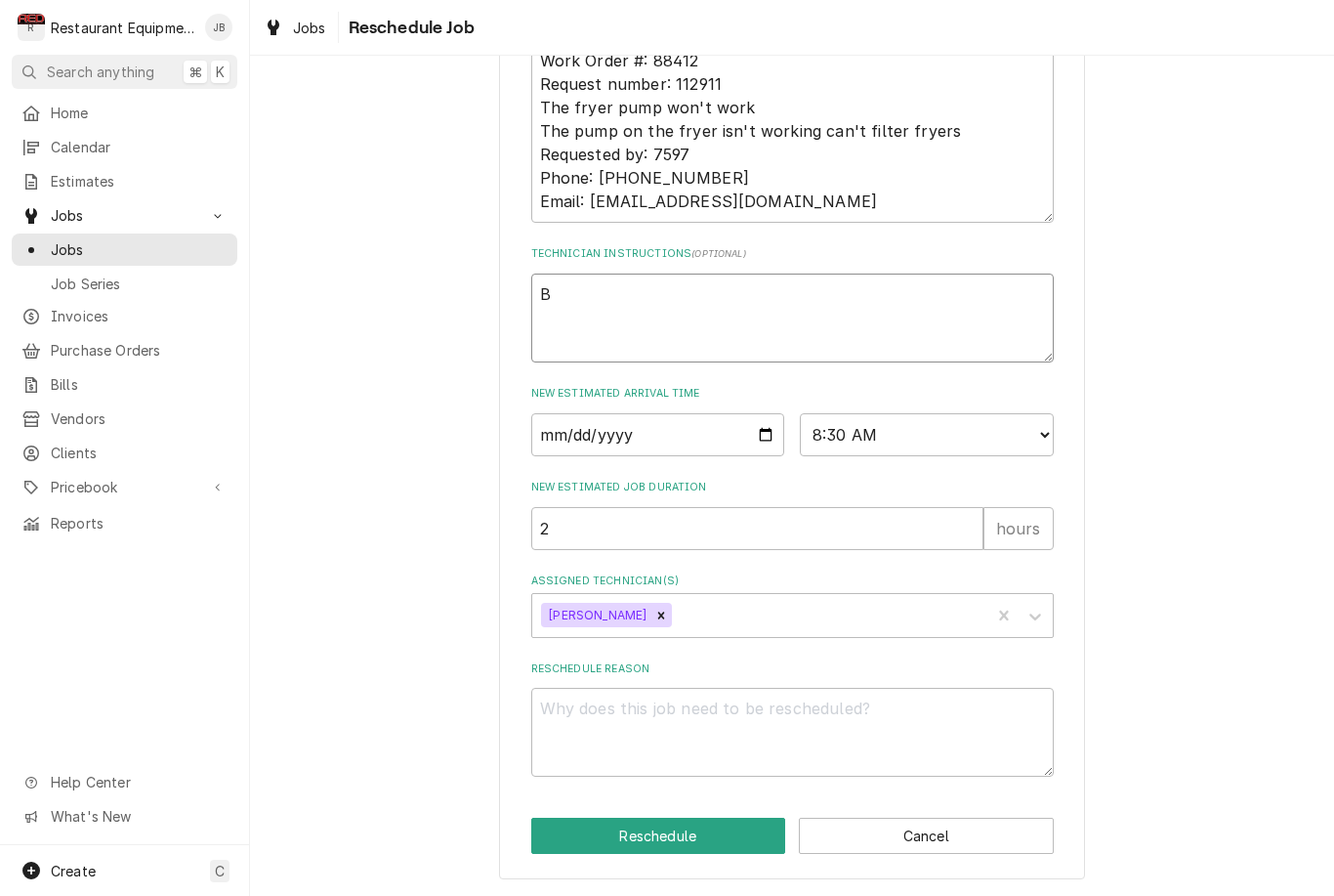
type textarea "Br"
type textarea "x"
type textarea "Bry"
type textarea "x"
type textarea "Brys"
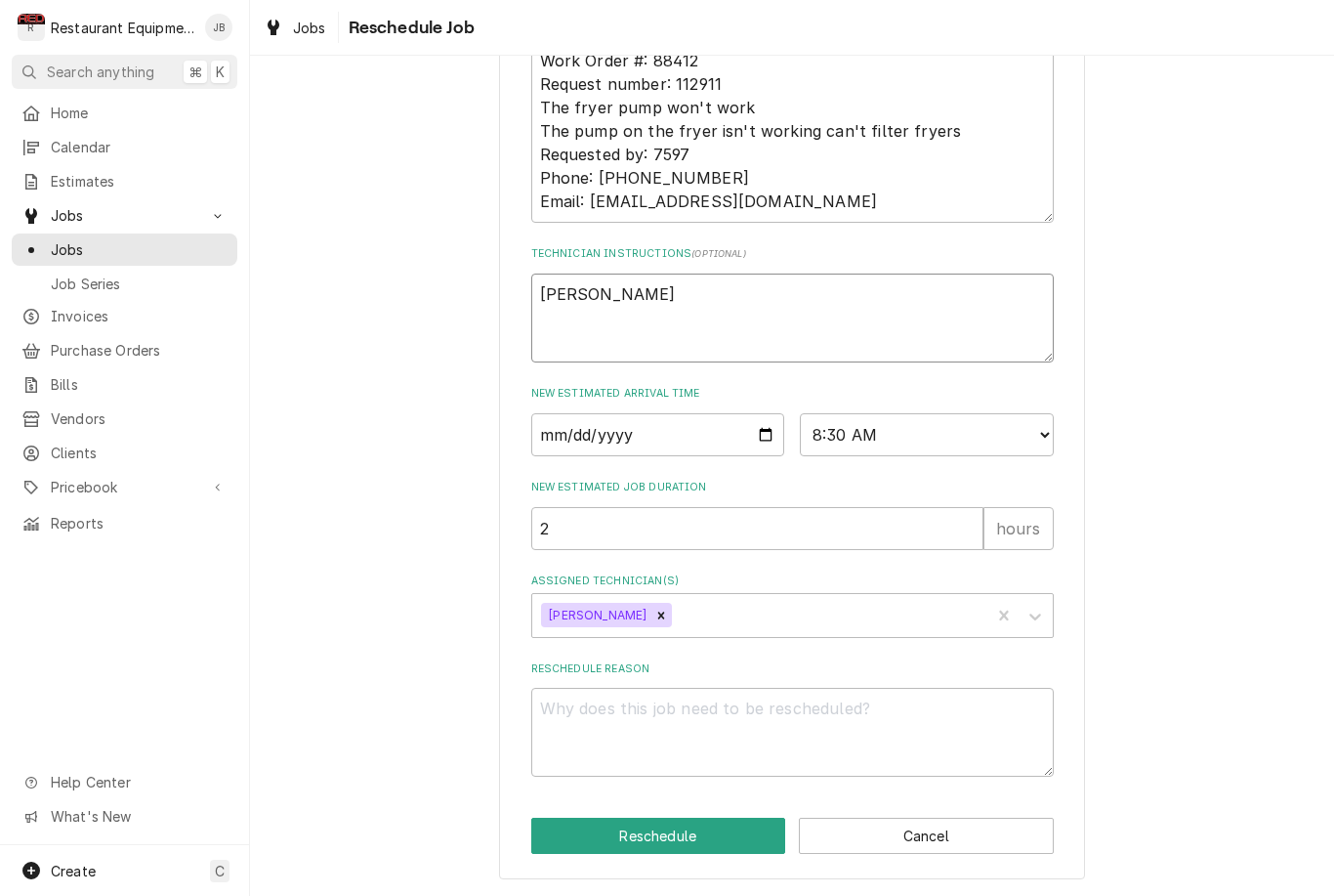
type textarea "x"
type textarea "Bryso"
type textarea "x"
type textarea "Bryson"
type textarea "x"
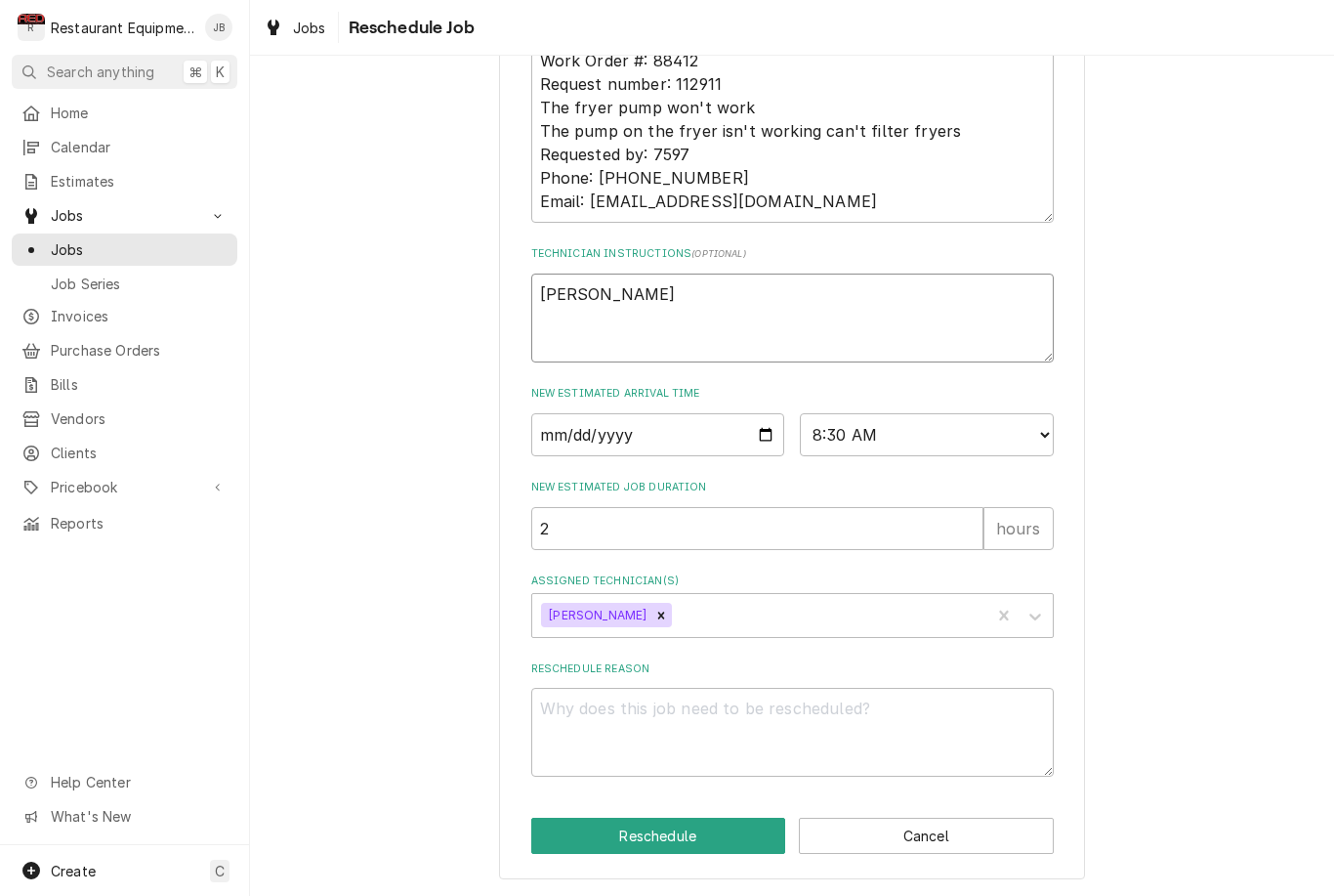
type textarea "Bryson"
type textarea "x"
type textarea "Bryson i"
type textarea "x"
type textarea "Bryson is"
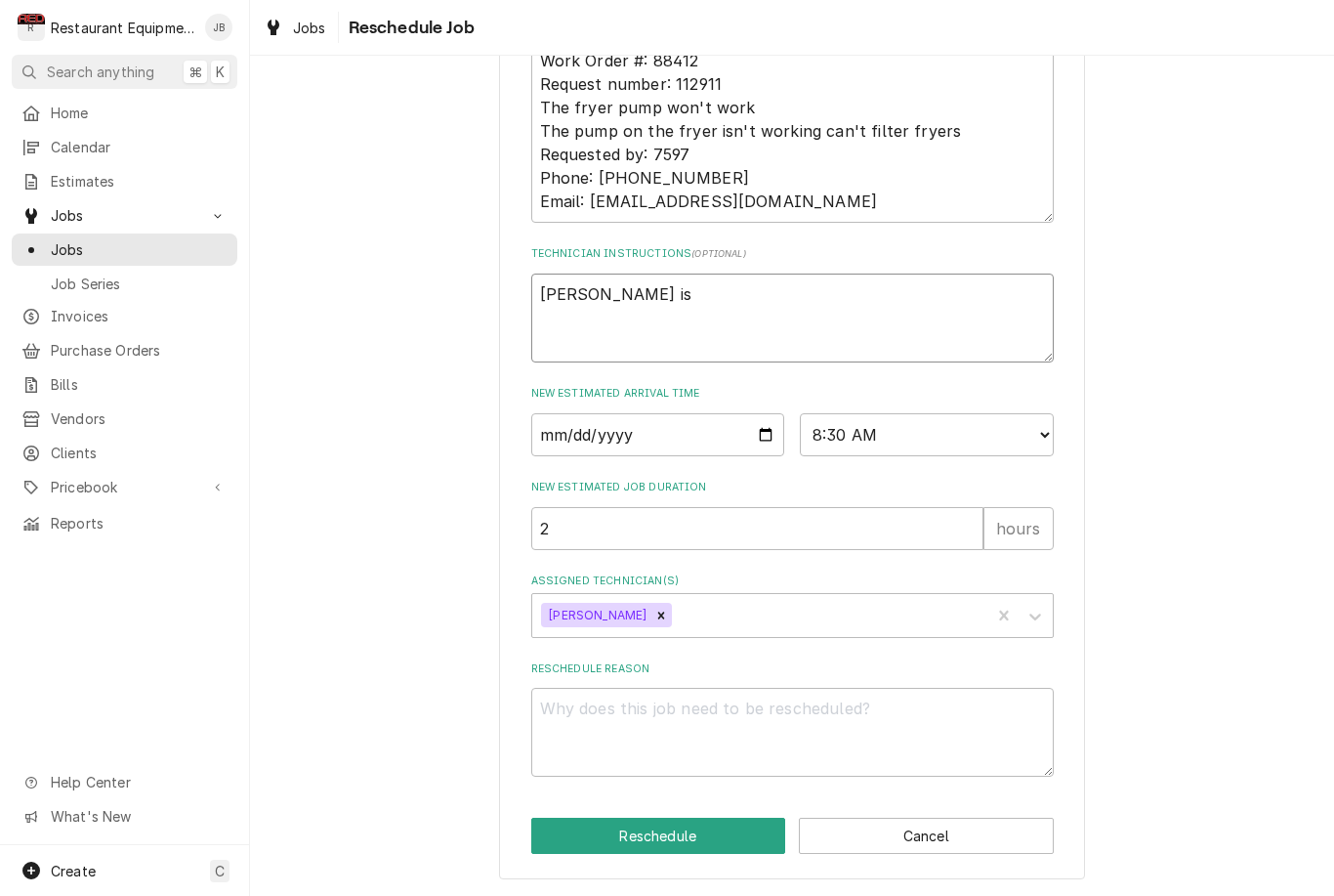
type textarea "x"
type textarea "Bryson is"
type textarea "x"
type textarea "Bryson is y"
type textarea "x"
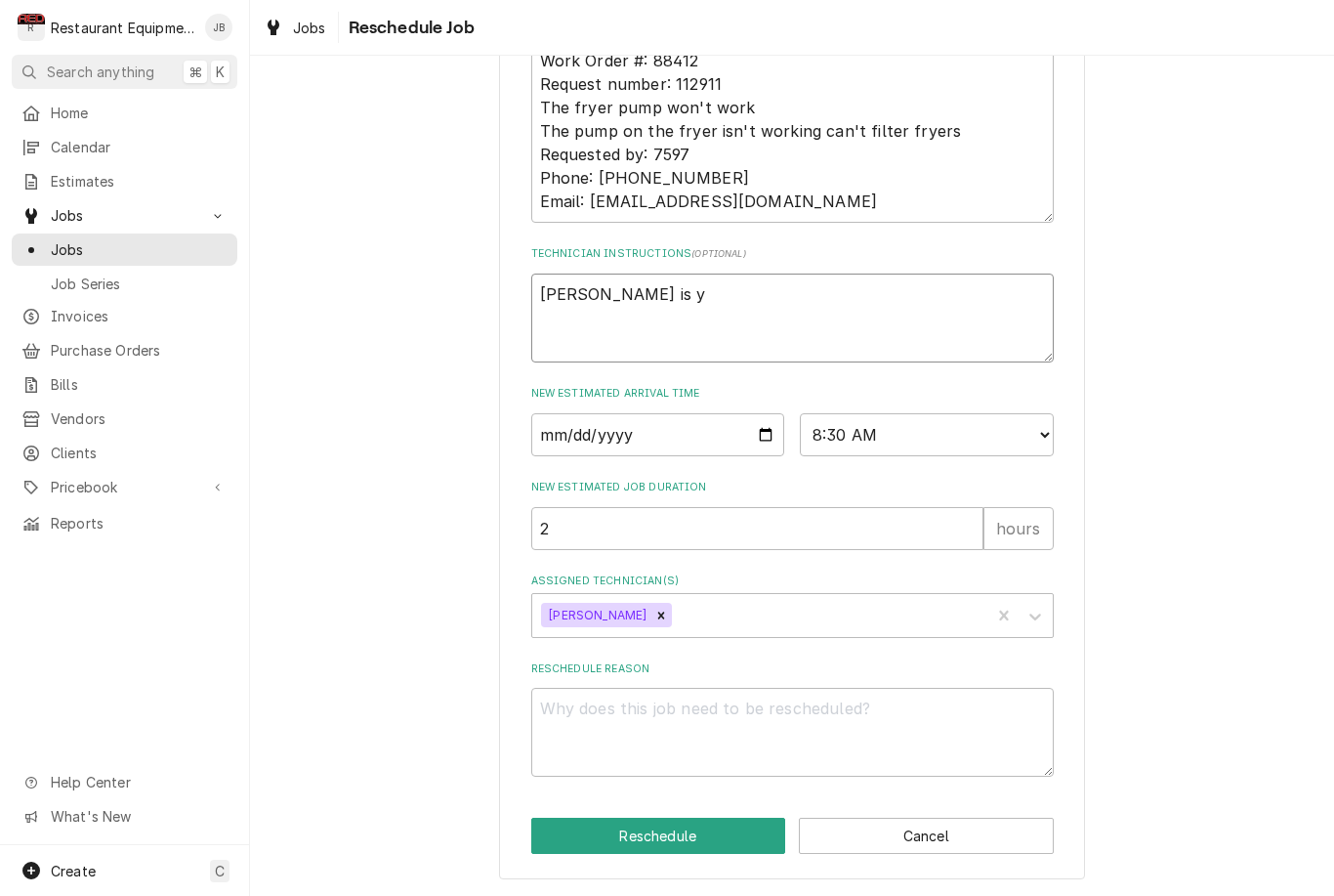
type textarea "Bryson is yo"
type textarea "x"
type textarea "Bryson is you"
type textarea "x"
type textarea "Bryson is your"
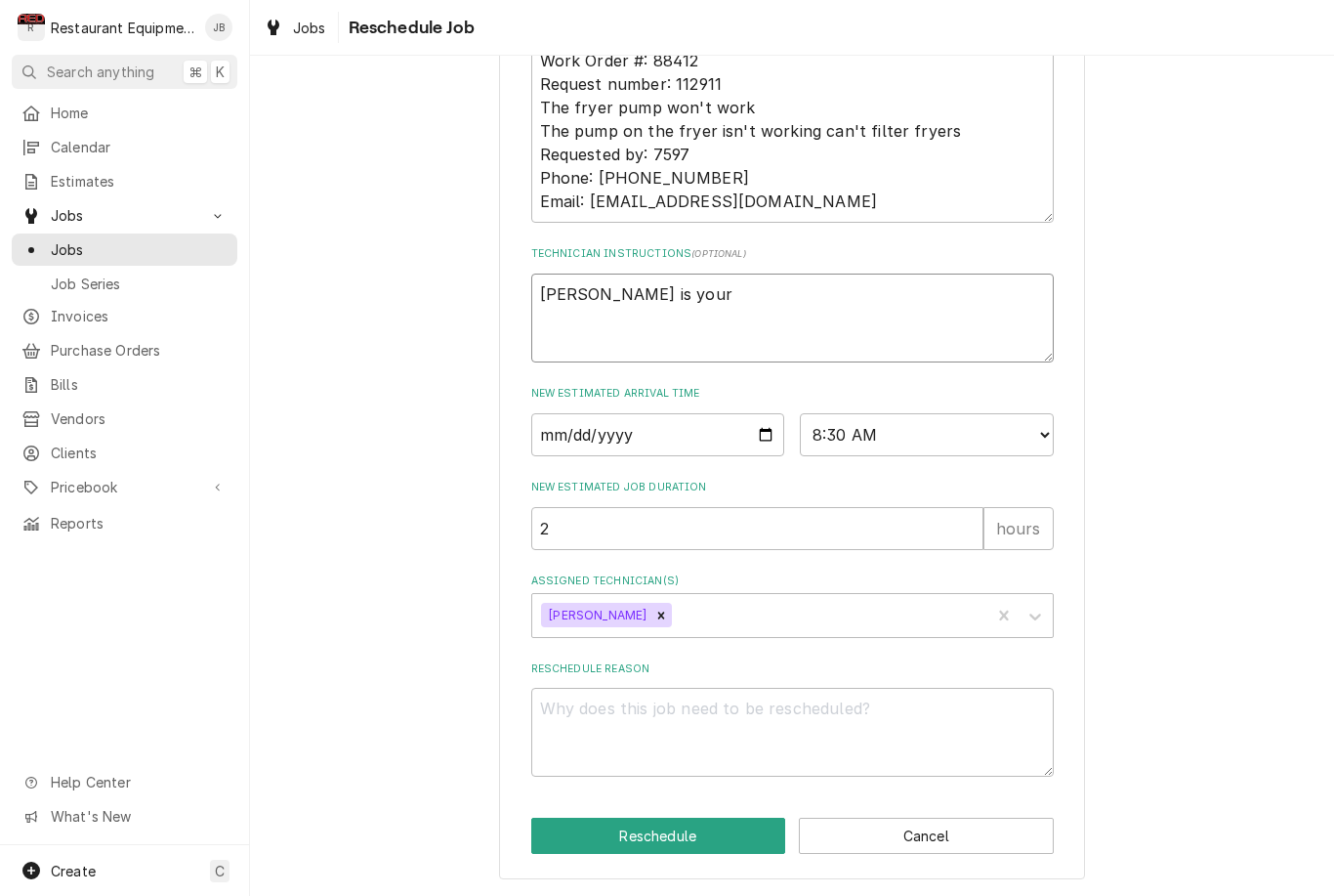
type textarea "x"
type textarea "Bryson is your"
type textarea "x"
type textarea "Bryson is your h"
type textarea "x"
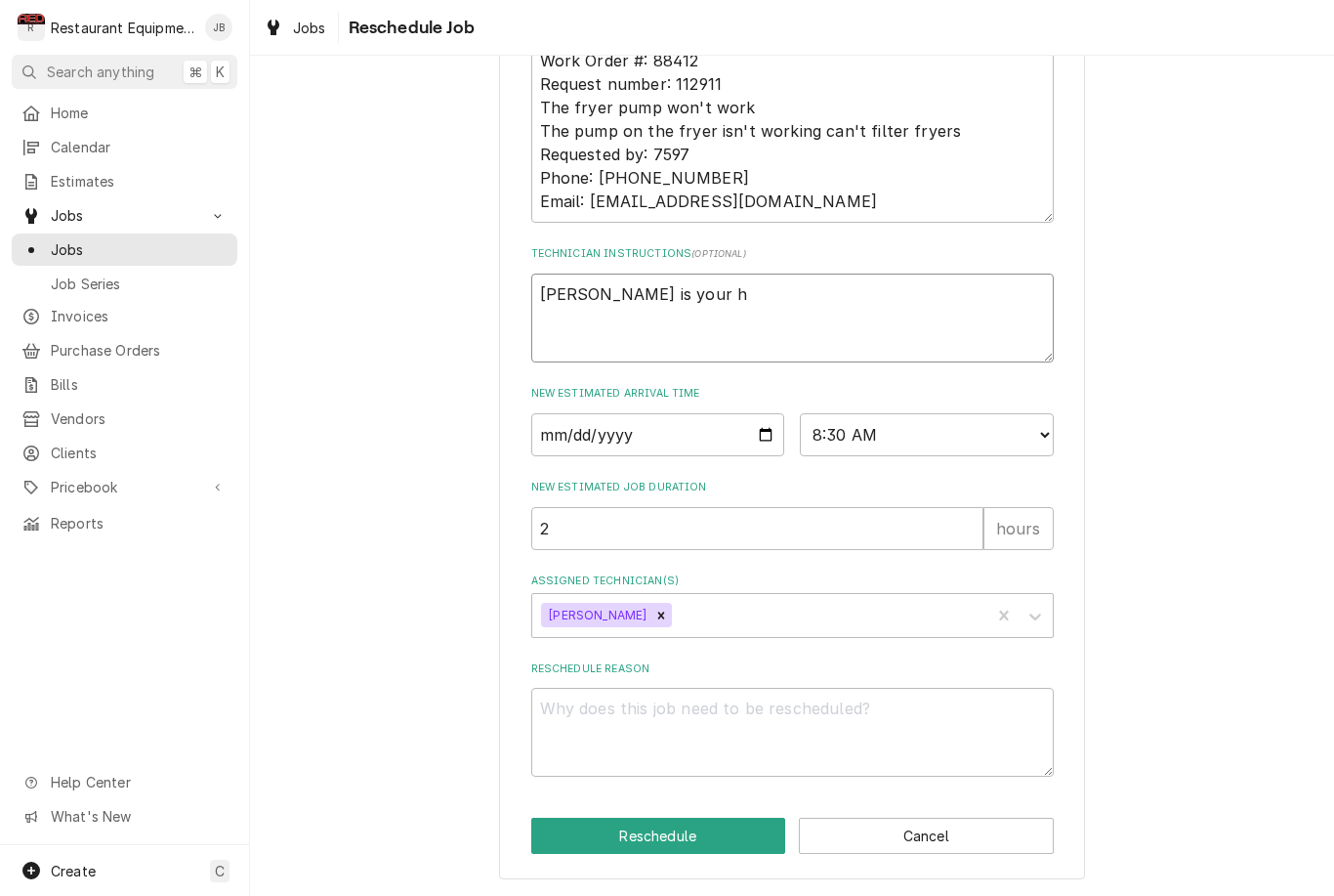
type textarea "Bryson is your he"
type textarea "x"
type textarea "Bryson is your hel"
type textarea "x"
type textarea "Bryson is your help"
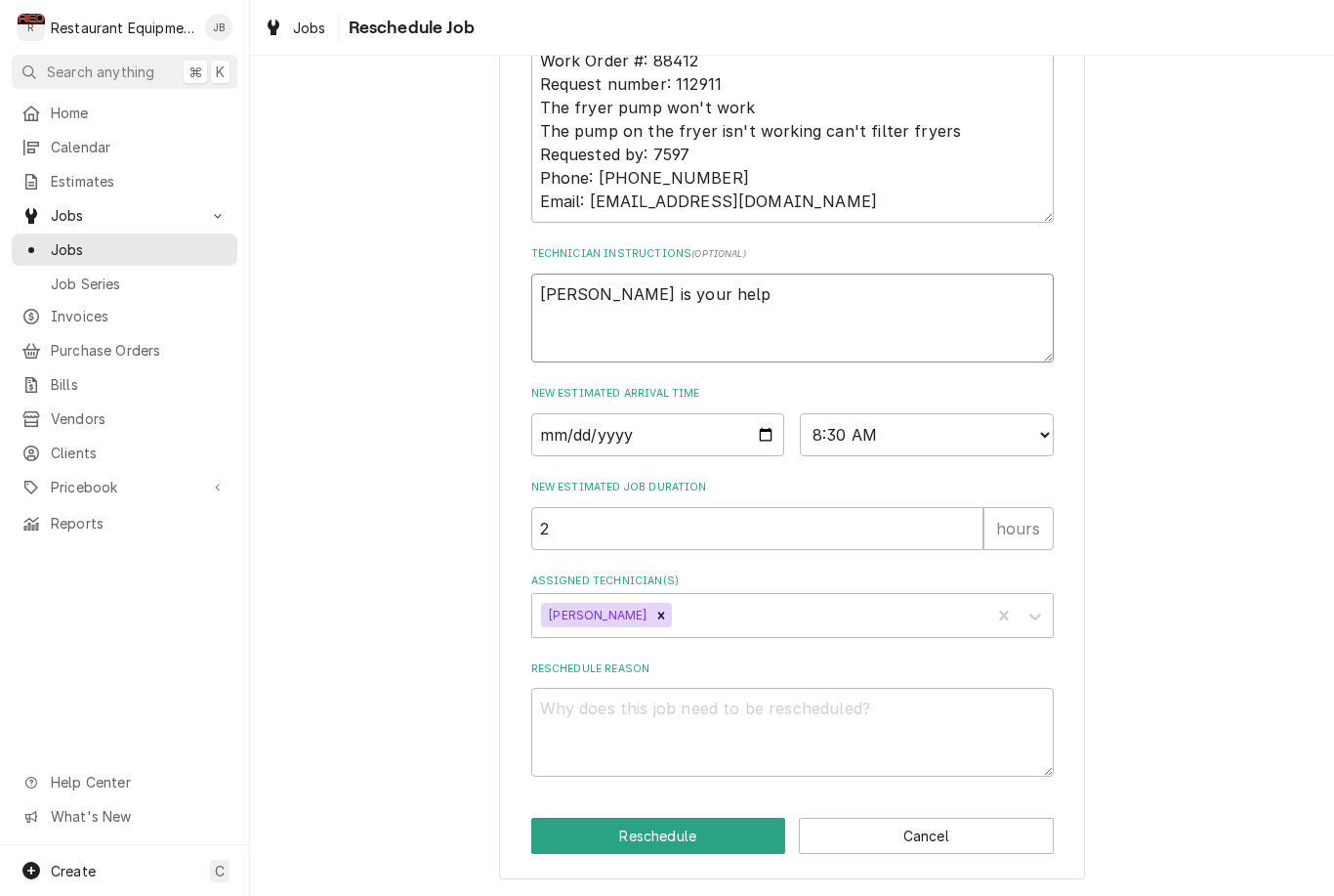
type textarea "x"
type textarea "Bryson is your help"
type textarea "x"
type textarea "Bryson is your help t"
type textarea "x"
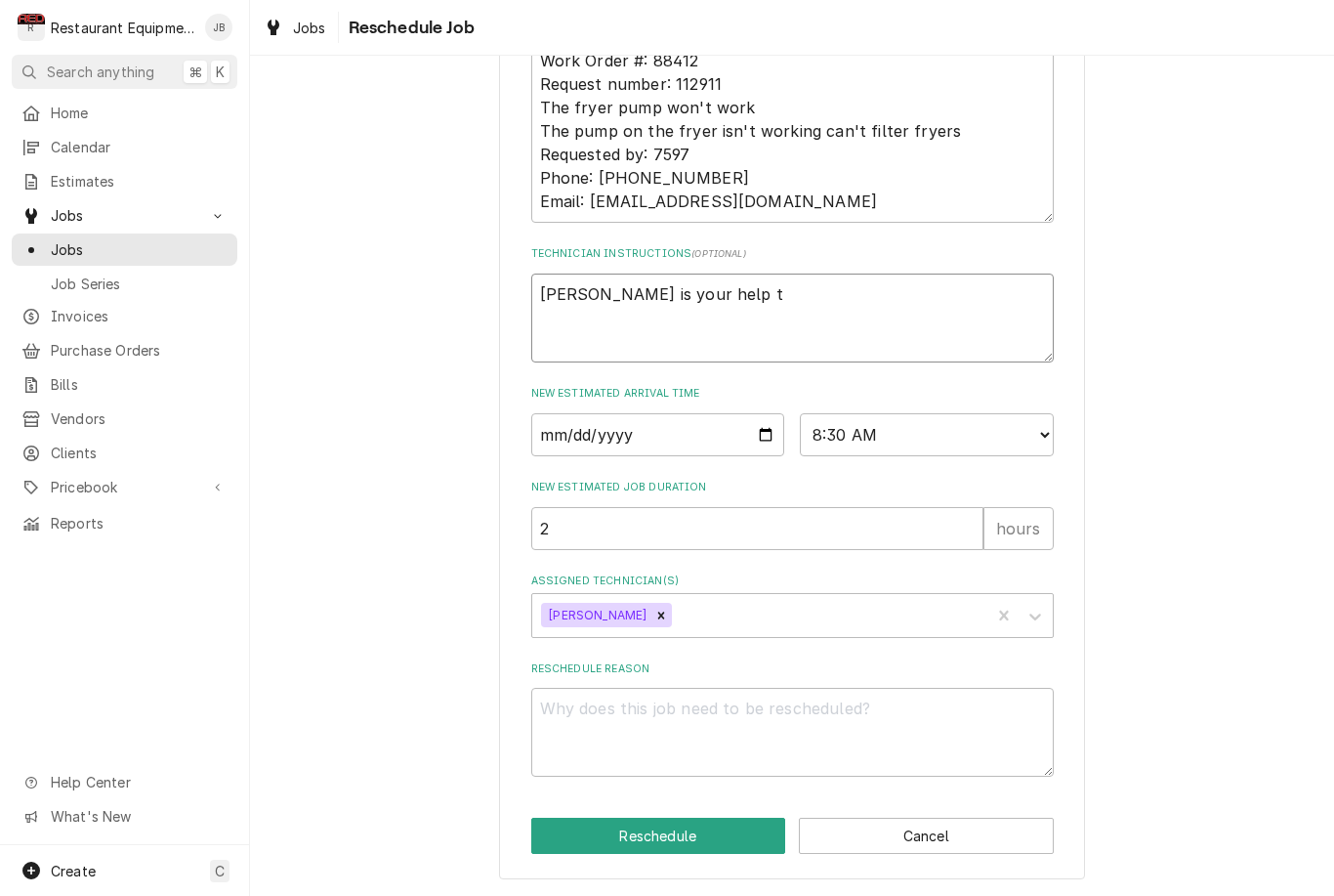
type textarea "Bryson is your help ta"
type textarea "x"
type textarea "Bryson is your help tak"
type textarea "x"
type textarea "Bryson is your help take"
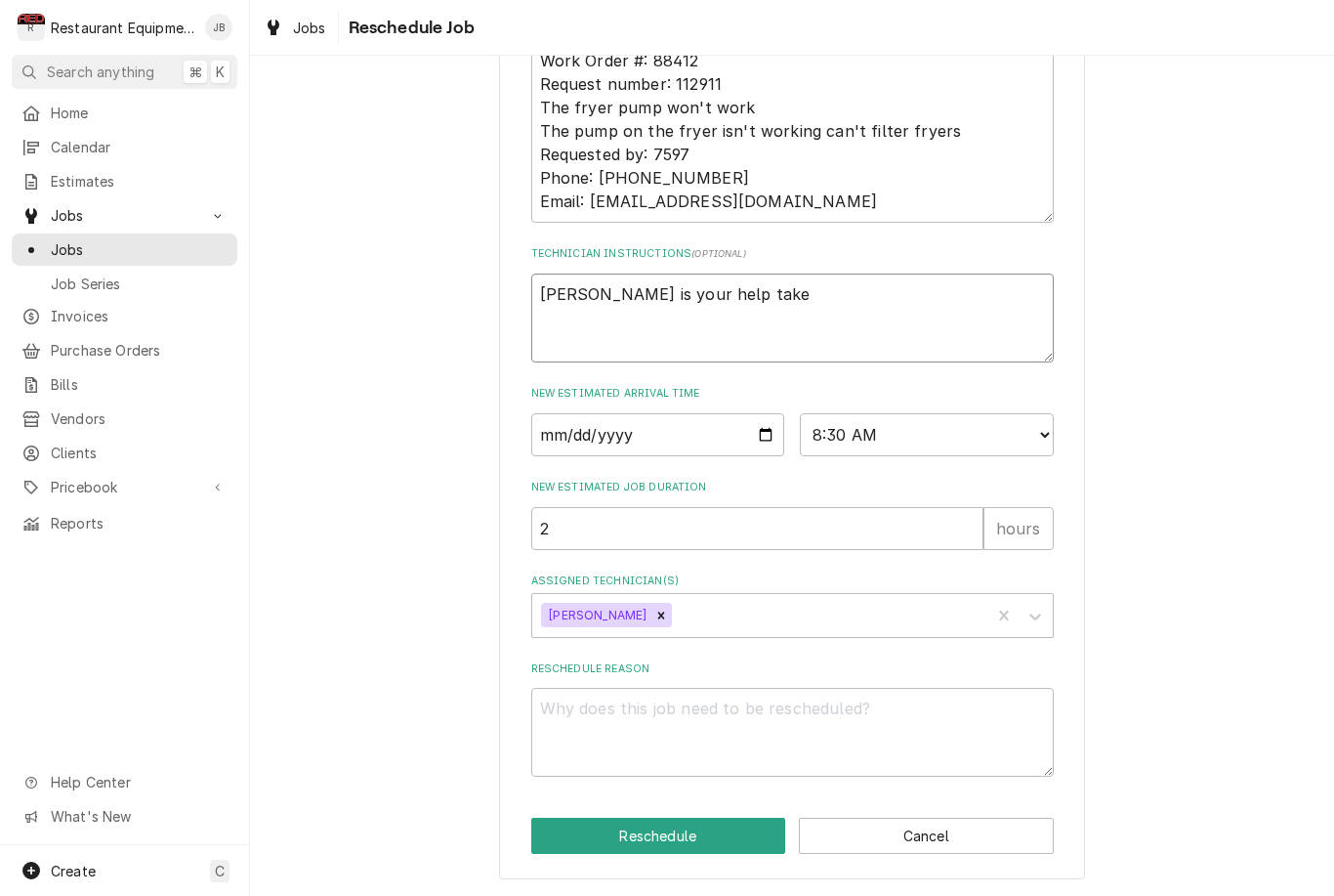
type textarea "x"
type textarea "Bryson is your help take"
type textarea "x"
type textarea "Bryson is your help take h"
type textarea "x"
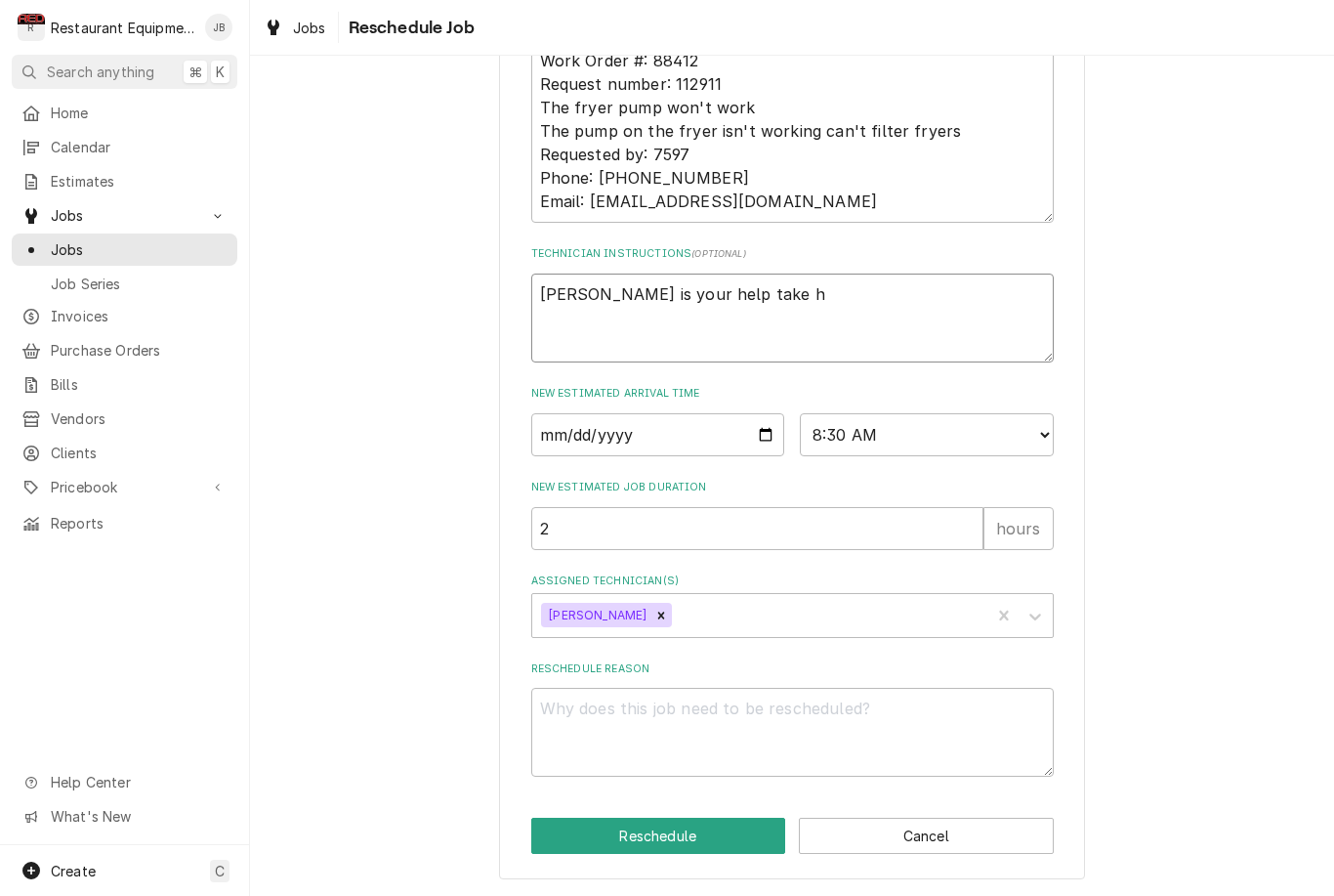
type textarea "Bryson is your help take hi"
type textarea "x"
type textarea "Bryson is your help take him"
type textarea "x"
type textarea "Bryson is your help take him"
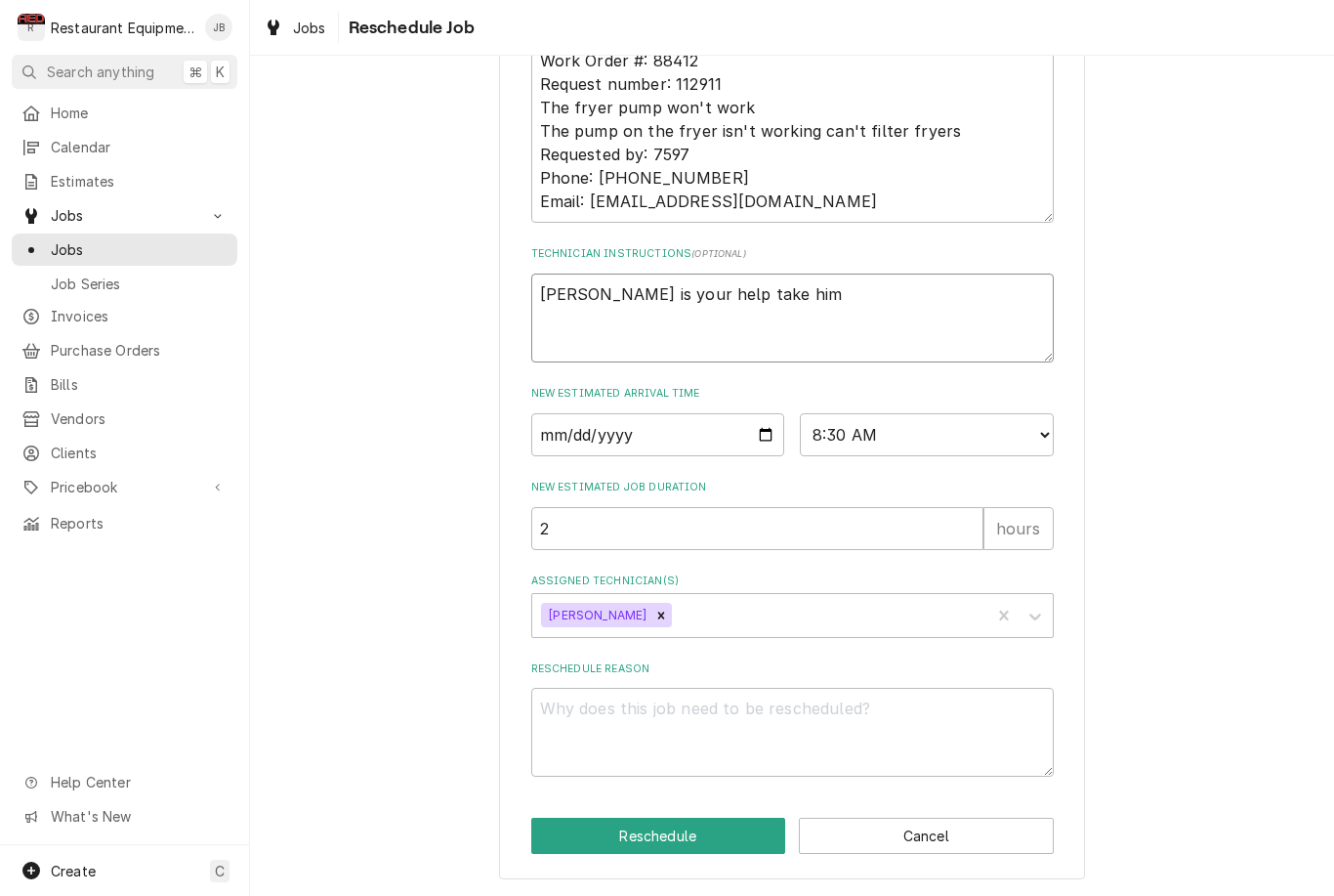
type textarea "x"
type textarea "Bryson is your help take him w"
type textarea "x"
type textarea "Bryson is your help take him wi"
type textarea "x"
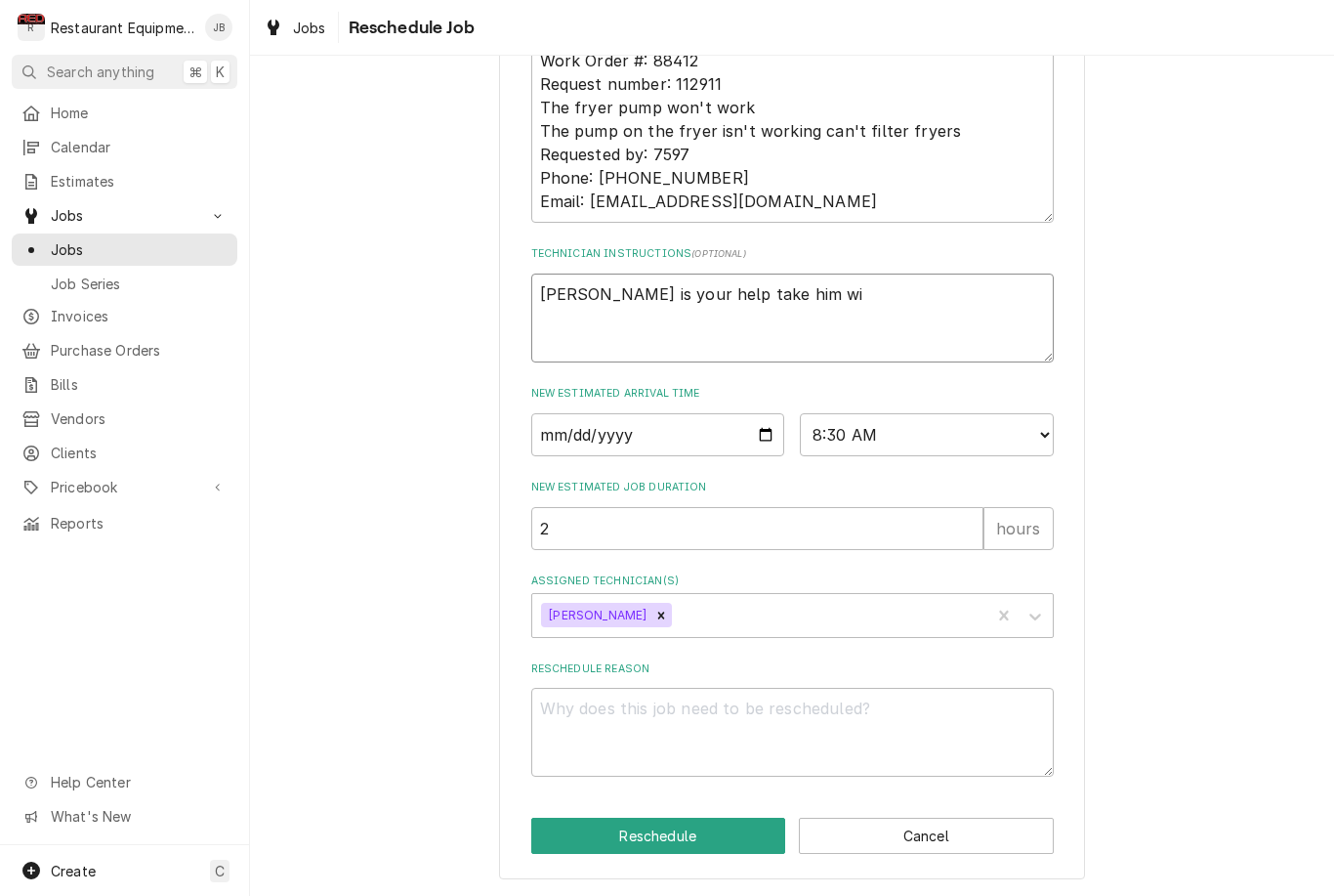
type textarea "Bryson is your help take him wit"
type textarea "x"
type textarea "Bryson is your help take him with"
type textarea "x"
type textarea "Bryson is your help take him with"
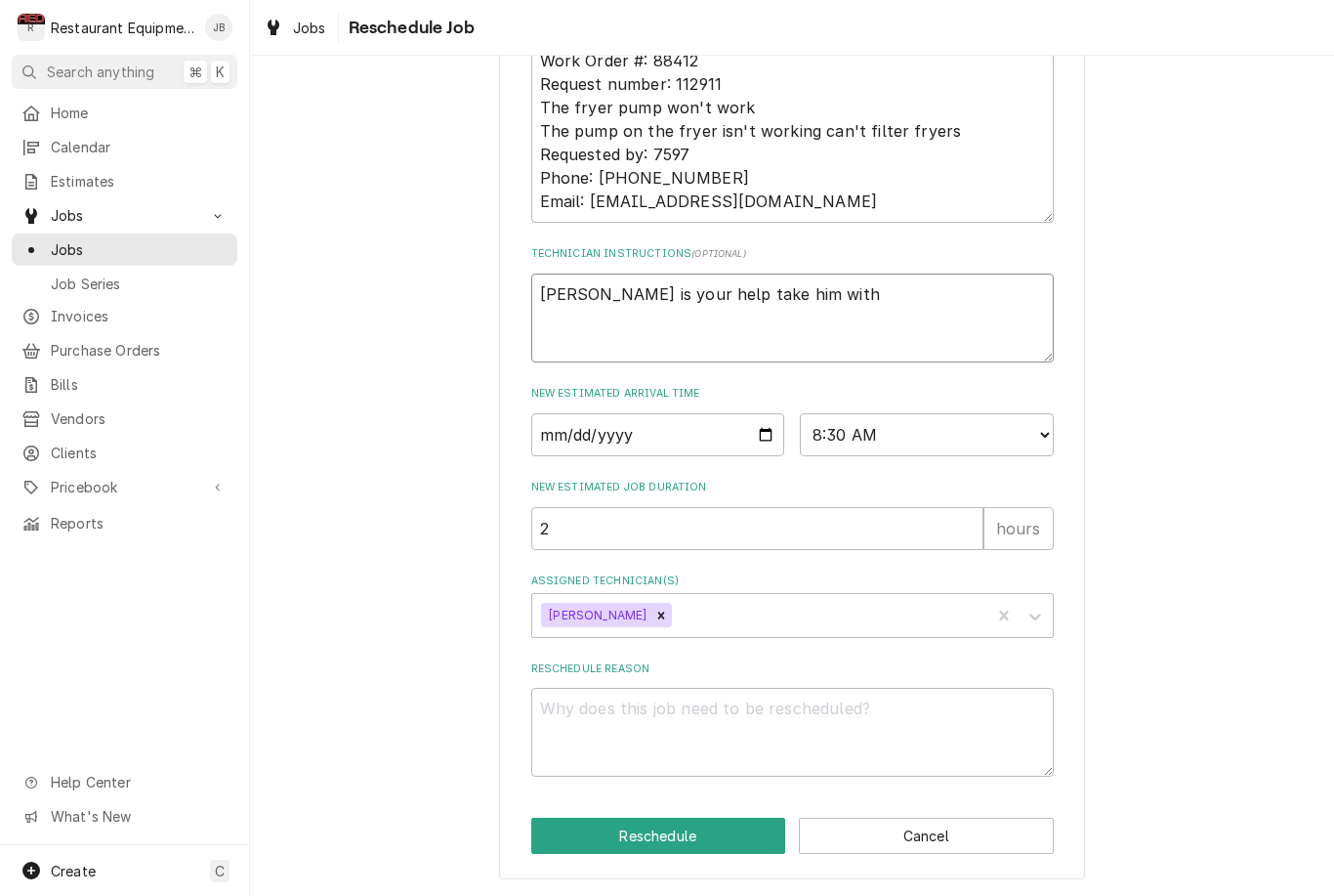
type textarea "x"
type textarea "Bryson is your help take him with y"
type textarea "x"
type textarea "Bryson is your help take him with yo"
type textarea "x"
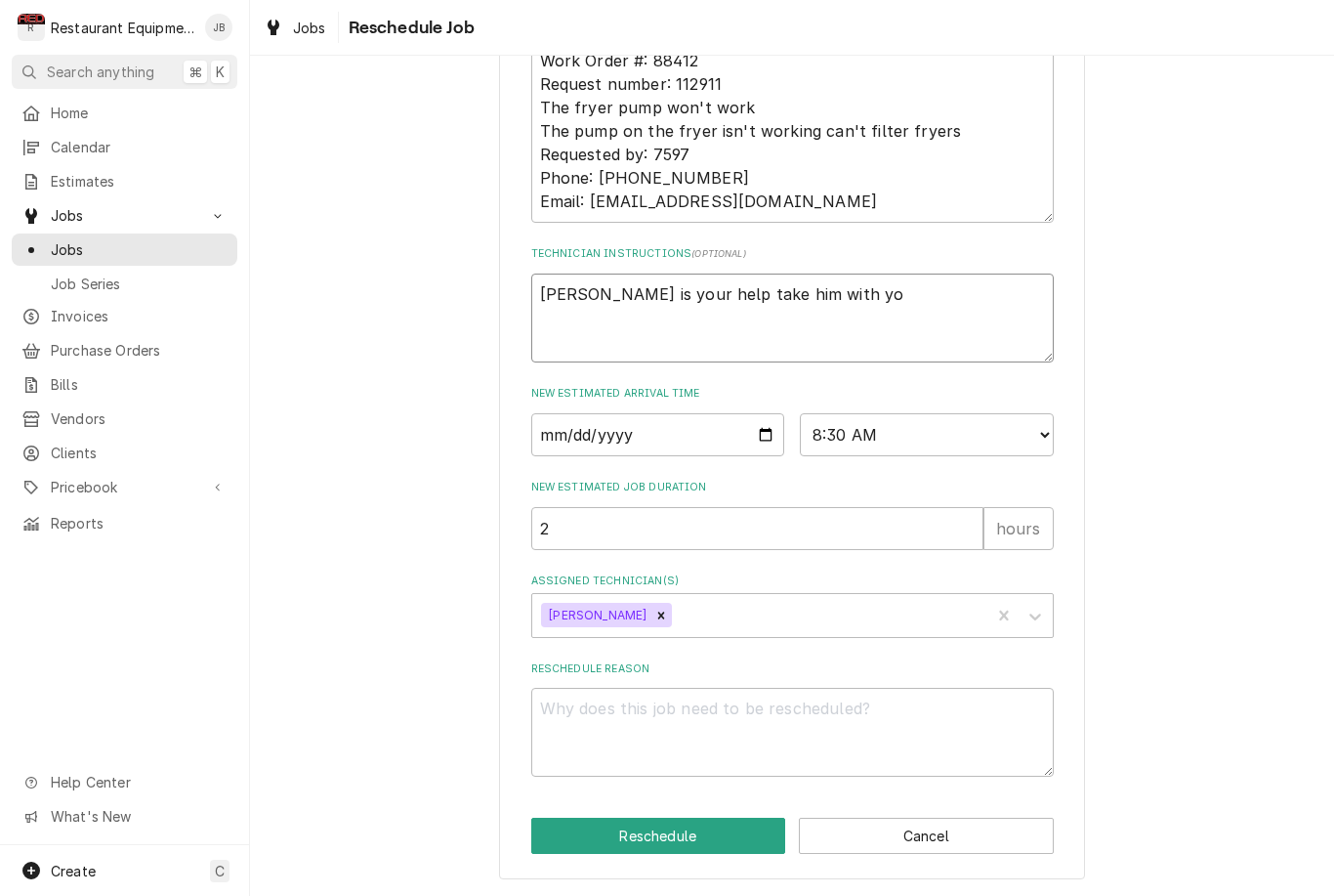
type textarea "Bryson is your help take him with you"
type textarea "x"
type textarea "Bryson is your help take him with you"
type textarea "x"
type textarea "Bryson is your help take him with you a"
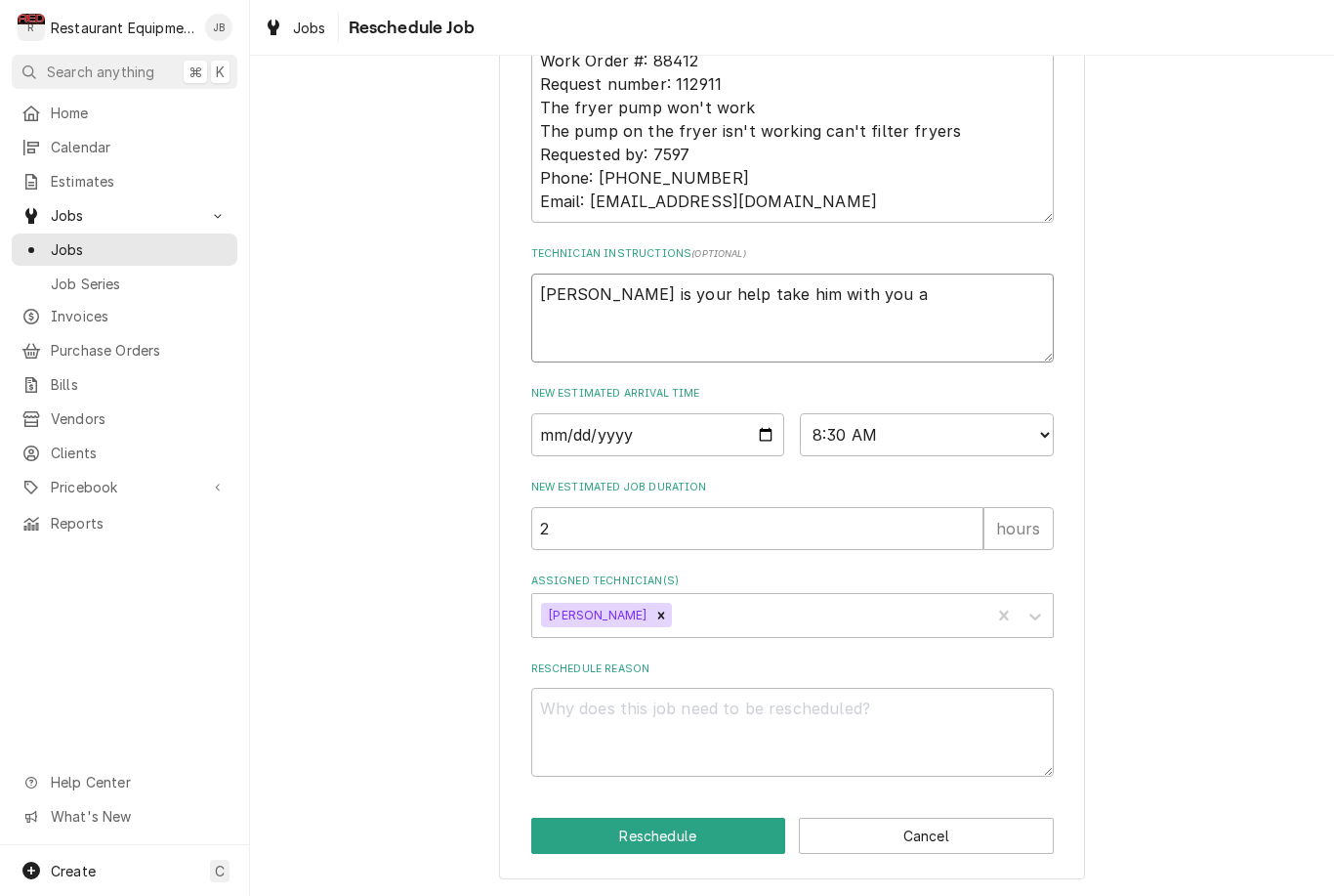
type textarea "x"
type textarea "Bryson is your help take him with you an"
type textarea "x"
type textarea "Bryson is your help take him with you and"
type textarea "x"
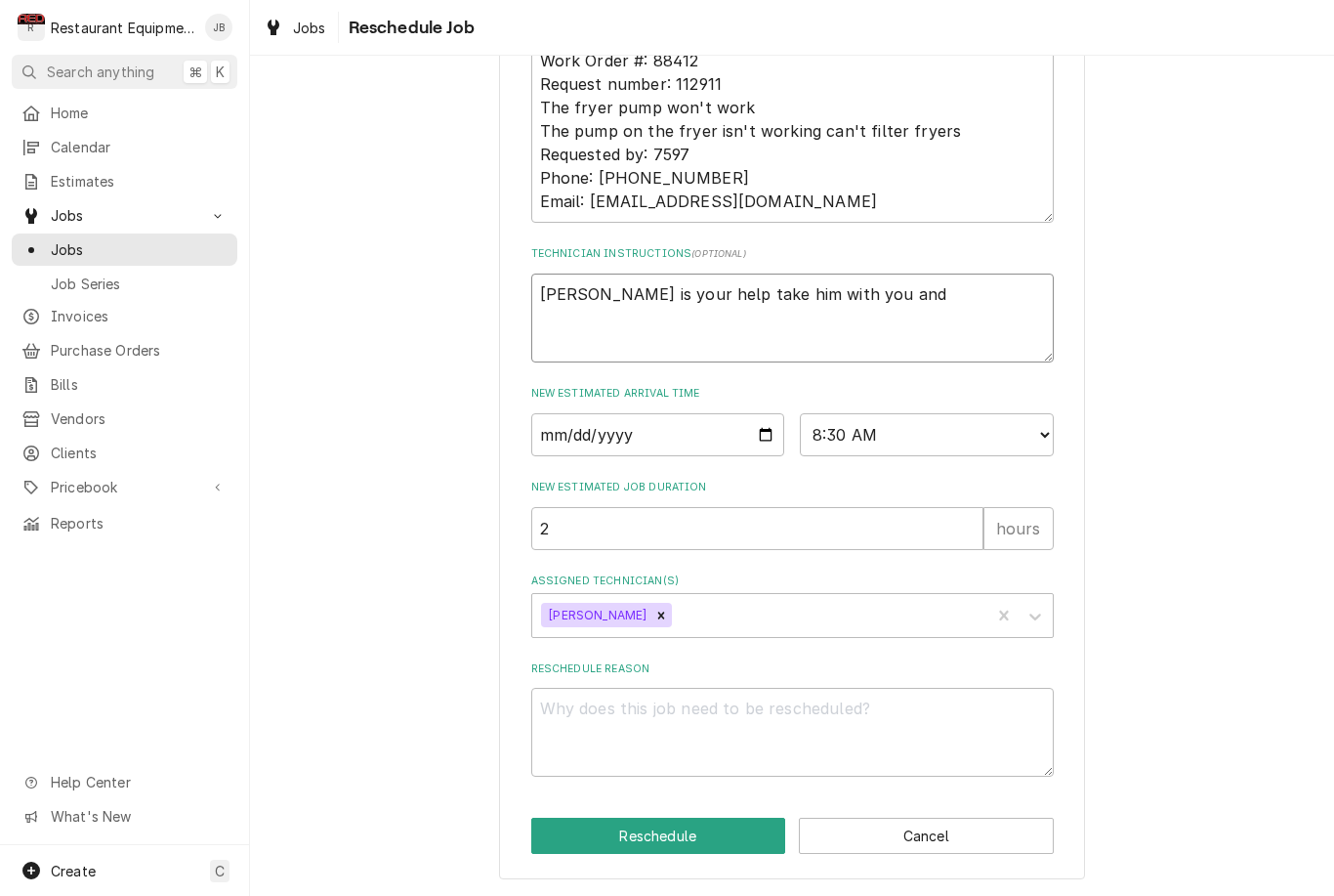
type textarea "Bryson is your help take him with you and"
type textarea "x"
type textarea "Bryson is your help take him with you and s"
type textarea "x"
type textarea "Bryson is your help take him with you and sh"
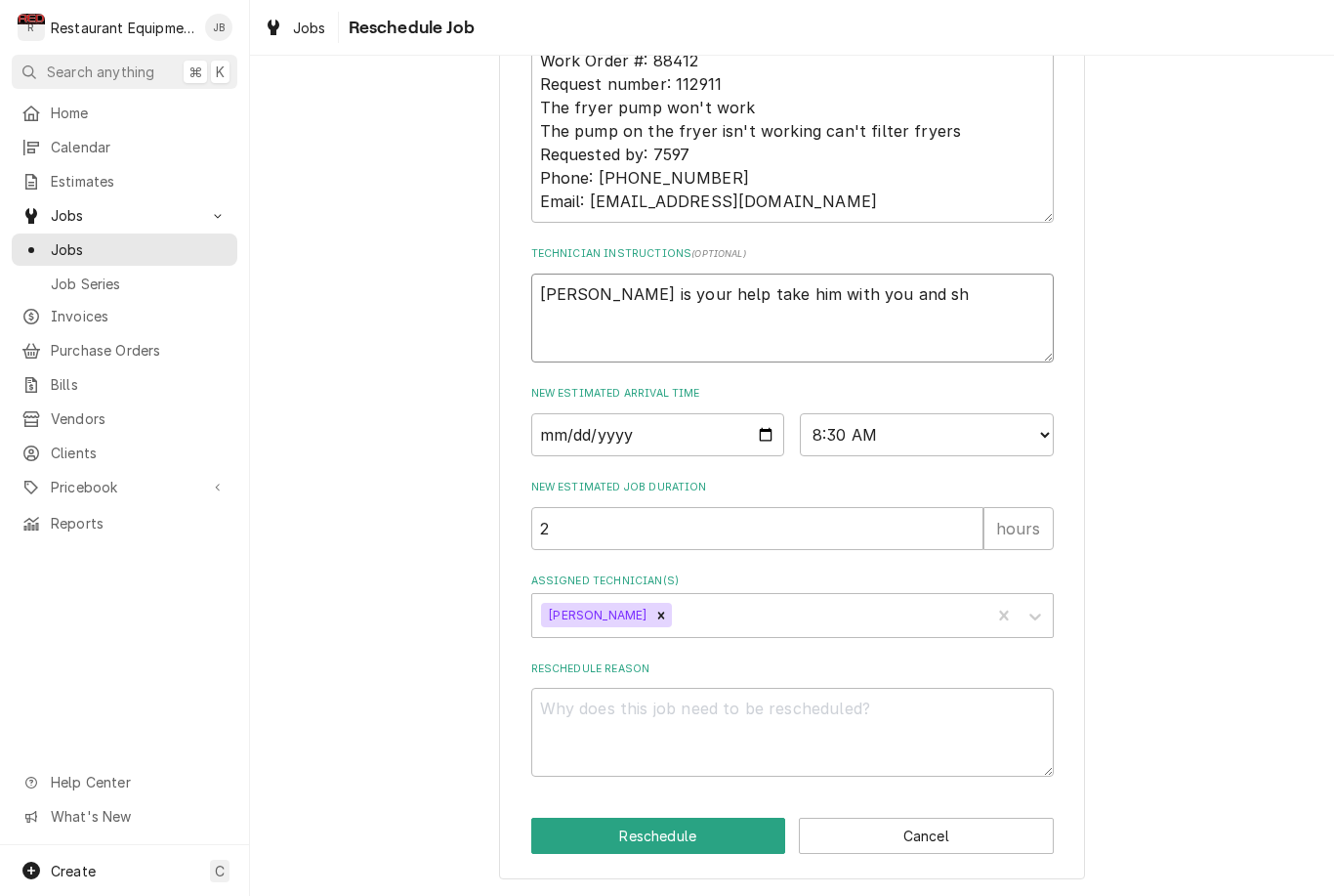
type textarea "x"
type textarea "Bryson is your help take him with you and sho"
type textarea "x"
type textarea "Bryson is your help take him with you and show"
type textarea "x"
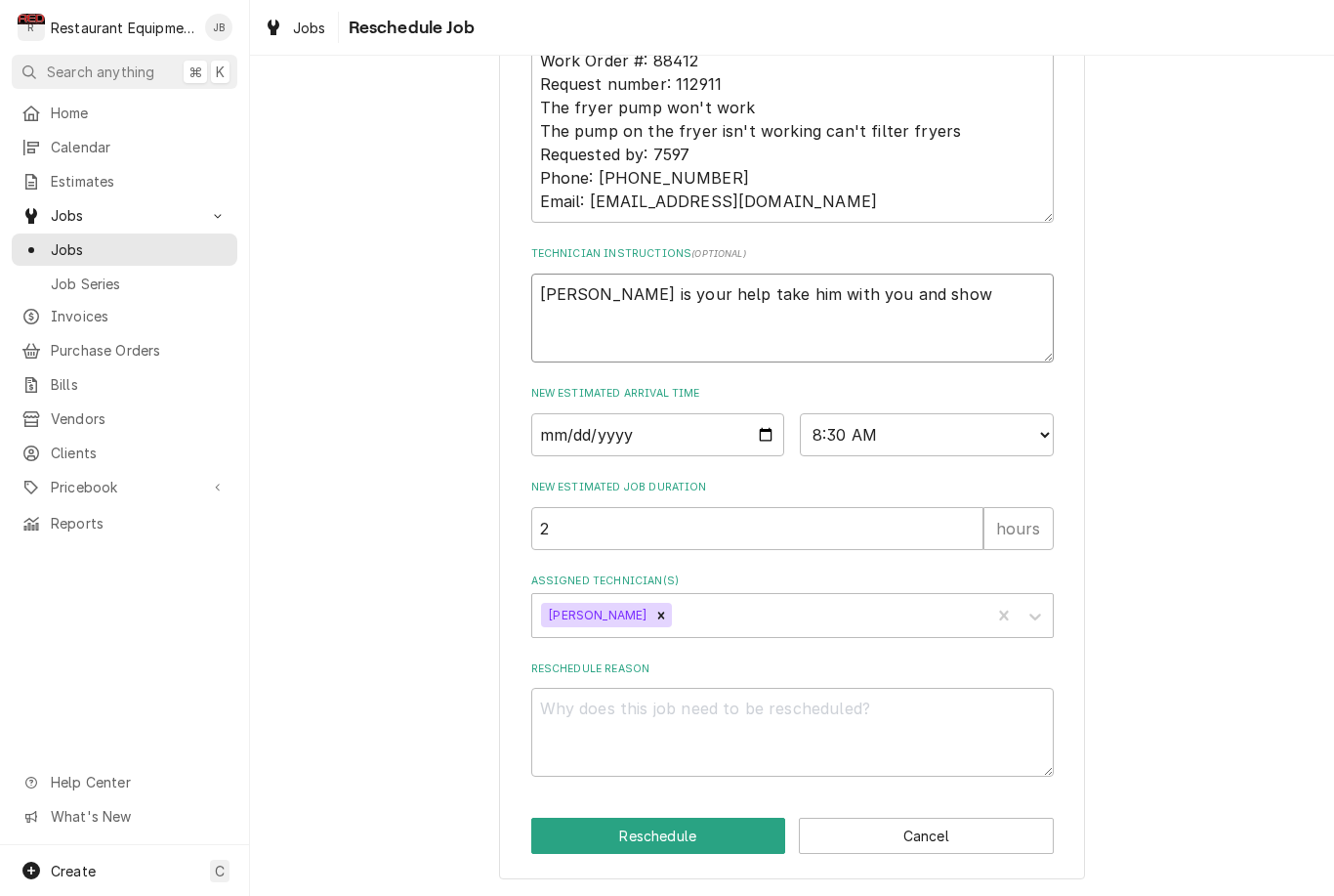
type textarea "Bryson is your help take him with you and show"
type textarea "x"
type textarea "Bryson is your help take him with you and show h"
type textarea "x"
type textarea "Bryson is your help take him with you and show hi"
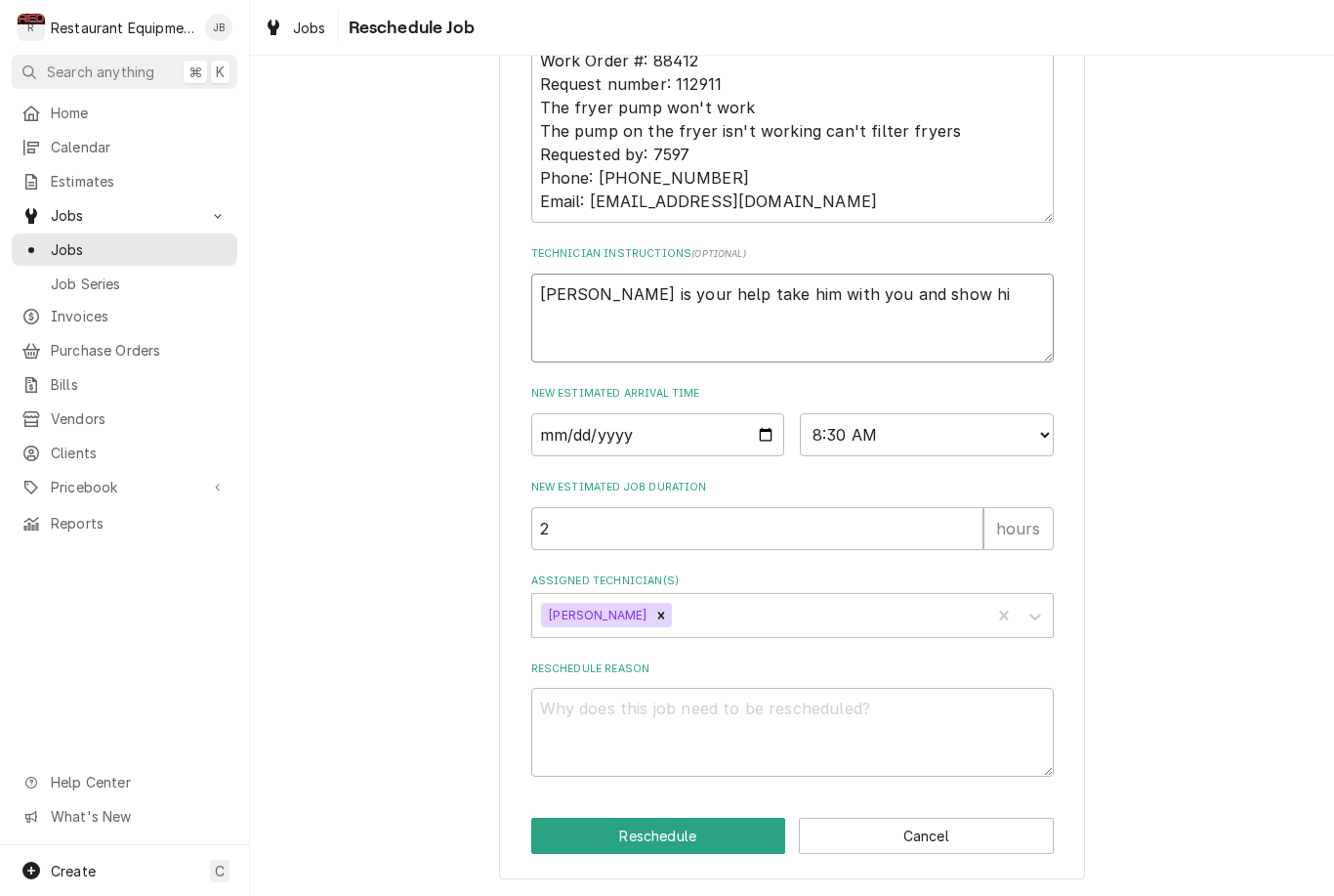
type textarea "x"
type textarea "Bryson is your help take him with you and show him"
type textarea "x"
type textarea "Bryson is your help take him with you and show him"
type textarea "x"
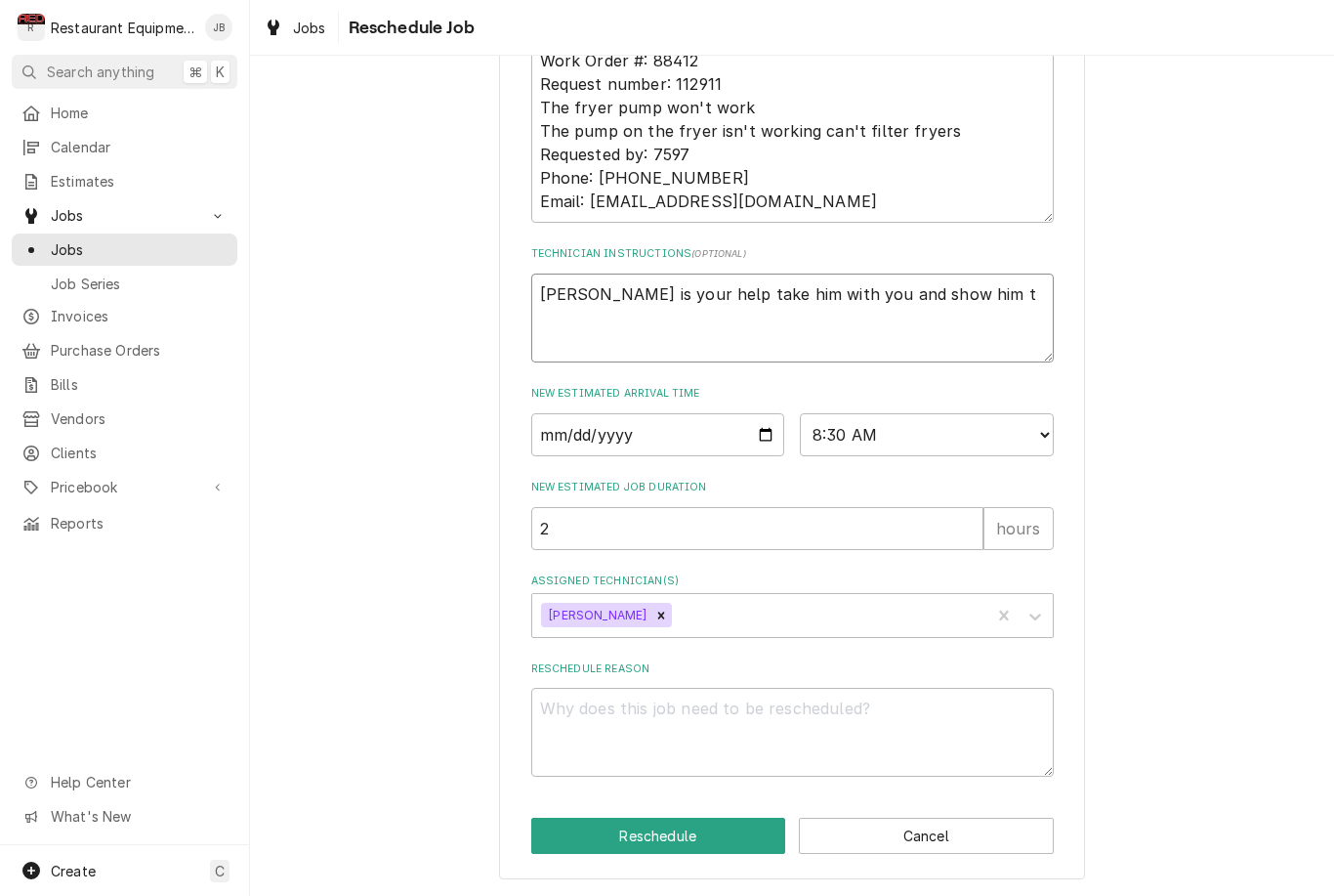
type textarea "Bryson is your help take him with you and show him th"
type textarea "x"
type textarea "Bryson is your help take him with you and show him the"
type textarea "x"
type textarea "Bryson is your help take him with you and show him the"
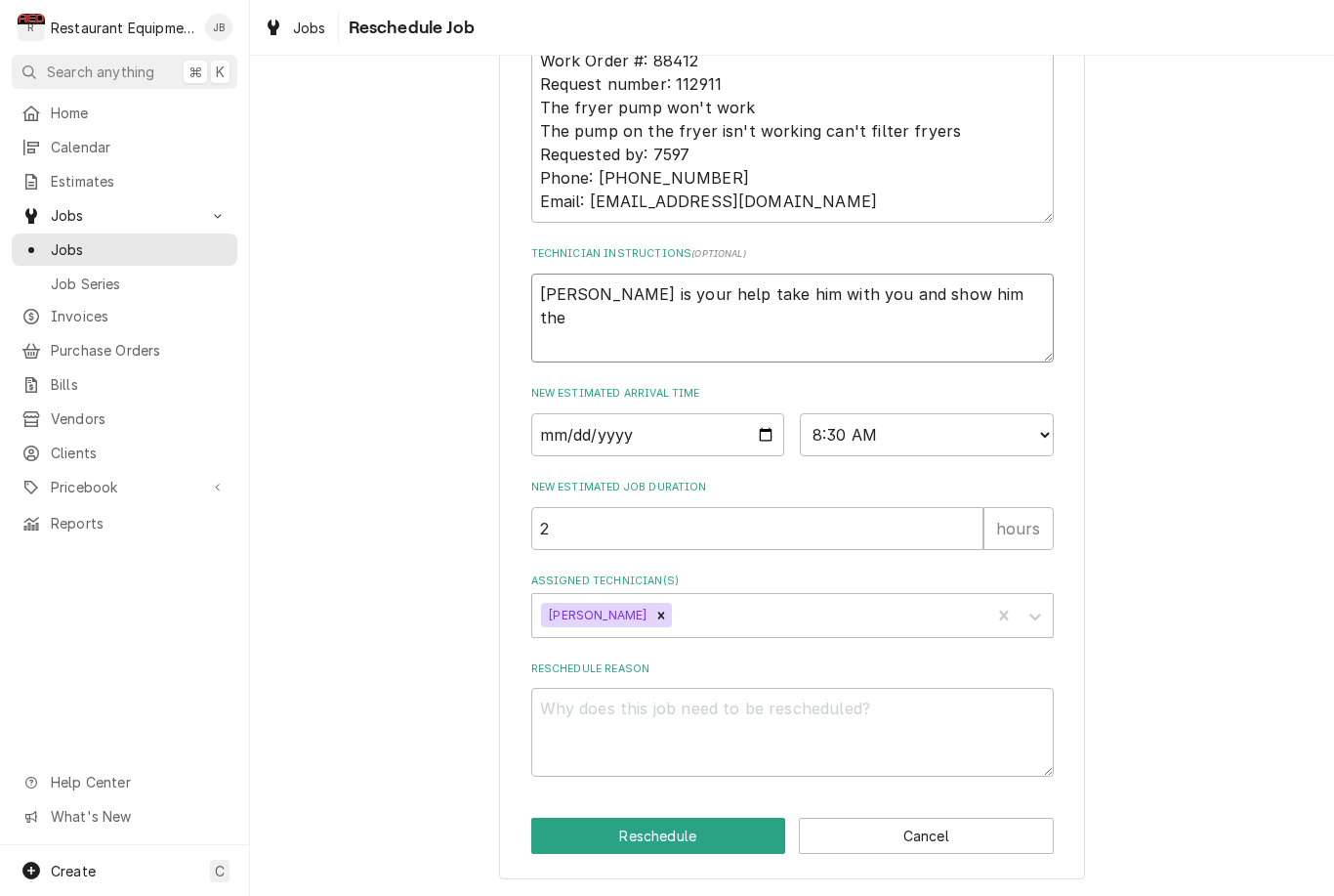
type textarea "x"
type textarea "Bryson is your help take him with you and show him the w"
type textarea "x"
type textarea "Bryson is your help take him with you and show him the wa"
type textarea "x"
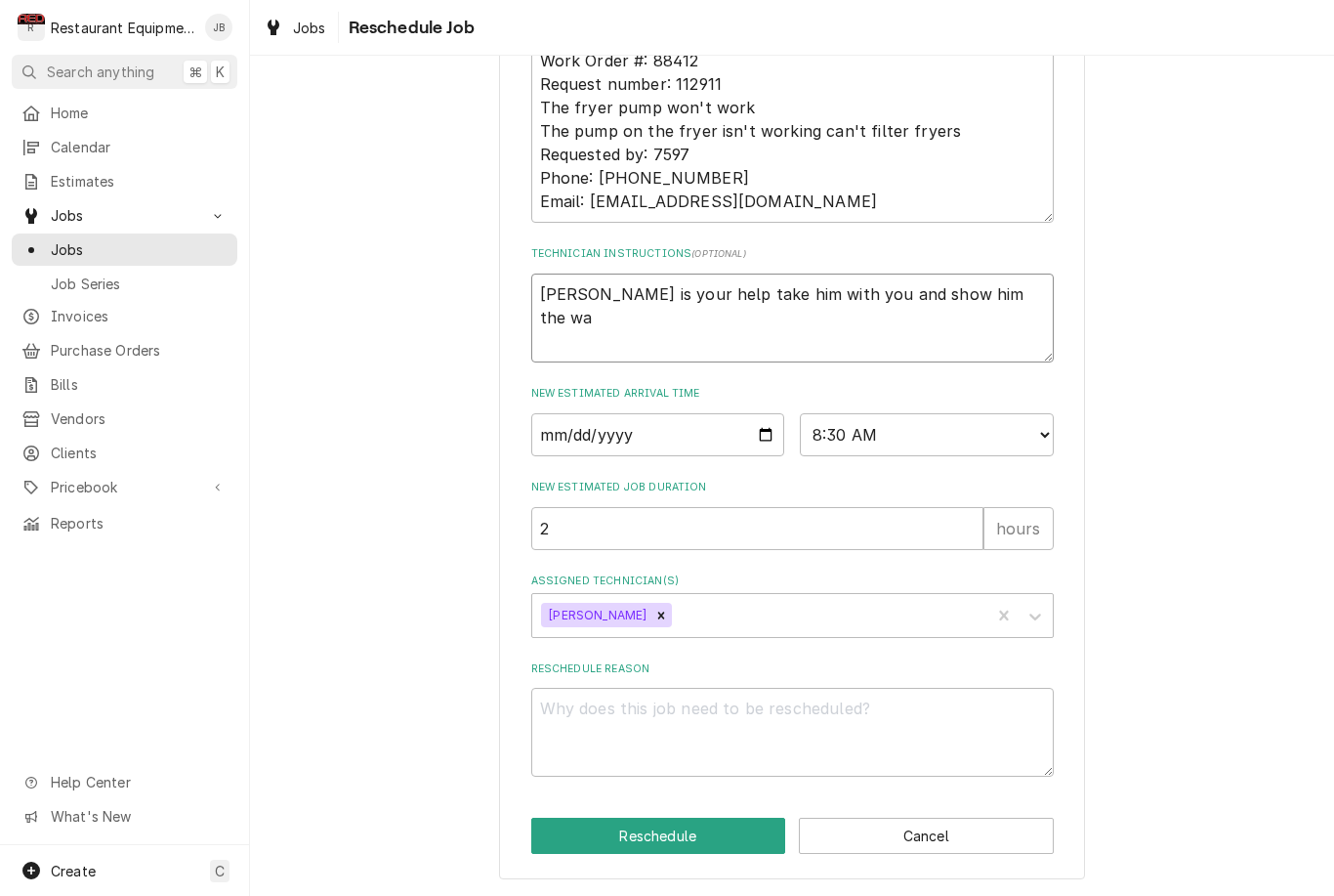
type textarea "Bryson is your help take him with you and show him the way"
type textarea "x"
type textarea "Bryson is your help take him with you and show him the ways"
type textarea "x"
type textarea "Bryson is your help take him with you and show him the ways"
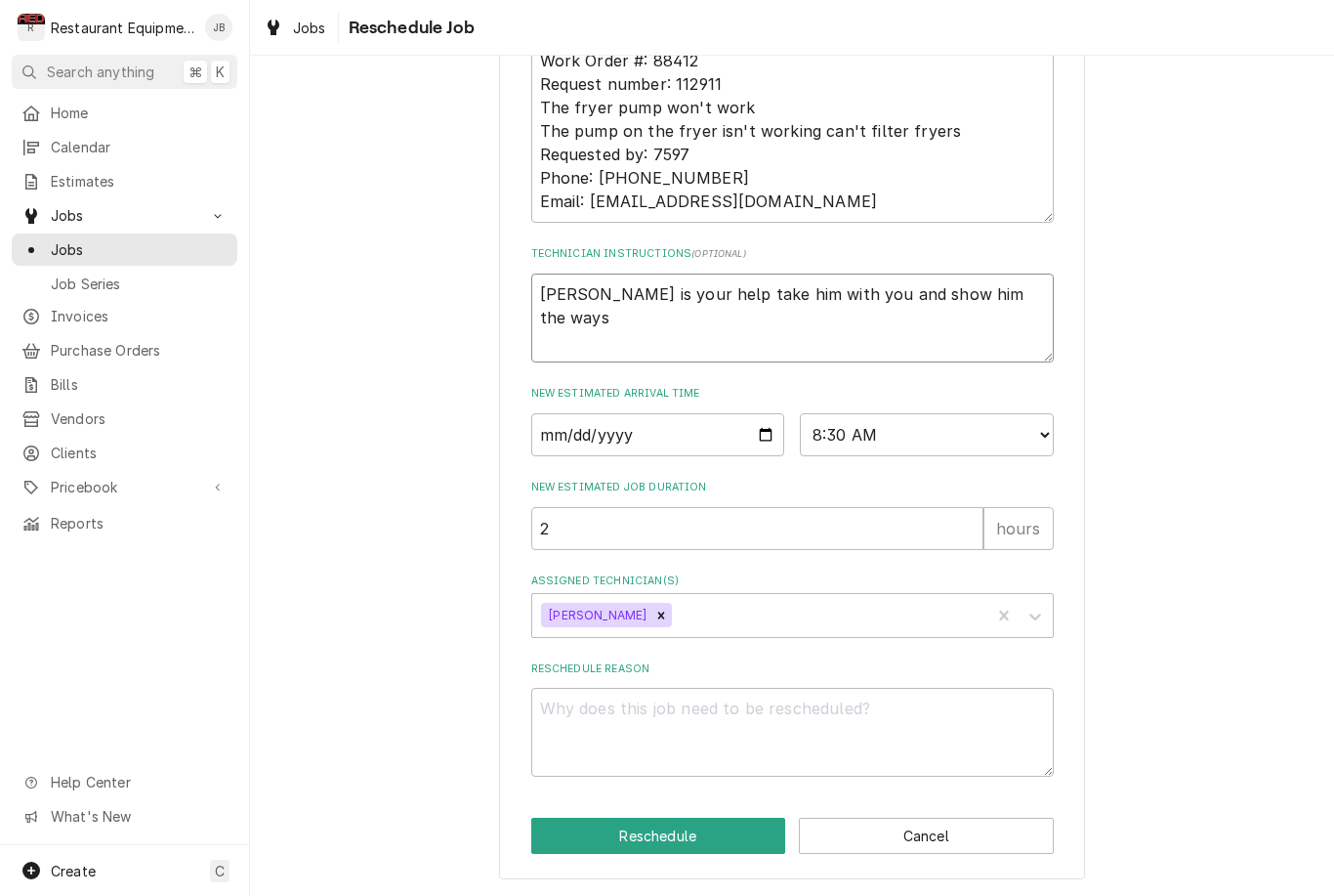
type textarea "x"
type textarea "Bryson is your help take him with you and show him the ways o"
type textarea "x"
type textarea "Bryson is your help take him with you and show him the ways of"
type textarea "x"
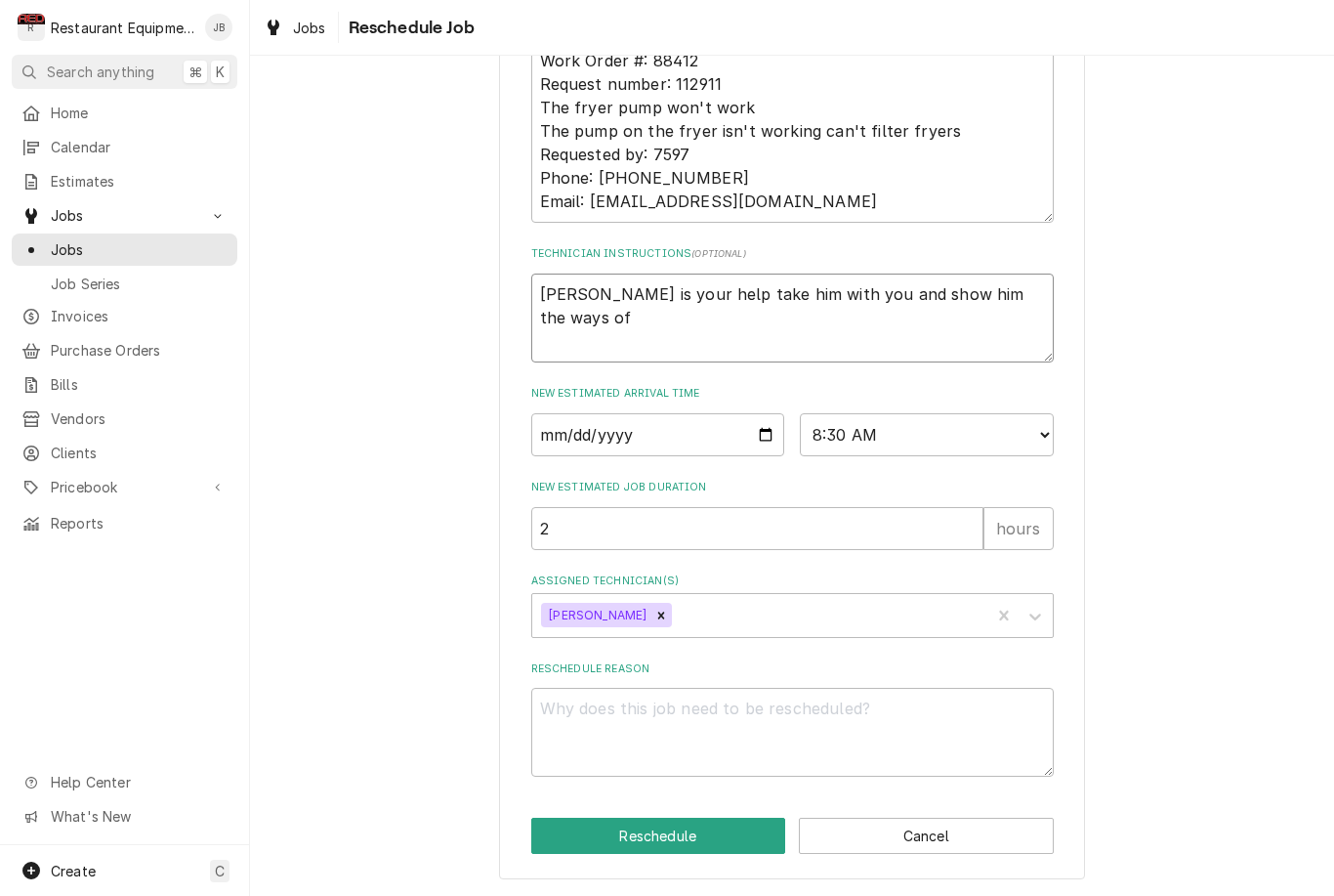
type textarea "Bryson is your help take him with you and show him the ways of"
type textarea "x"
type textarea "Bryson is your help take him with you and show him the ways of y"
type textarea "x"
type textarea "Bryson is your help take him with you and show him the ways of yo"
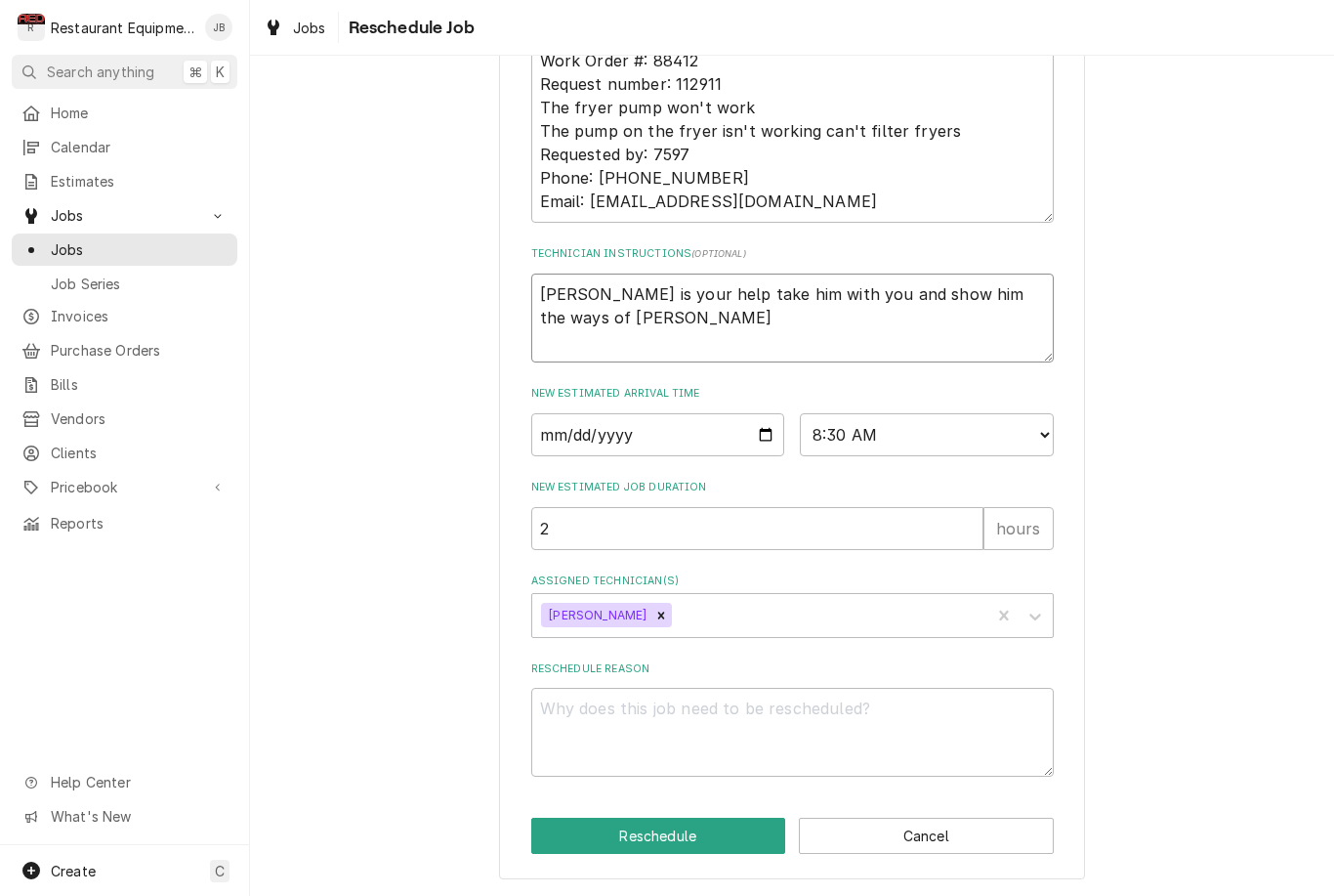
type textarea "x"
type textarea "Bryson is your help take him with you and show him the ways of you"
type textarea "x"
type textarea "Bryson is your help take him with you and show him the ways of your"
type textarea "x"
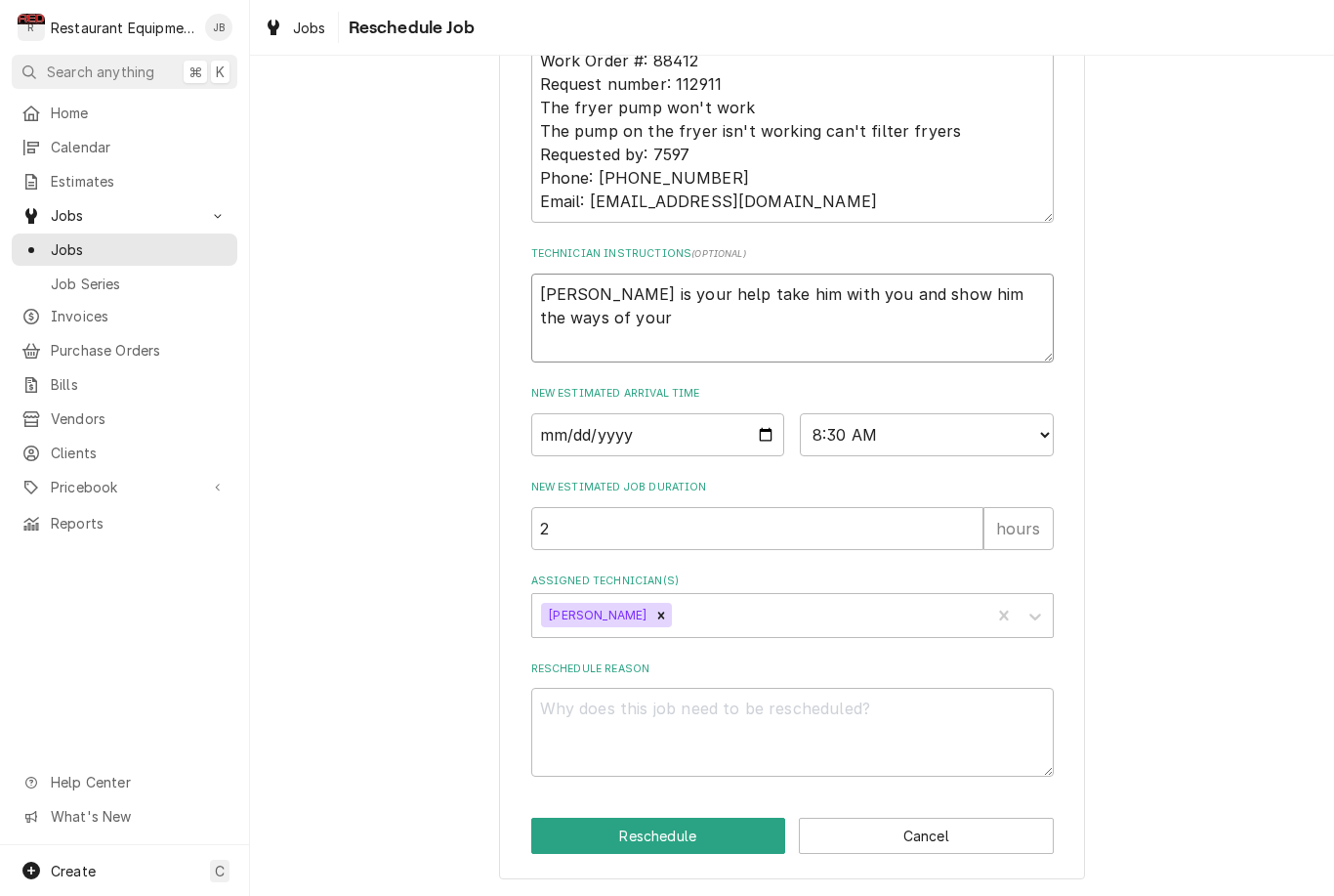
type textarea "Bryson is your help take him with you and show him the ways of your"
type textarea "x"
type textarea "Bryson is your help take him with you and show him the ways of your p"
type textarea "x"
type textarea "Bryson is your help take him with you and show him the ways of your pe"
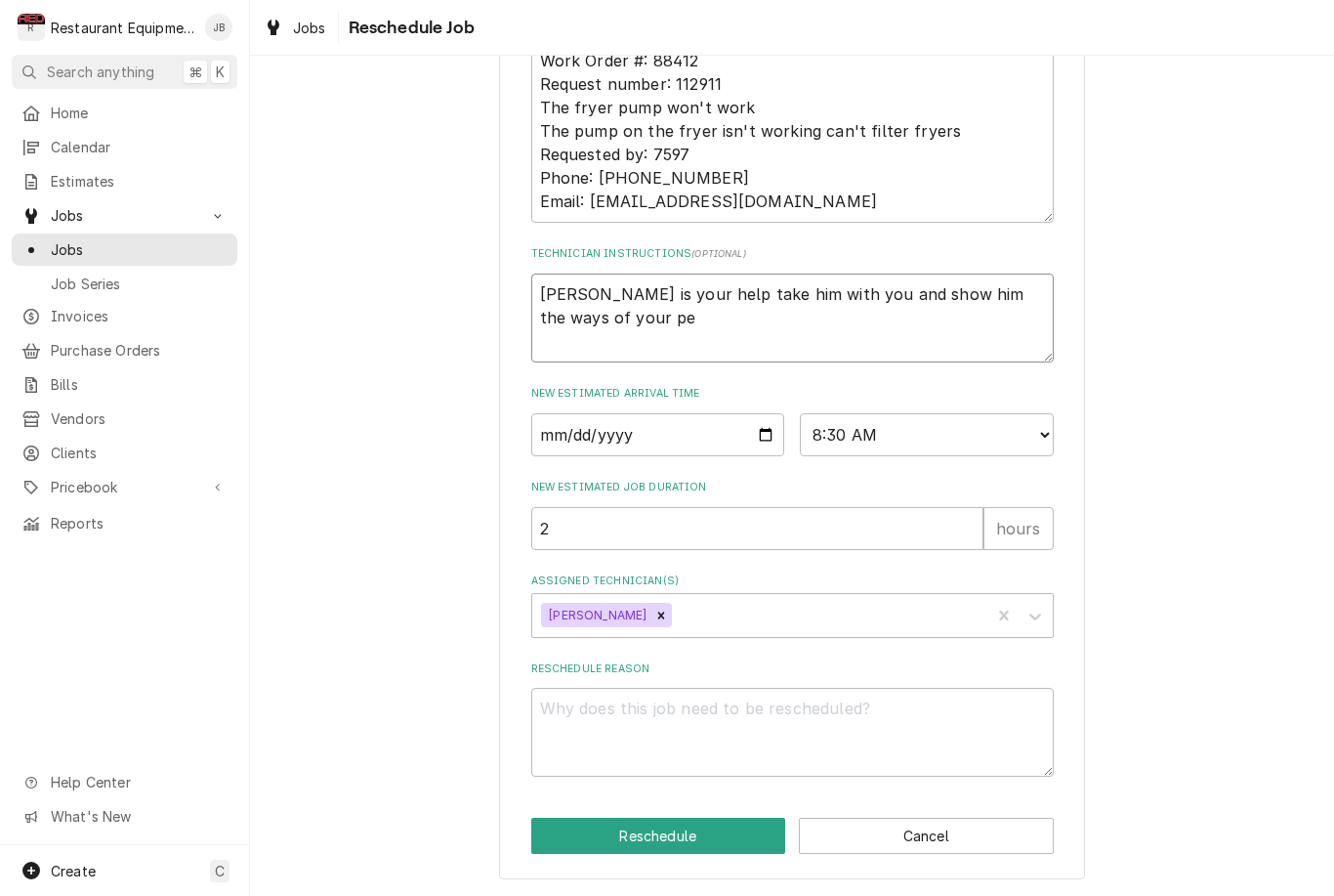
type textarea "x"
type textarea "Bryson is your help take him with you and show him the ways of your peo"
type textarea "x"
type textarea "Bryson is your help take him with you and show him the ways of your peop"
type textarea "x"
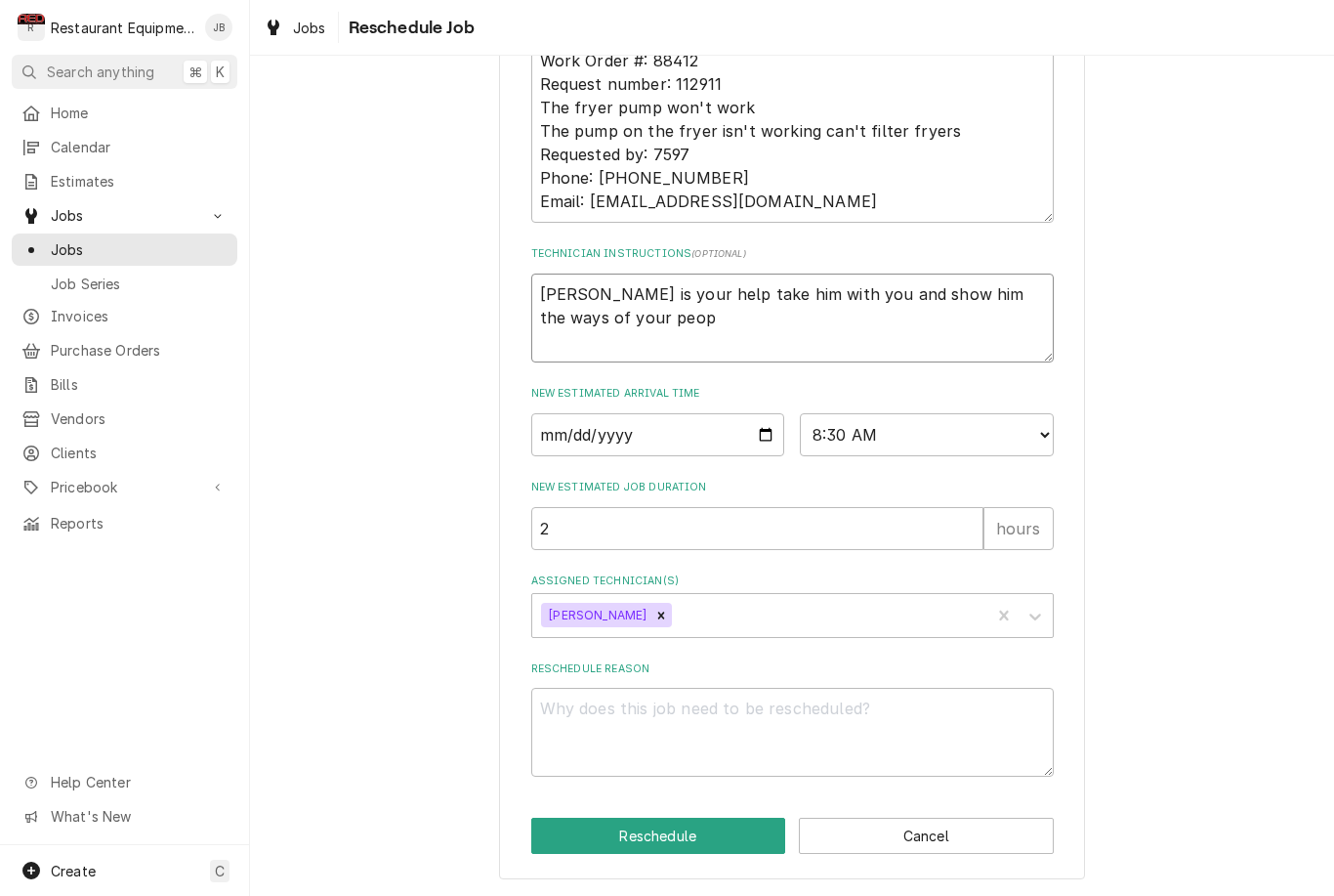
type textarea "Bryson is your help take him with you and show him the ways of your peopl"
type textarea "x"
type textarea "Bryson is your help take him with you and show him the ways of your people"
type textarea "x"
type textarea "Bryson is your help take him with you and show him the ways of your people"
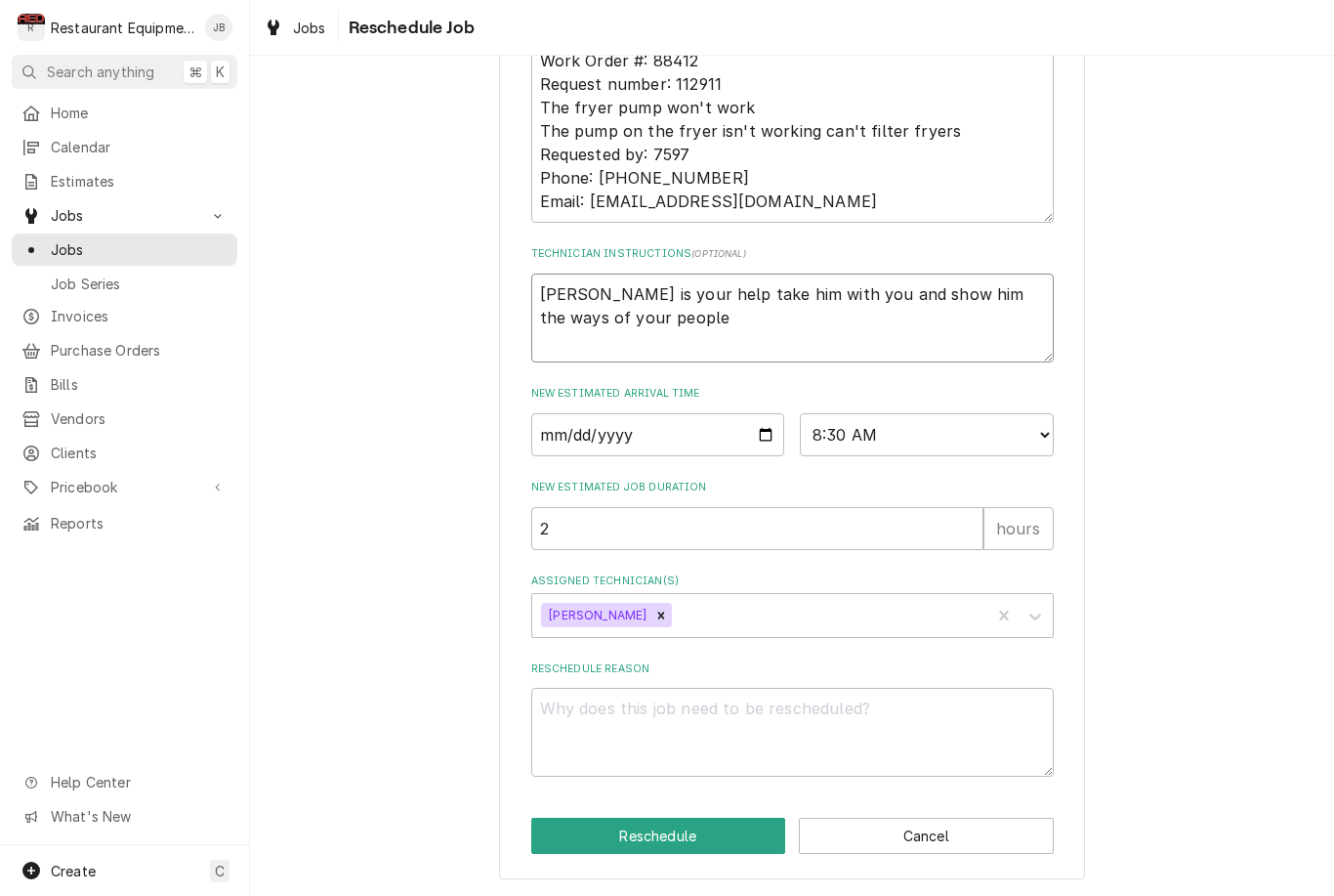
type textarea "x"
type textarea "Bryson is your help take him with you and show him the ways of your people."
type textarea "x"
type textarea "Bryson is your help take him with you and show him the ways of your people."
type textarea "x"
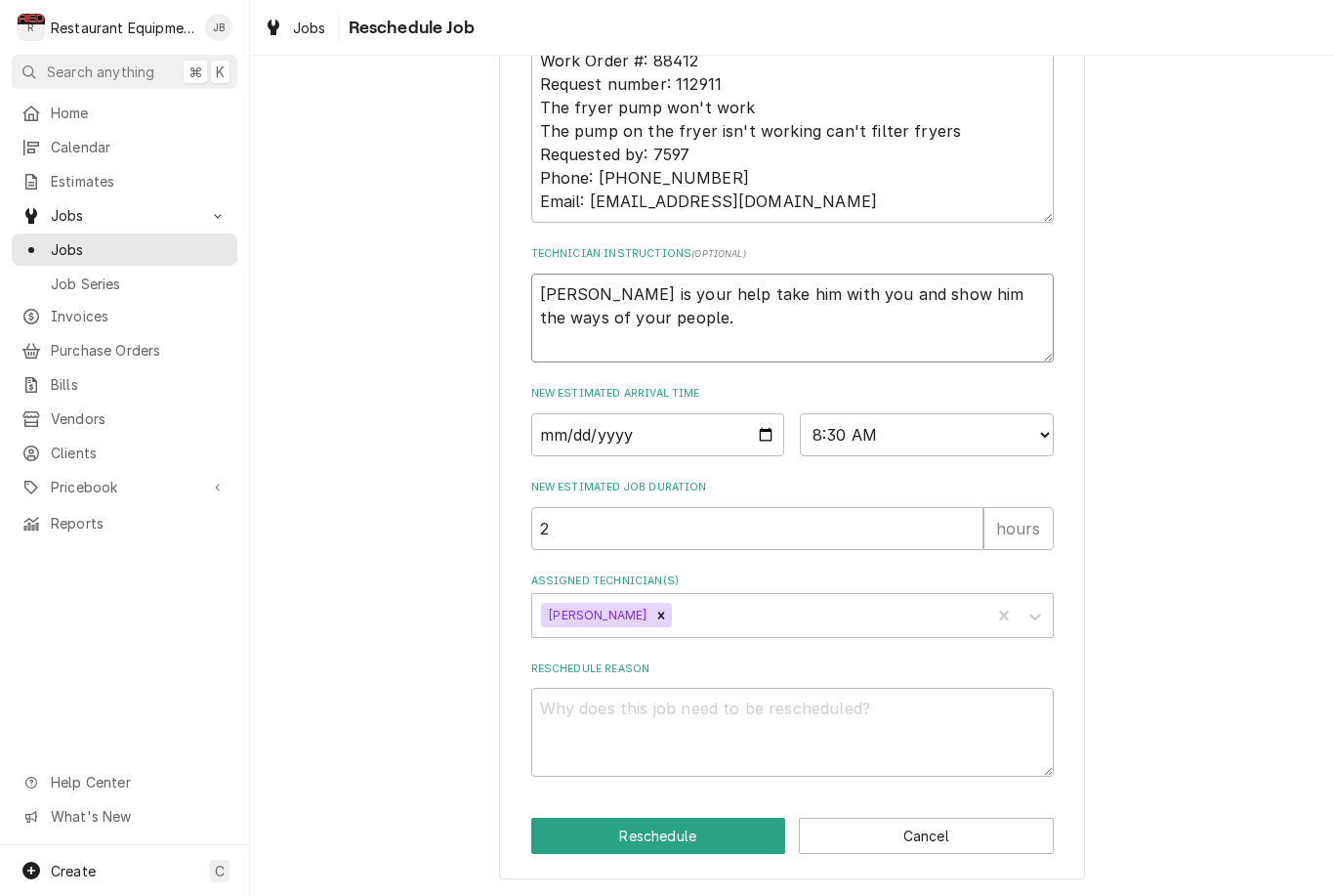
type textarea "Bryson is your help take him with you and show him the ways of your people. P"
type textarea "x"
type textarea "Bryson is your help take him with you and show him the ways of your people. Pa"
type textarea "x"
type textarea "Bryson is your help take him with you and show him the ways of your people. Par"
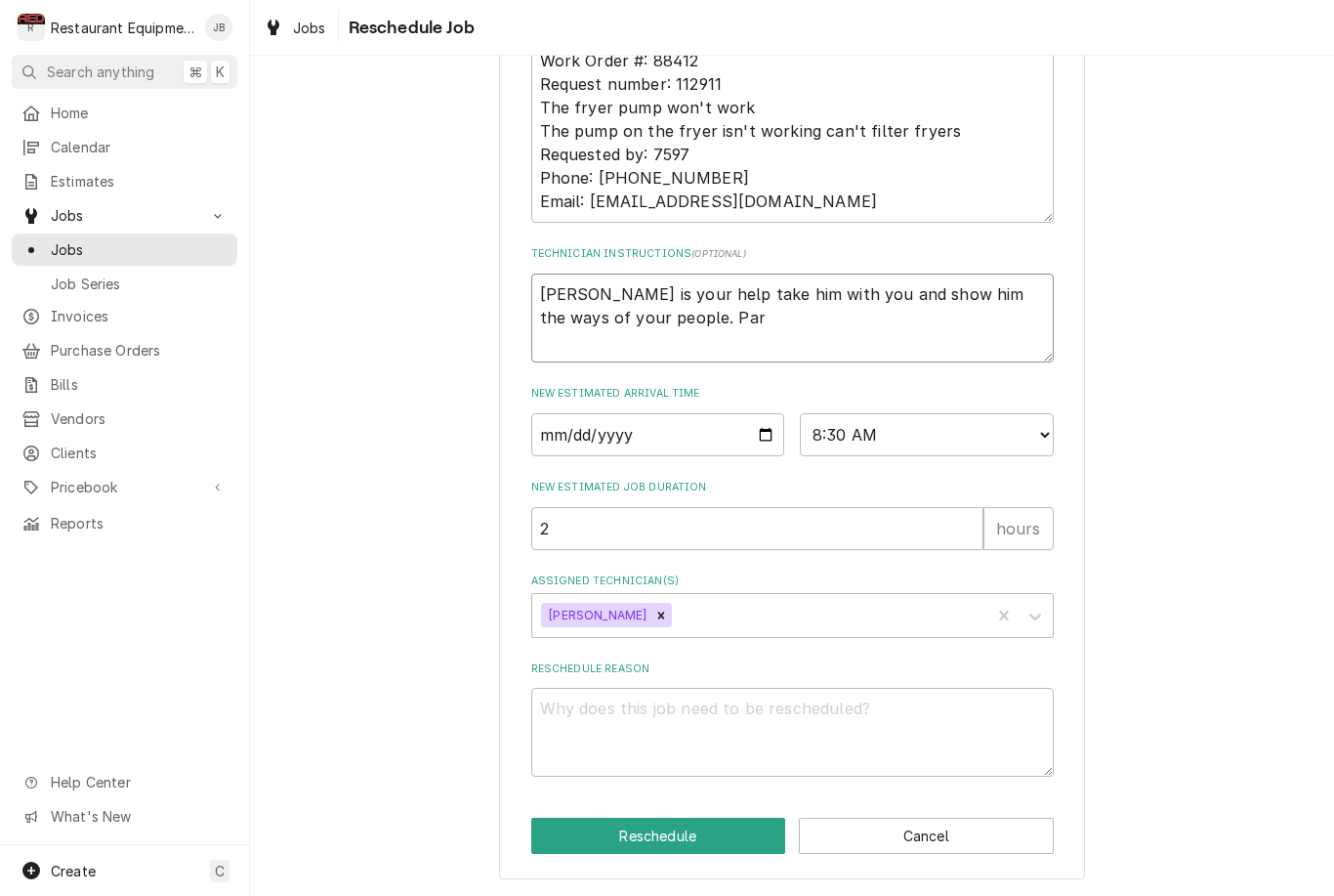
type textarea "x"
type textarea "Bryson is your help take him with you and show him the ways of your people. Part"
type textarea "x"
type textarea "Bryson is your help take him with you and show him the ways of your people. Par…"
type textarea "x"
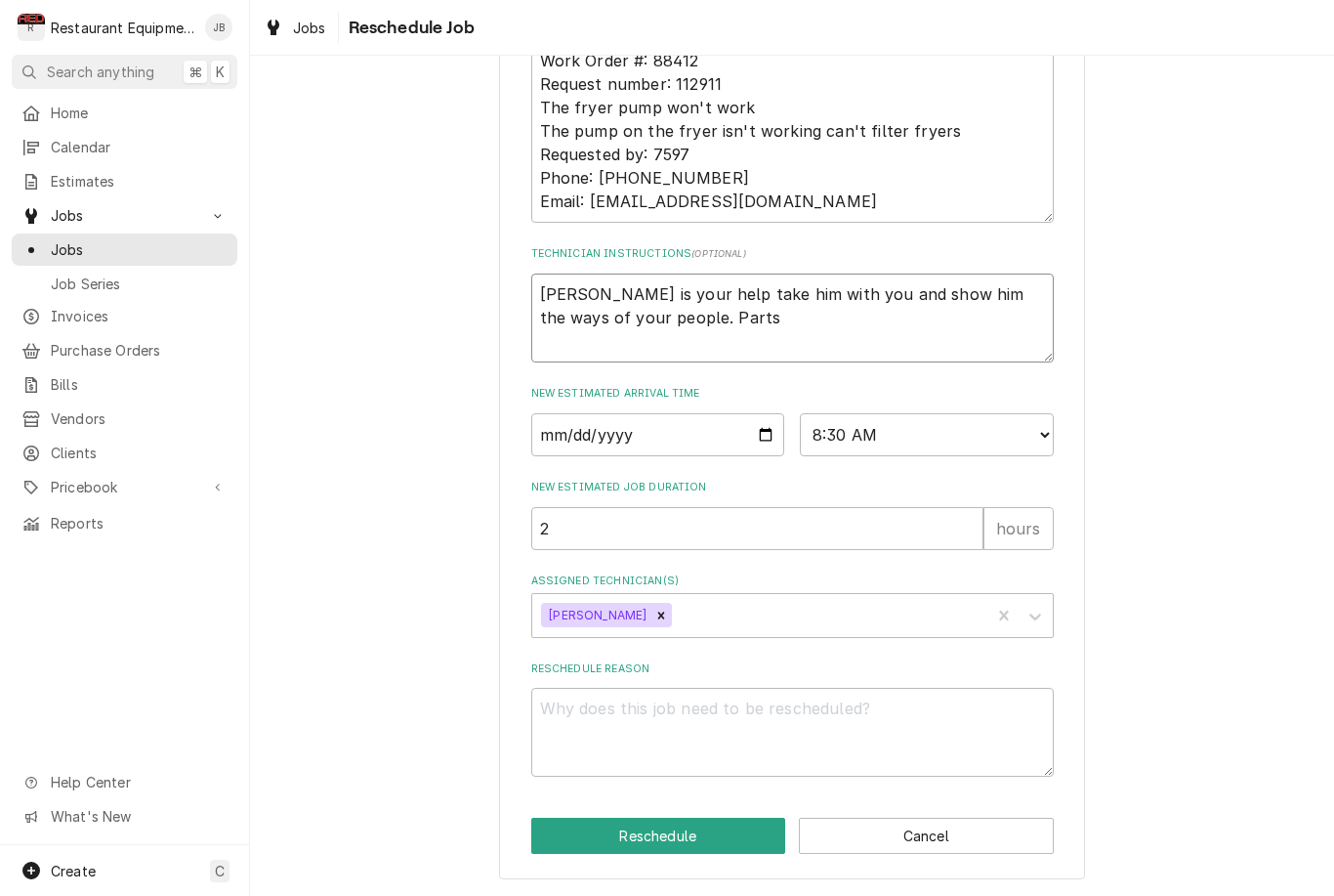
type textarea "Bryson is your help take him with you and show him the ways of your people. Par…"
type textarea "x"
type textarea "Bryson is your help take him with you and show him the ways of your people. Par…"
type textarea "x"
type textarea "Bryson is your help take him with you and show him the ways of your people. Par…"
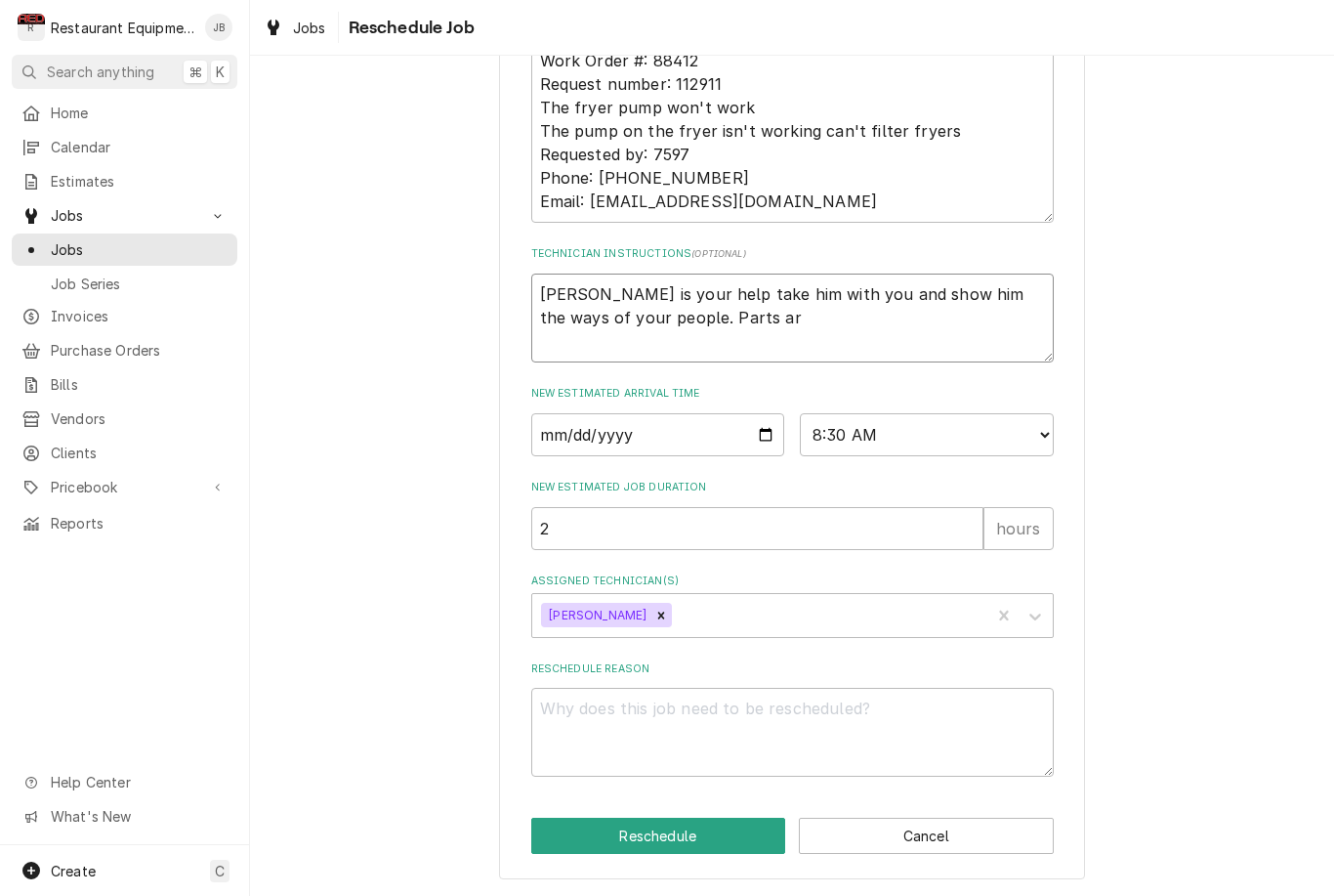
type textarea "x"
type textarea "Bryson is your help take him with you and show him the ways of your people. Par…"
type textarea "x"
type textarea "Bryson is your help take him with you and show him the ways of your people. Par…"
type textarea "x"
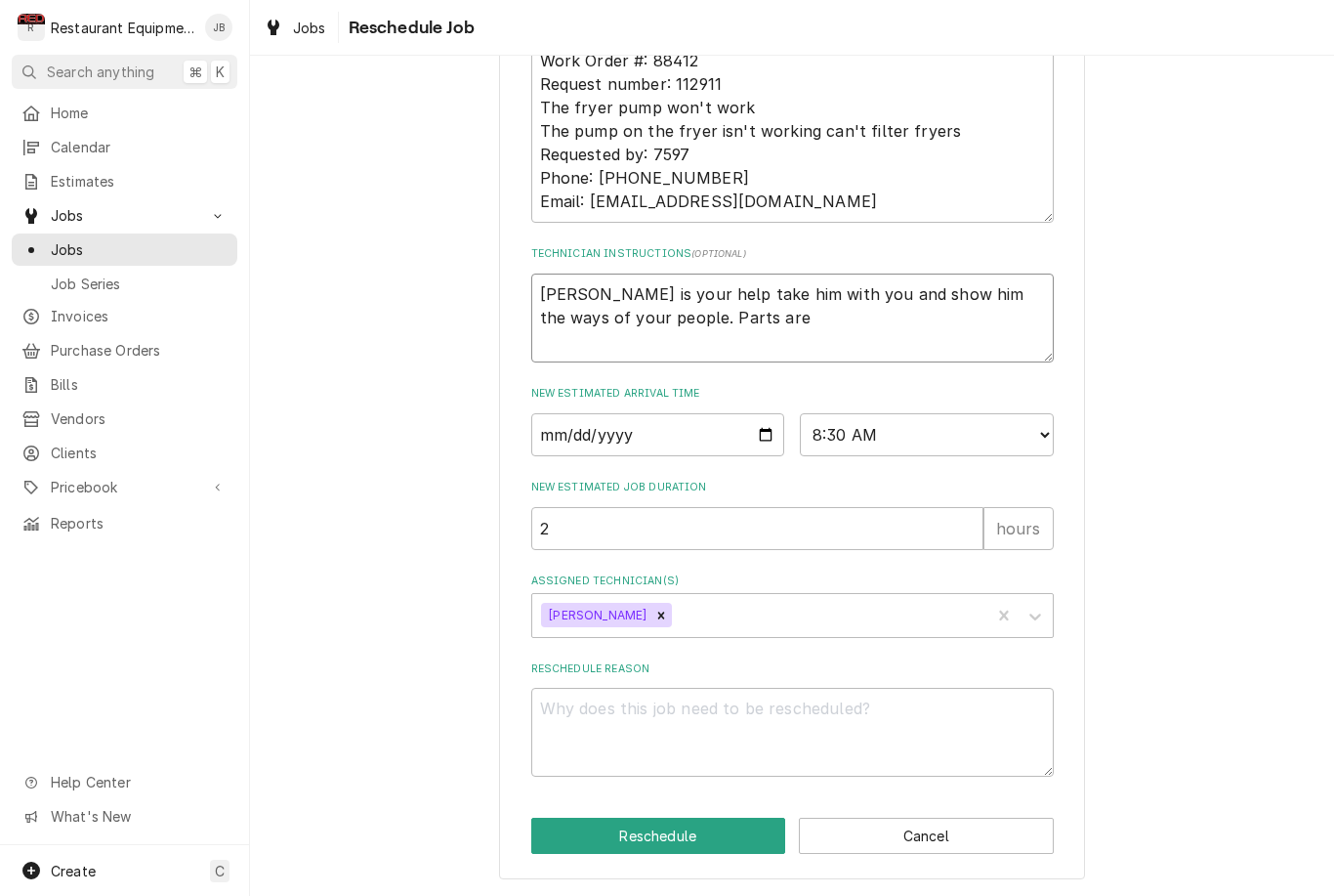
type textarea "Bryson is your help take him with you and show him the ways of your people. Par…"
type textarea "x"
type textarea "Bryson is your help take him with you and show him the ways of your people. Par…"
type textarea "x"
type textarea "Bryson is your help take him with you and show him the ways of your people. Par…"
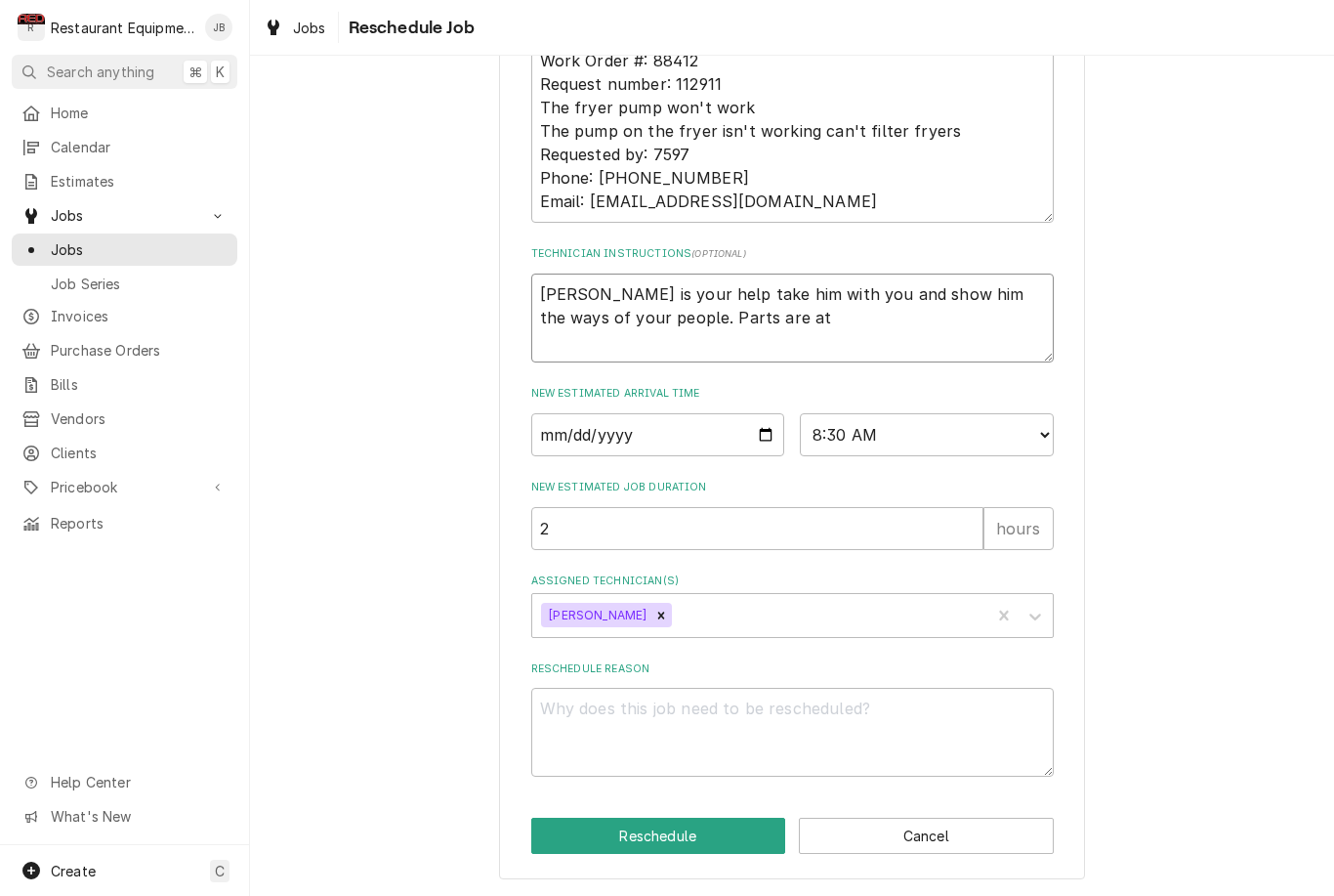
type textarea "x"
type textarea "Bryson is your help take him with you and show him the ways of your people. Par…"
type textarea "x"
type textarea "Bryson is your help take him with you and show him the ways of your people. Par…"
type textarea "x"
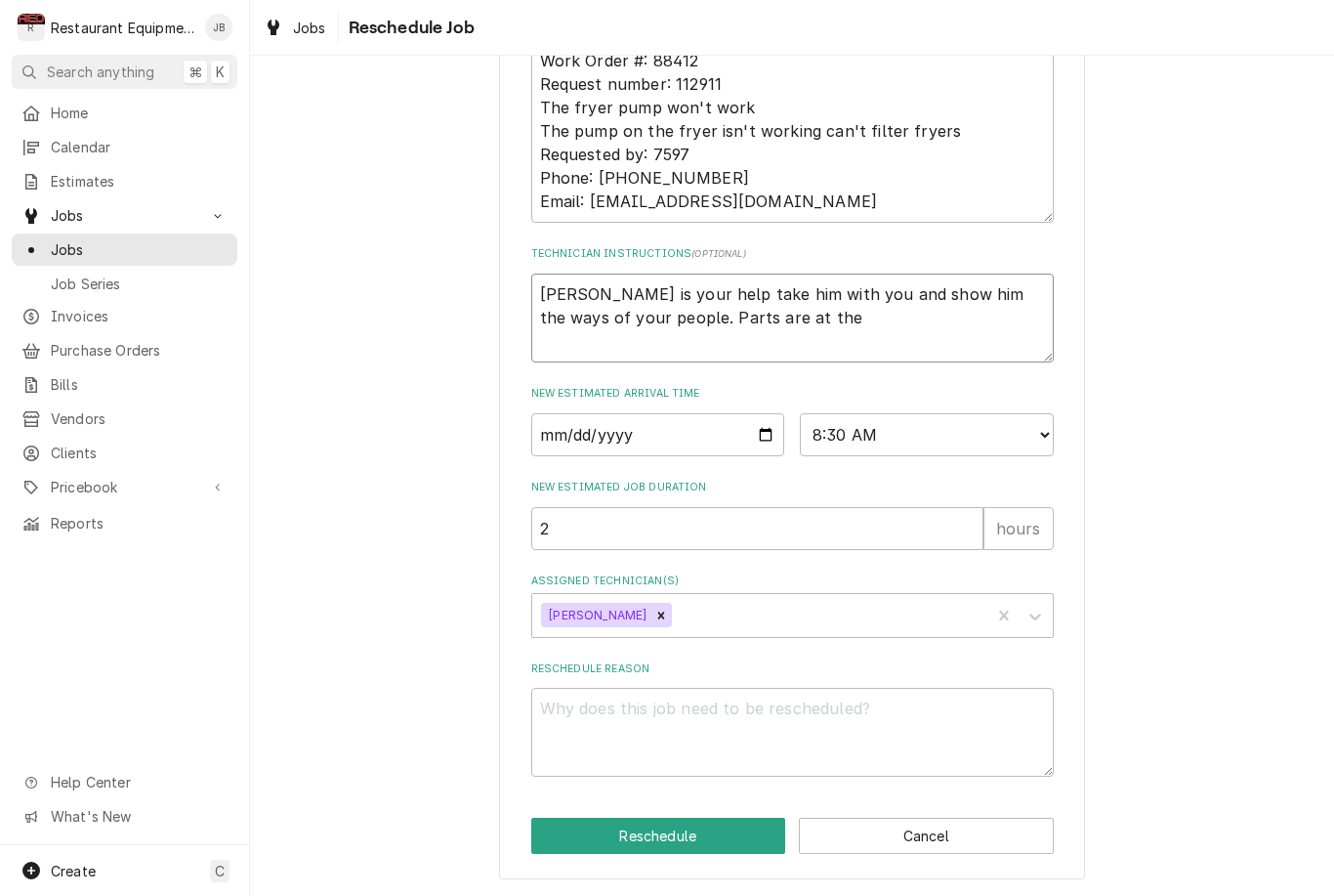
type textarea "Bryson is your help take him with you and show him the ways of your people. Par…"
type textarea "x"
type textarea "Bryson is your help take him with you and show him the ways of your people. Par…"
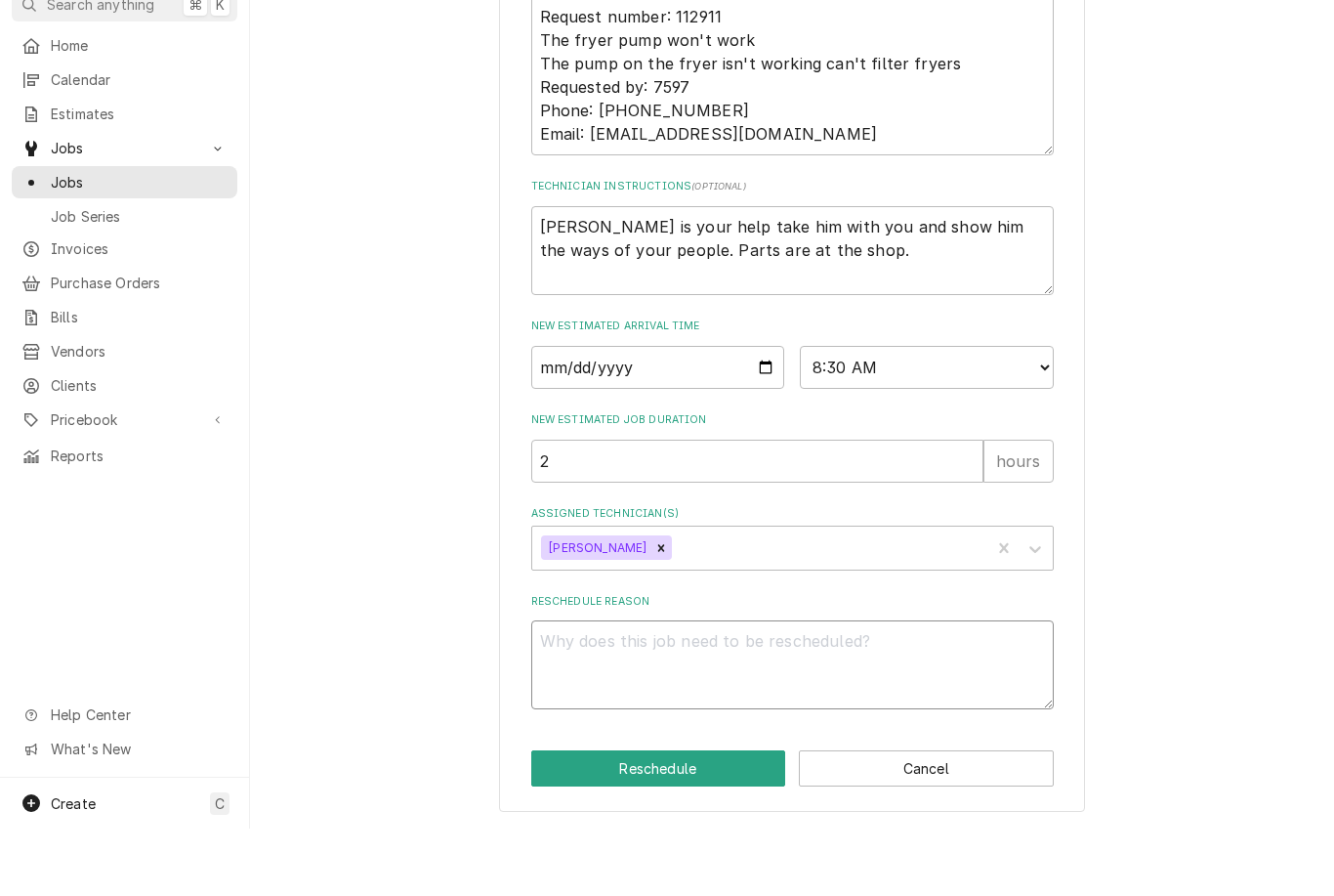
click at [747, 687] on textarea "Reschedule Reason" at bounding box center [793, 731] width 523 height 89
click at [672, 817] on button "Reschedule" at bounding box center [660, 835] width 255 height 36
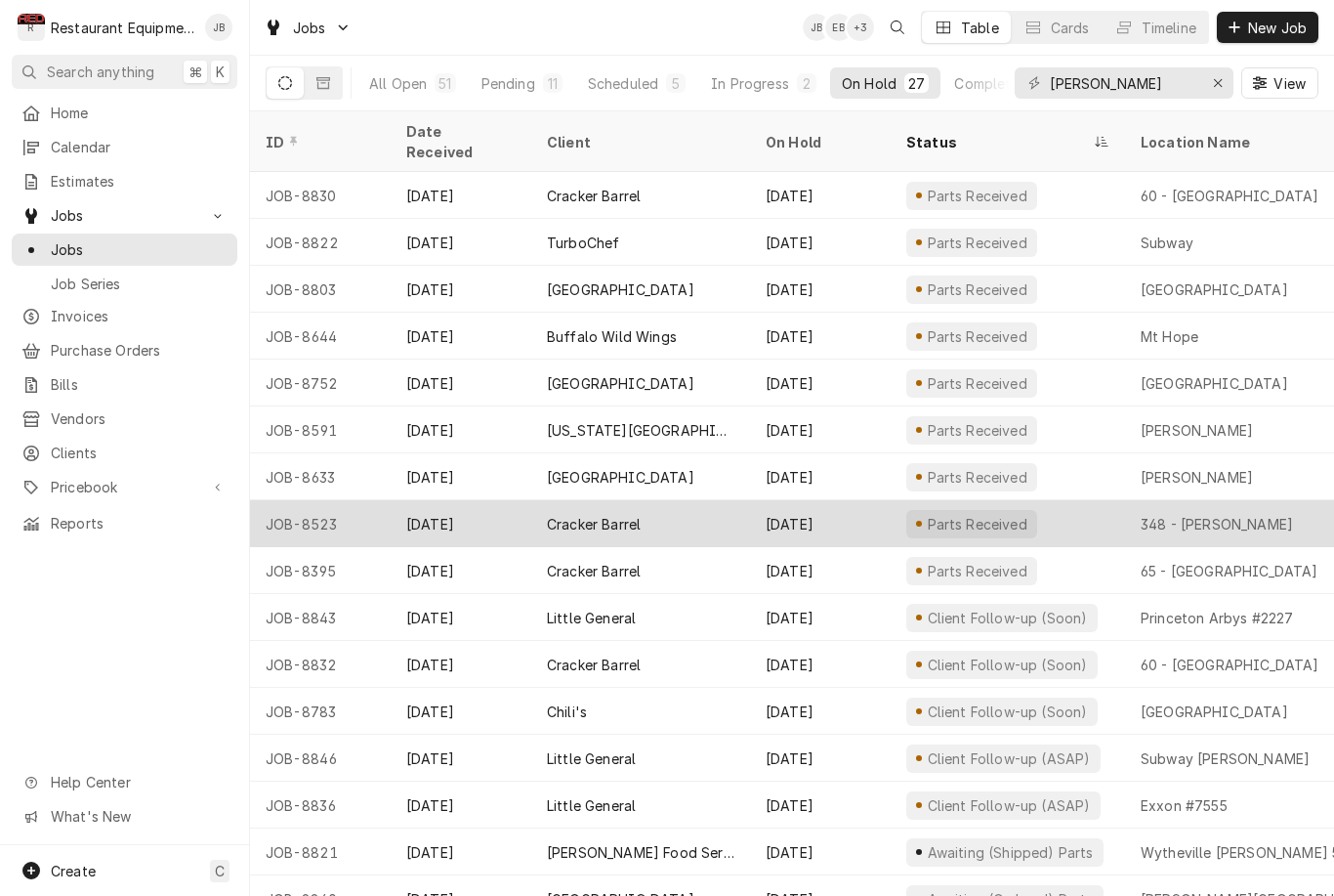
click at [1072, 500] on div "Parts Received" at bounding box center [1008, 523] width 234 height 47
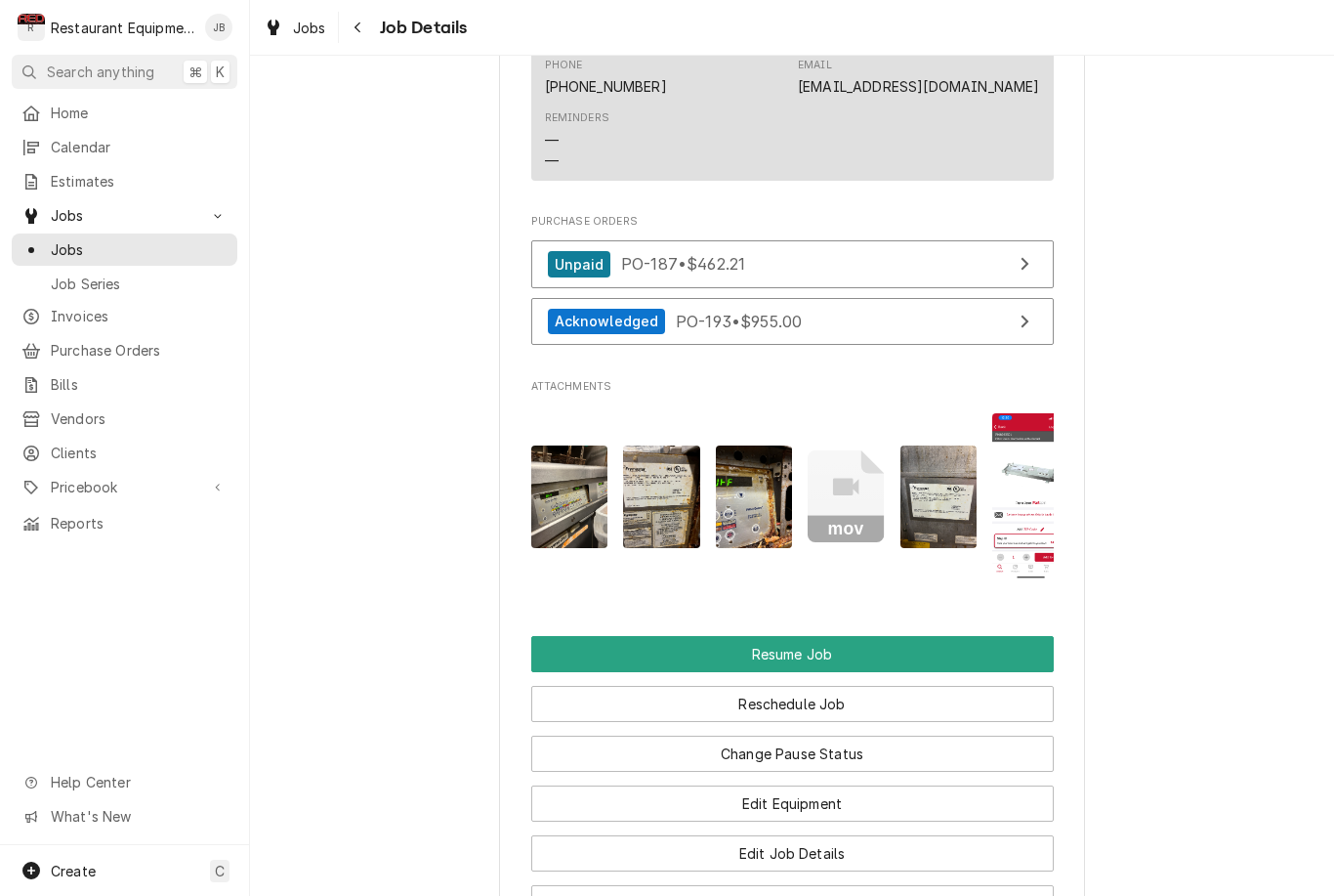
scroll to position [2261, 0]
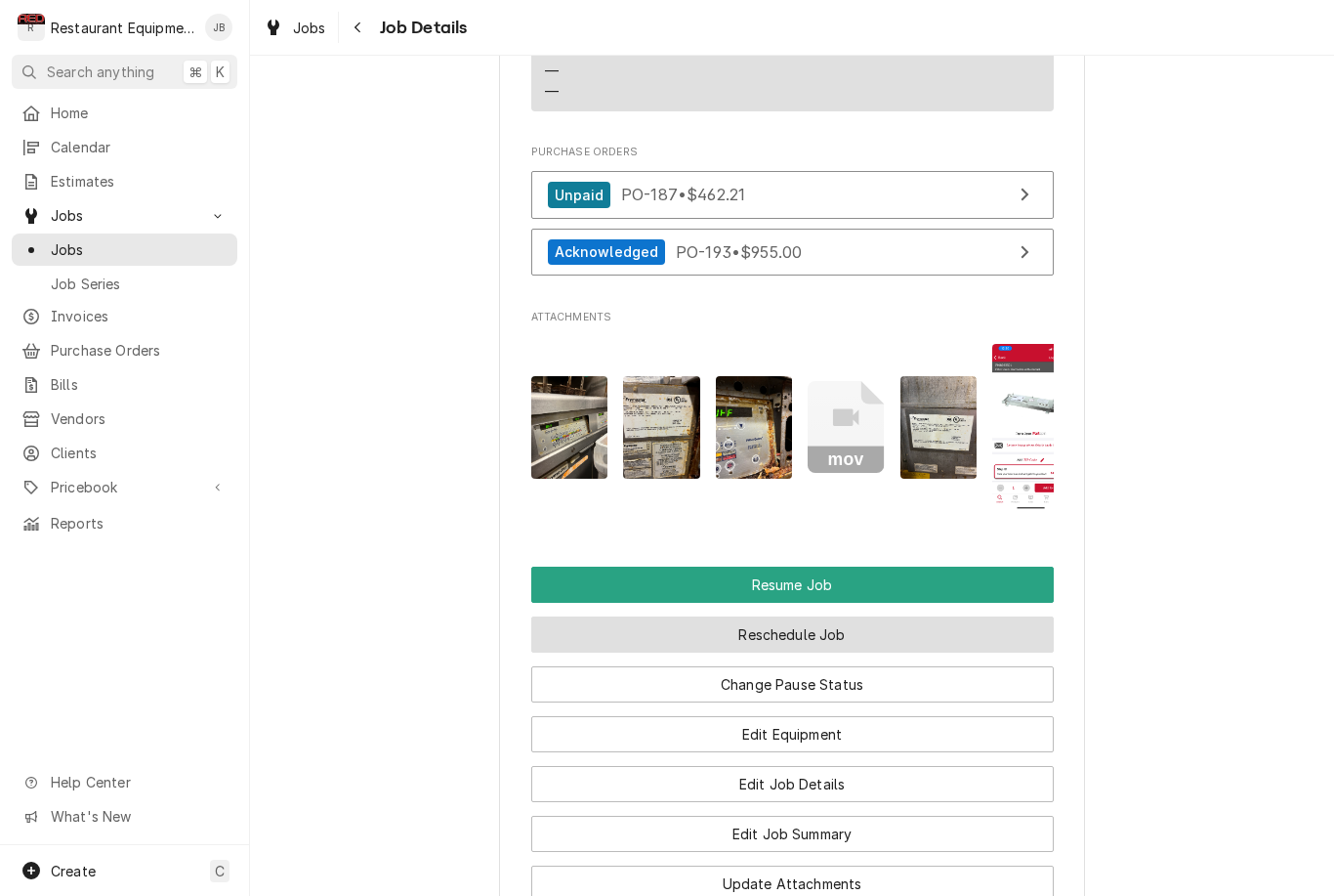
click at [893, 624] on button "Reschedule Job" at bounding box center [793, 635] width 523 height 36
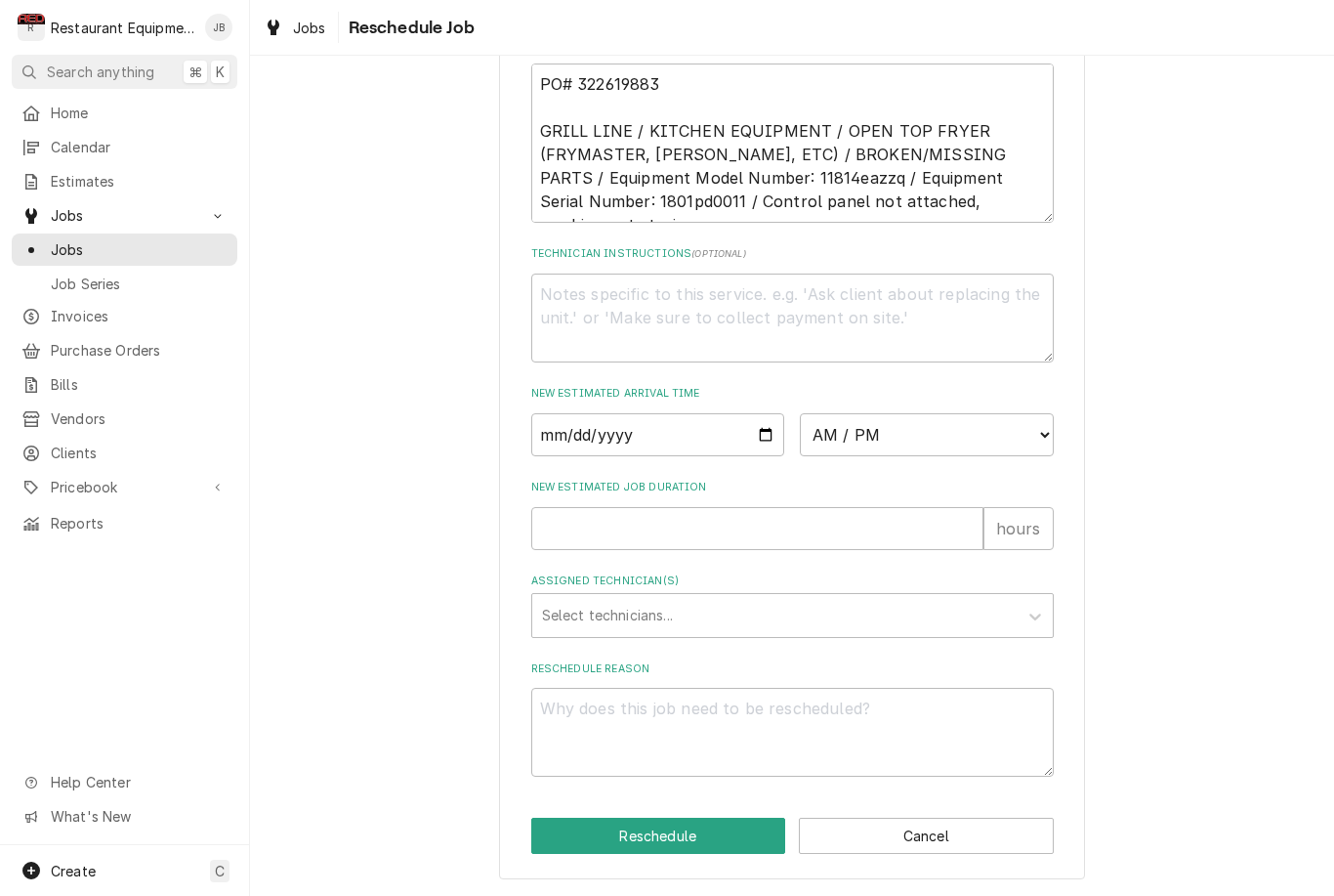
scroll to position [628, 0]
click at [679, 431] on input "Date" at bounding box center [659, 434] width 254 height 43
type input "2025-09-10"
type textarea "x"
type input "2025-09-11"
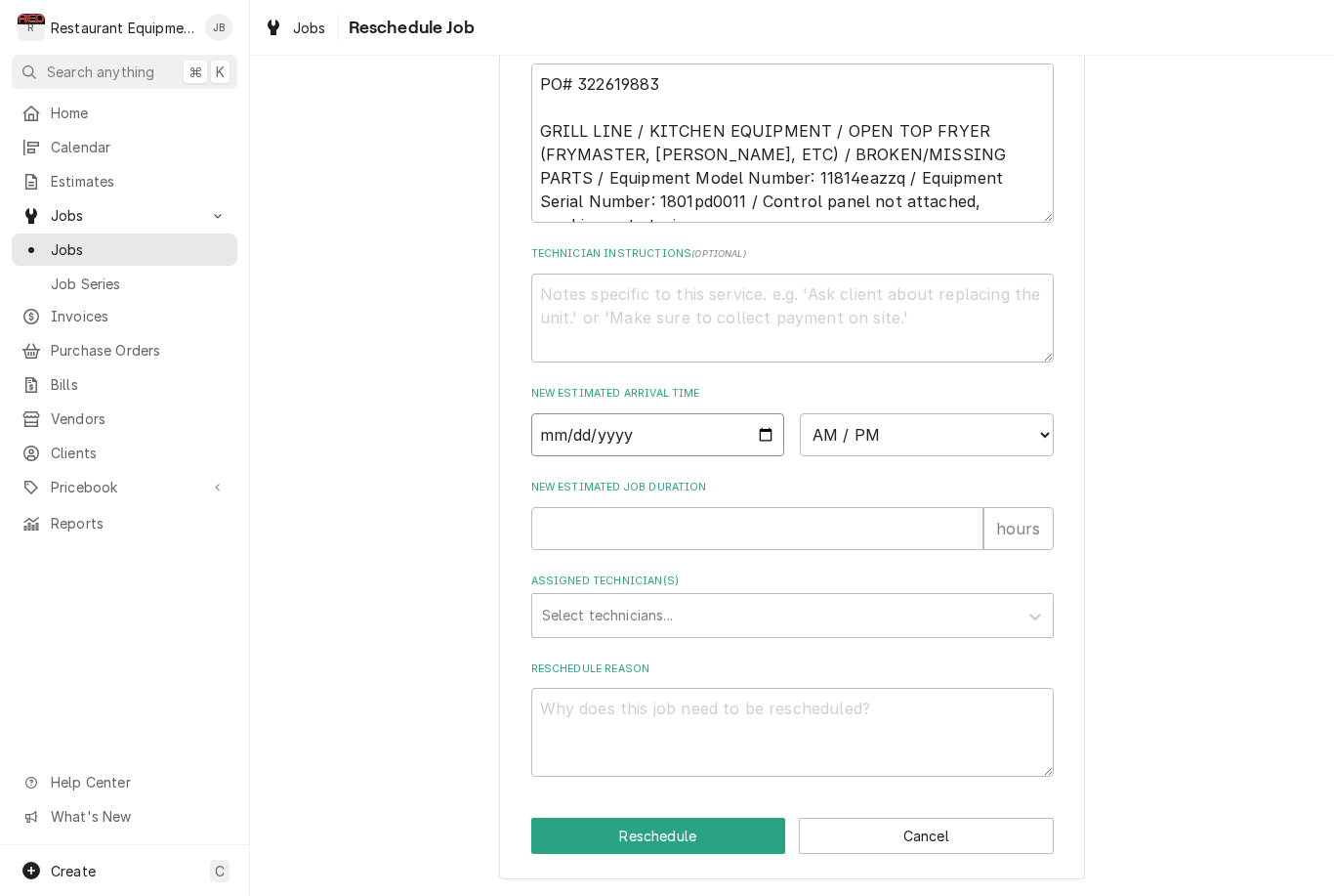
type textarea "x"
click at [947, 431] on select "AM / PM 6:00 AM 6:15 AM 6:30 AM 6:45 AM 7:00 AM 7:15 AM 7:30 AM 7:45 AM 8:00 AM…" at bounding box center [927, 434] width 254 height 43
select select "08:30:00"
click at [807, 534] on input "New Estimated Job Duration" at bounding box center [757, 528] width 452 height 43
type textarea "x"
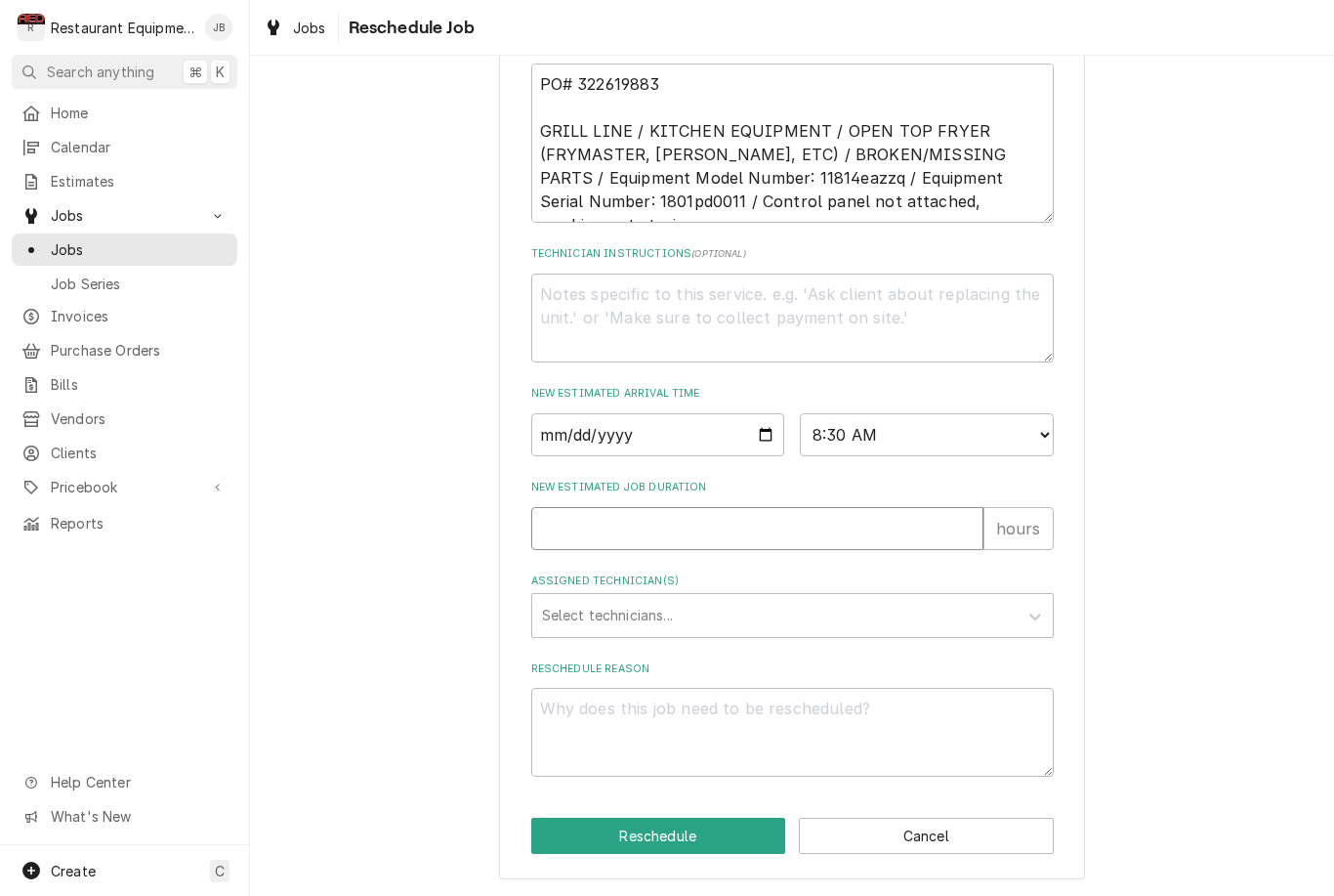
type input "1"
type textarea "x"
type input "1.5"
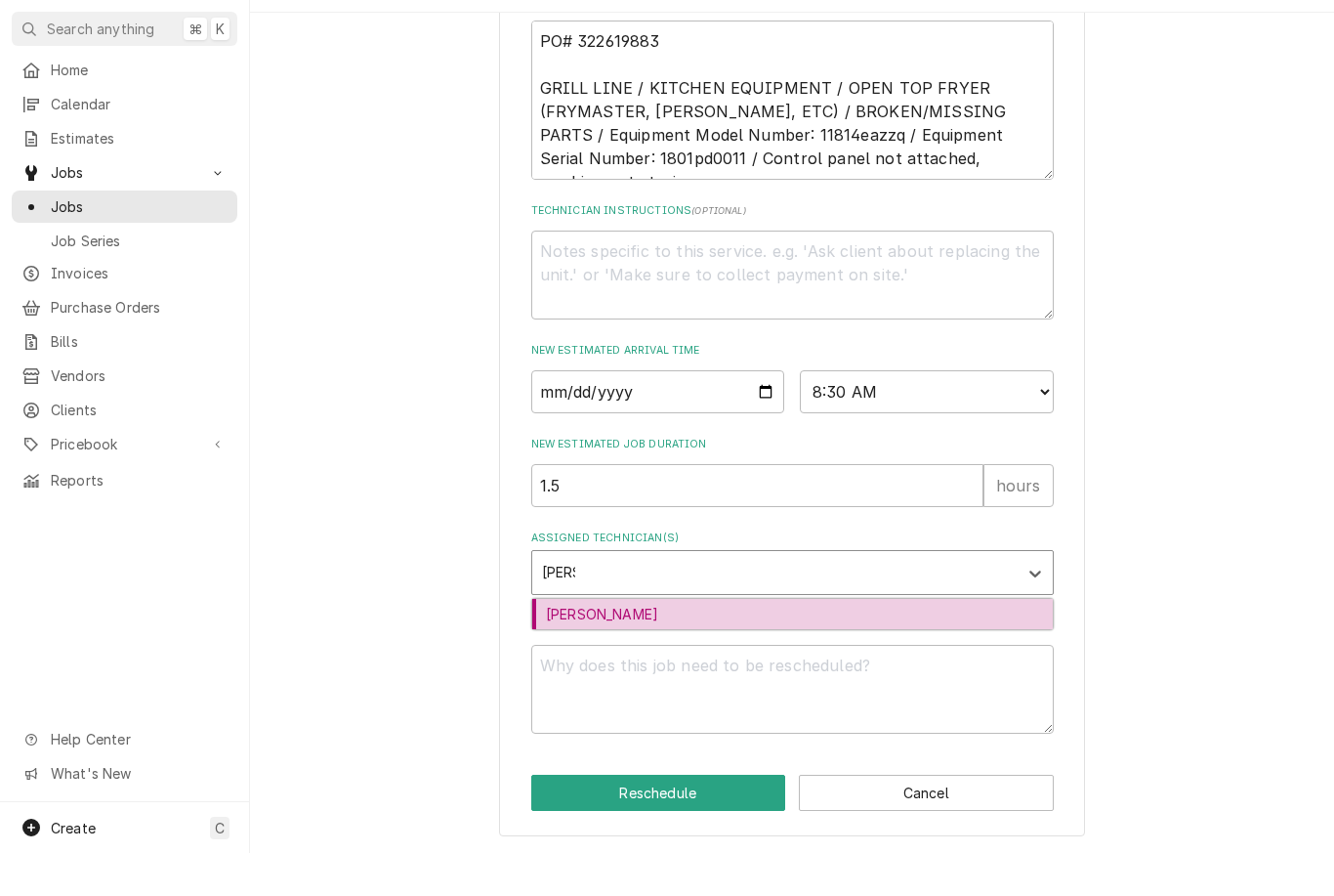
click at [792, 642] on div "Gary Beaver" at bounding box center [793, 657] width 521 height 30
type input "gary"
type textarea "x"
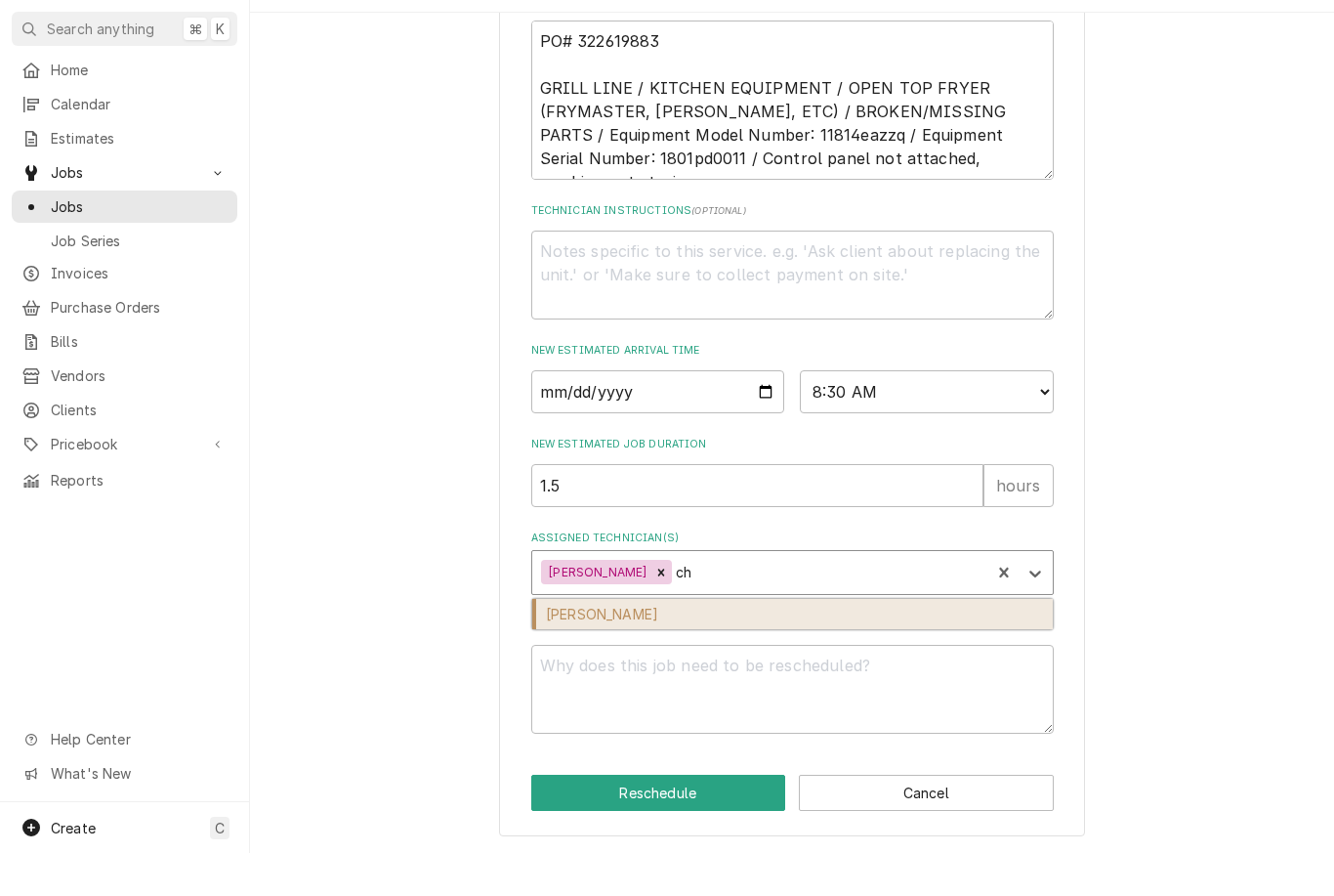
click at [725, 642] on div "Chuck Almond" at bounding box center [793, 657] width 521 height 30
type input "ch"
type textarea "x"
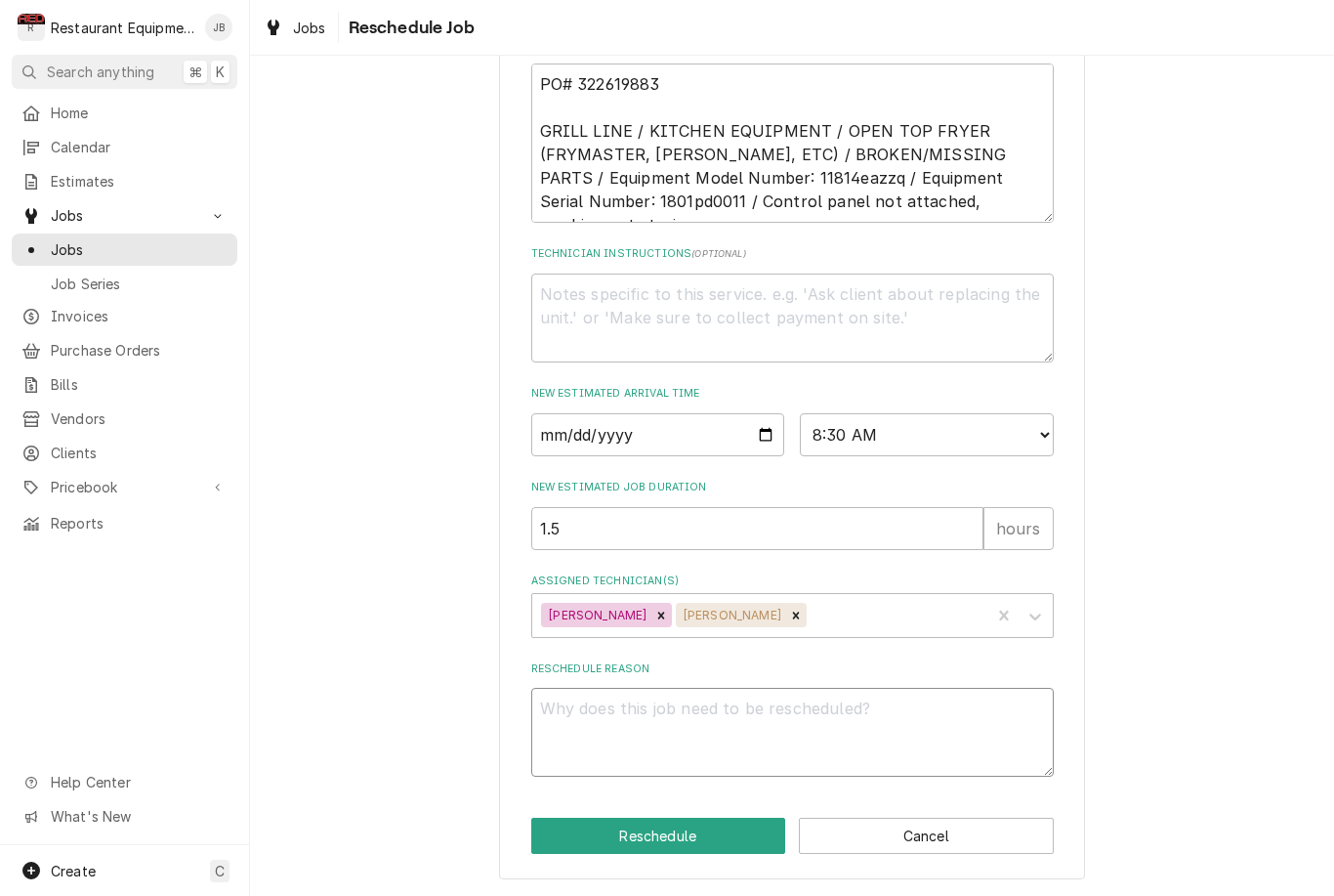
click at [707, 722] on textarea "Reschedule Reason" at bounding box center [793, 731] width 523 height 89
type textarea "x"
type textarea "P"
type textarea "x"
type textarea "Pa"
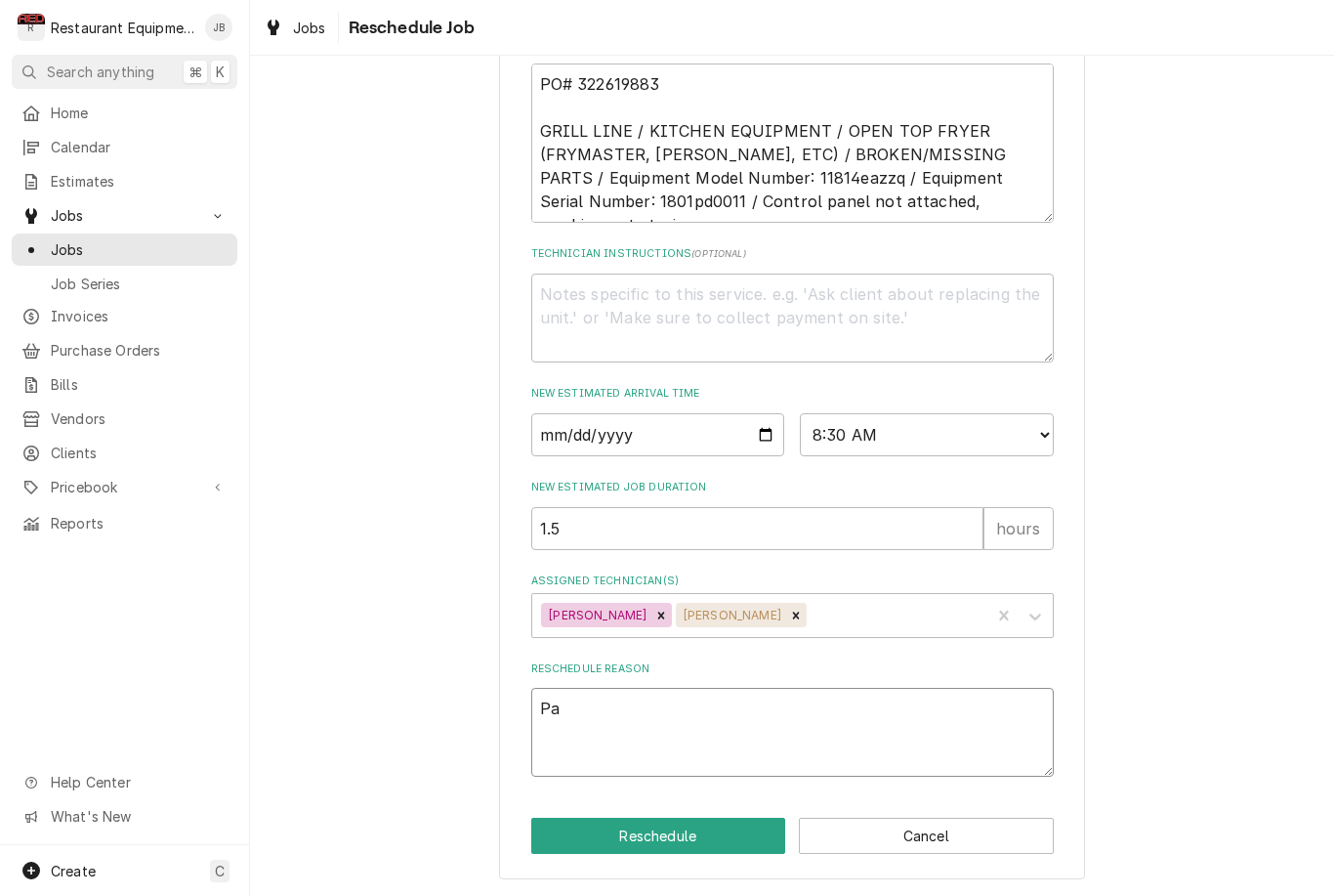
type textarea "x"
type textarea "Par"
type textarea "x"
type textarea "Part"
type textarea "x"
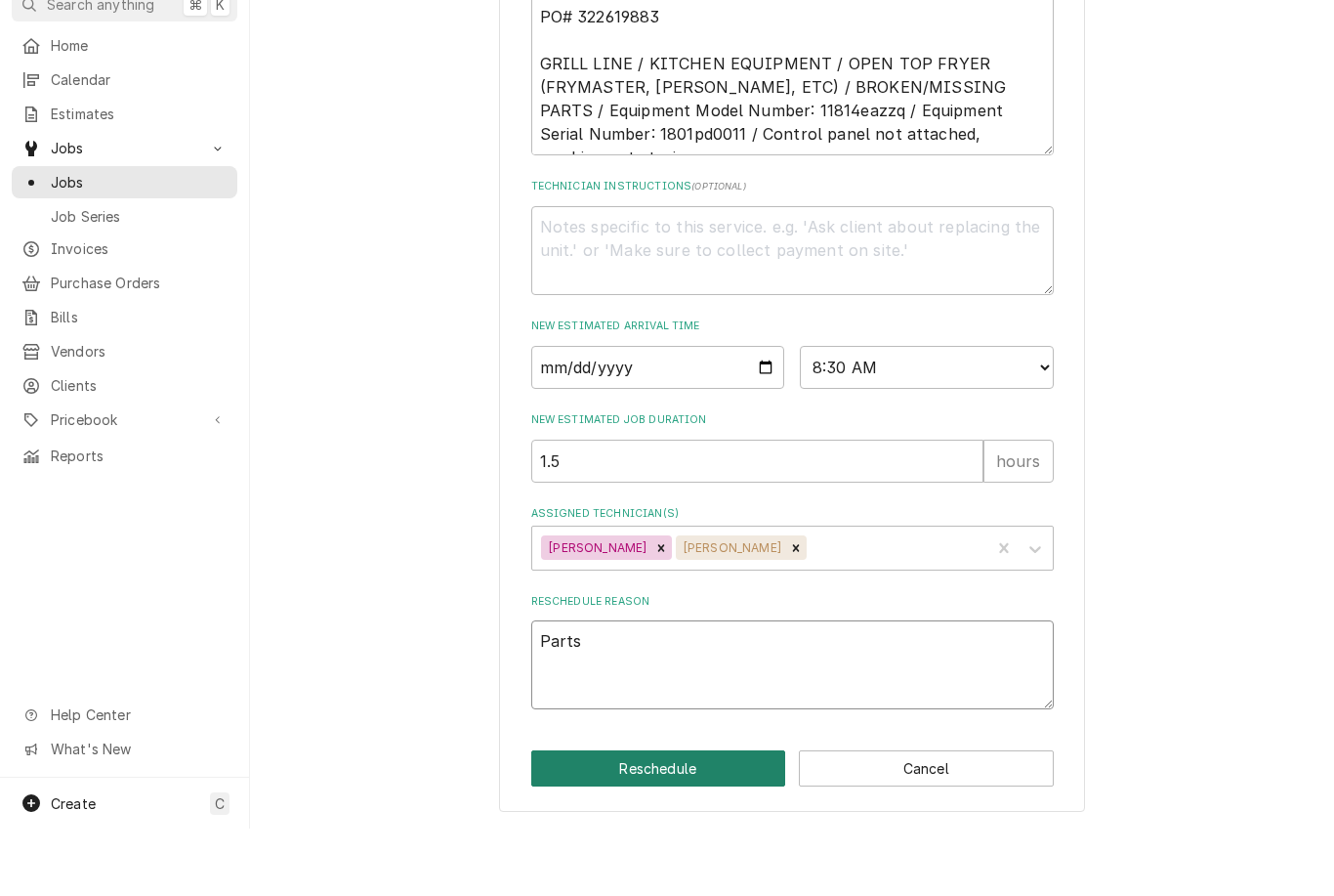
type textarea "Parts"
click at [722, 817] on button "Reschedule" at bounding box center [660, 835] width 255 height 36
type textarea "x"
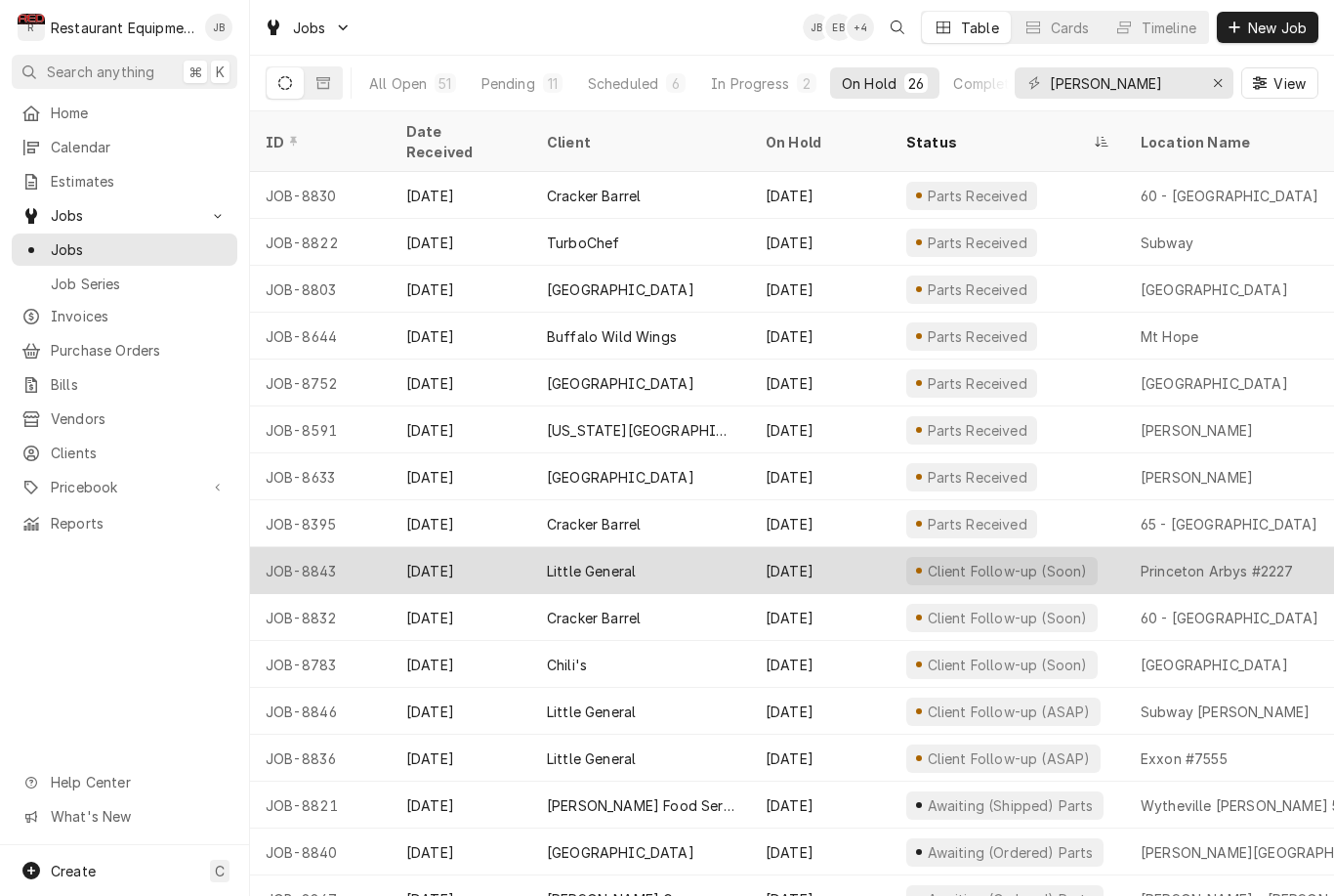
click at [1161, 547] on div "Princeton Arbys #2227" at bounding box center [1266, 570] width 281 height 47
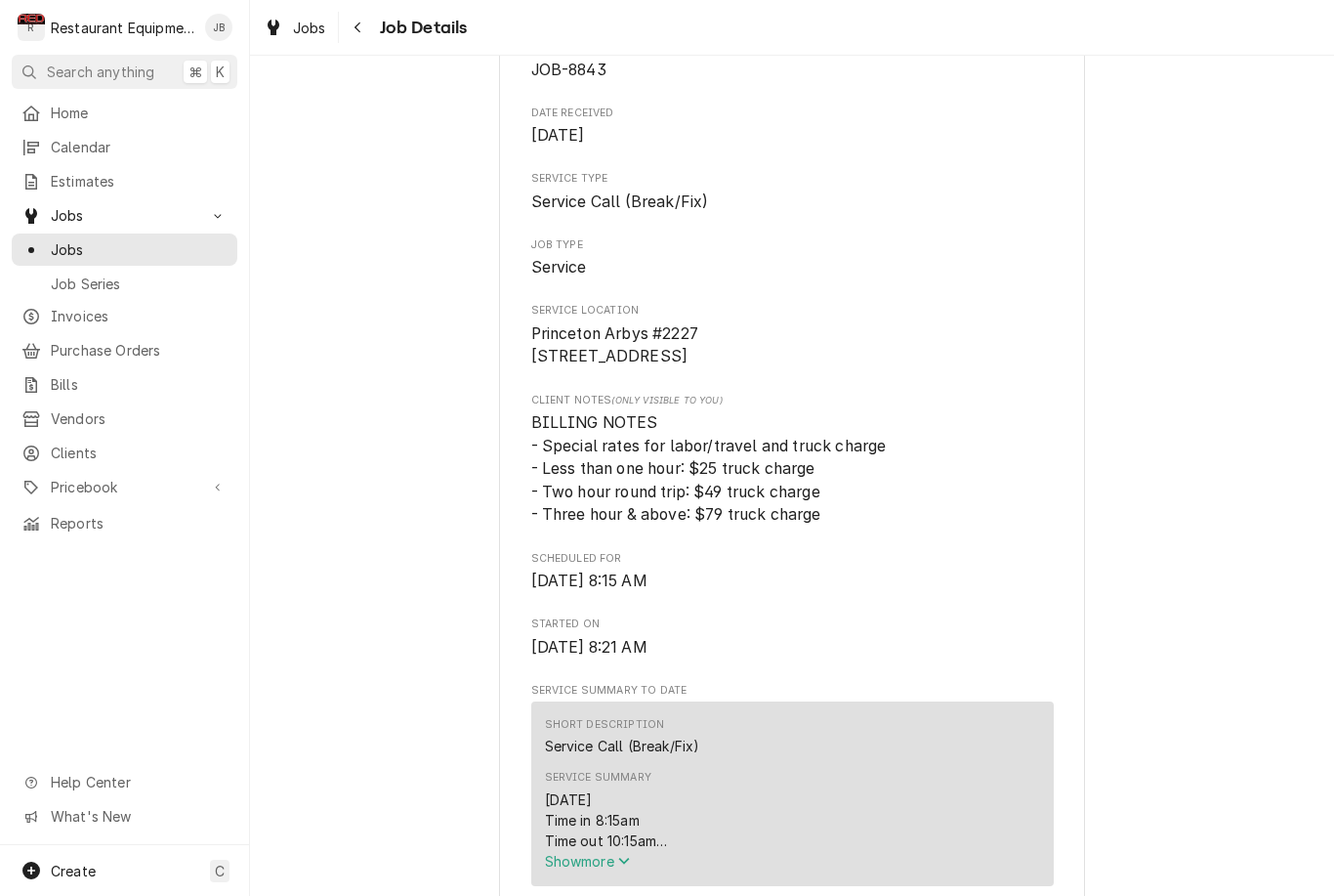
scroll to position [623, 0]
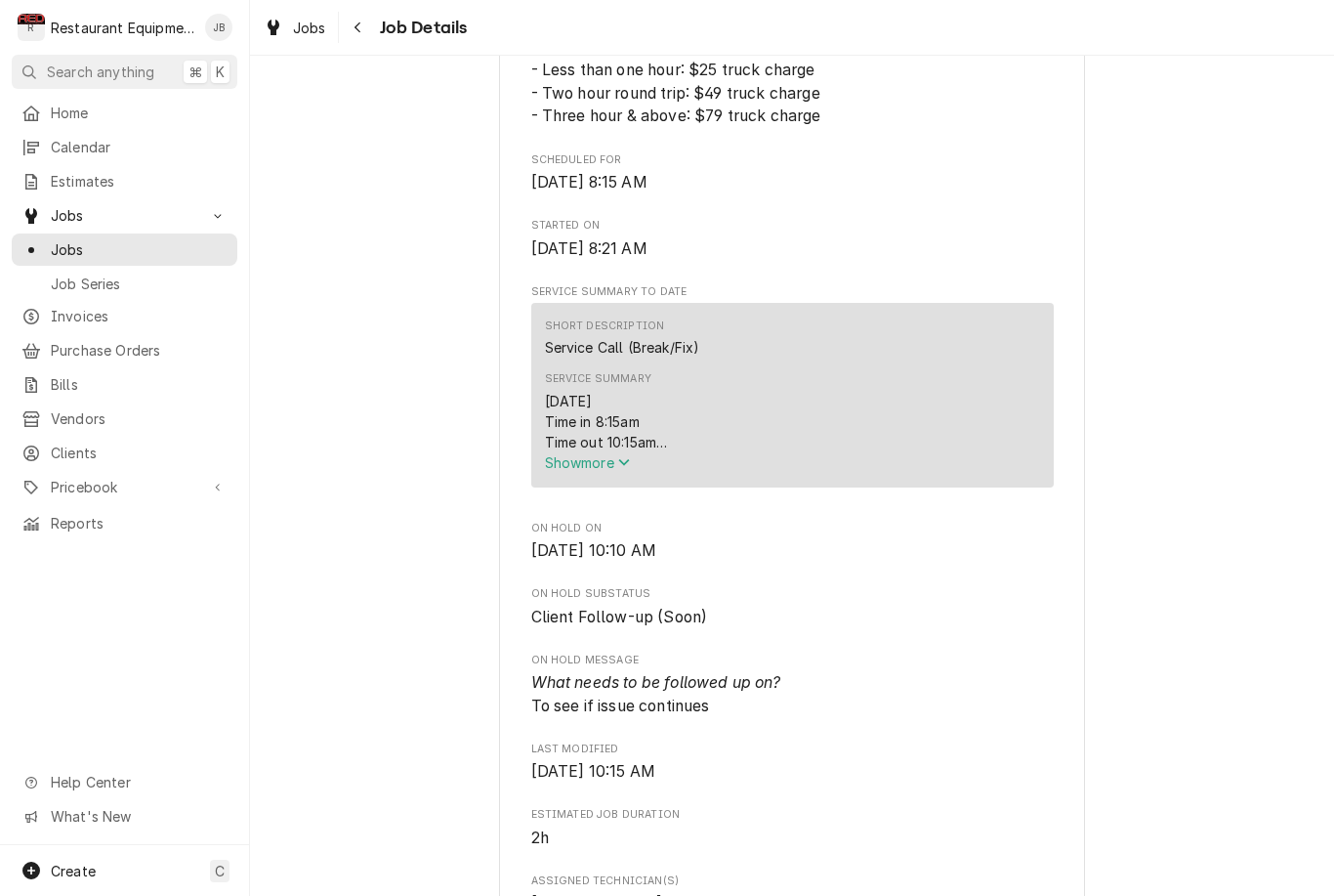
click at [615, 471] on span "Show more" at bounding box center [588, 462] width 86 height 17
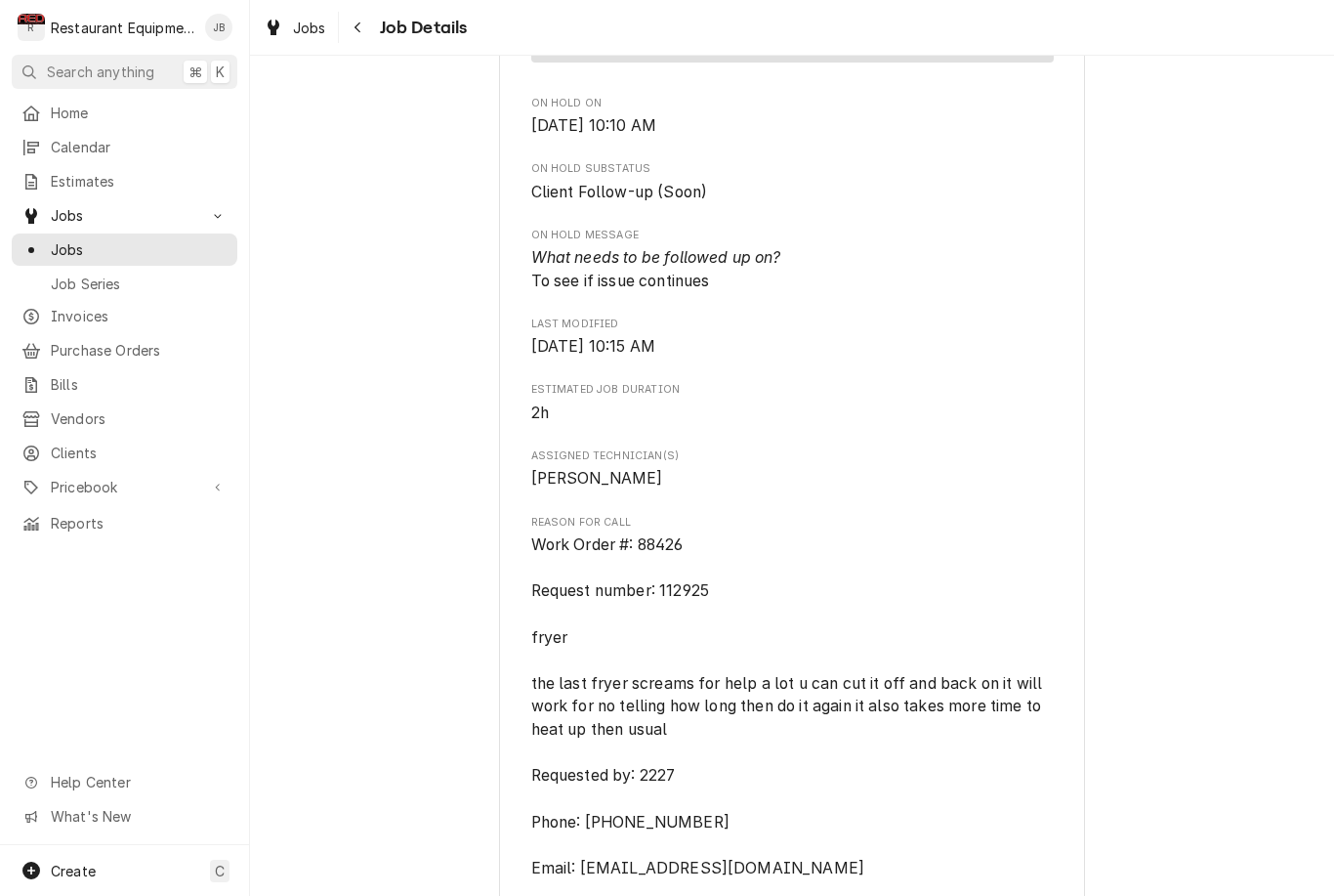
scroll to position [1153, 0]
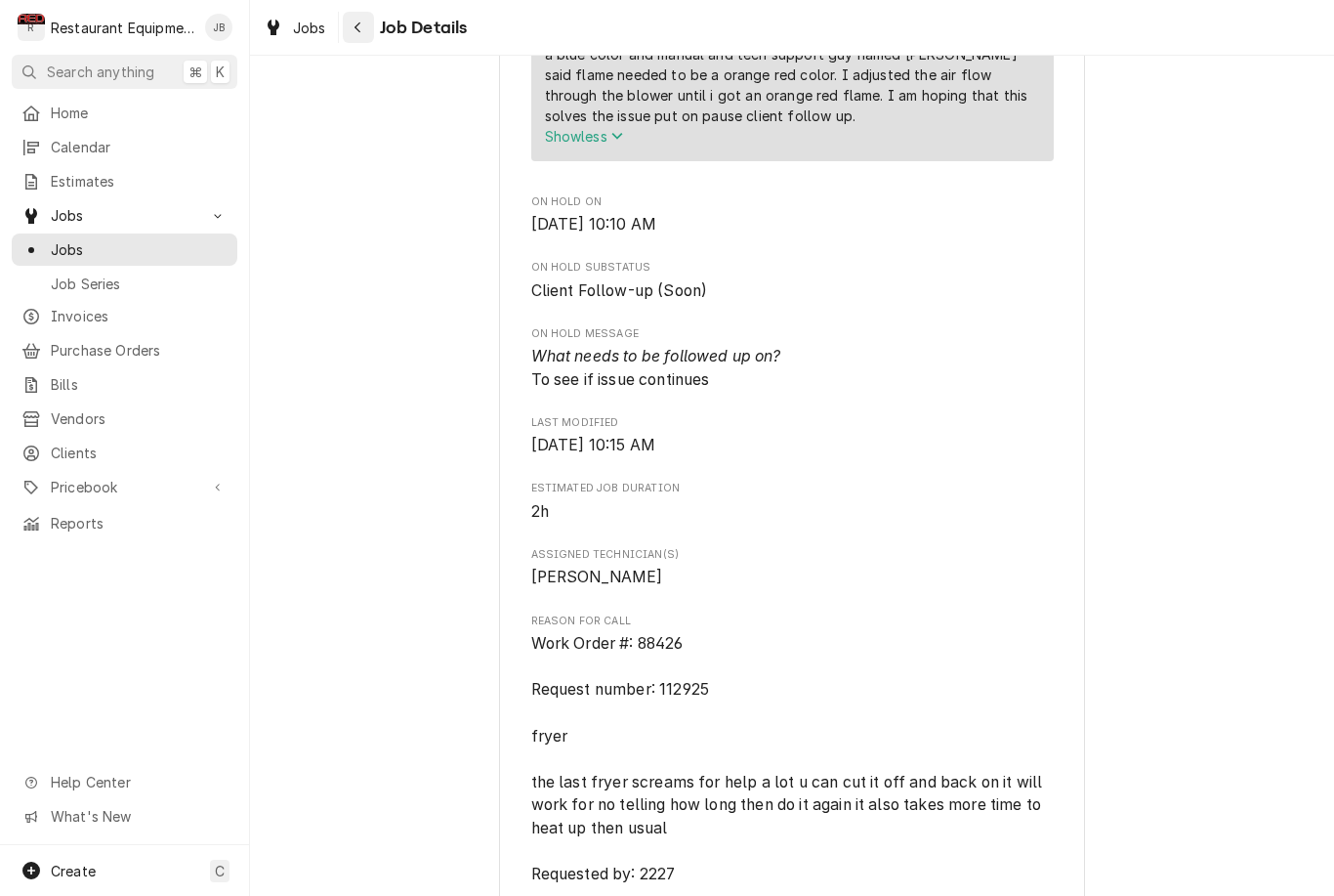
click at [362, 42] on button "Navigate back" at bounding box center [358, 27] width 31 height 31
